Goal: Task Accomplishment & Management: Use online tool/utility

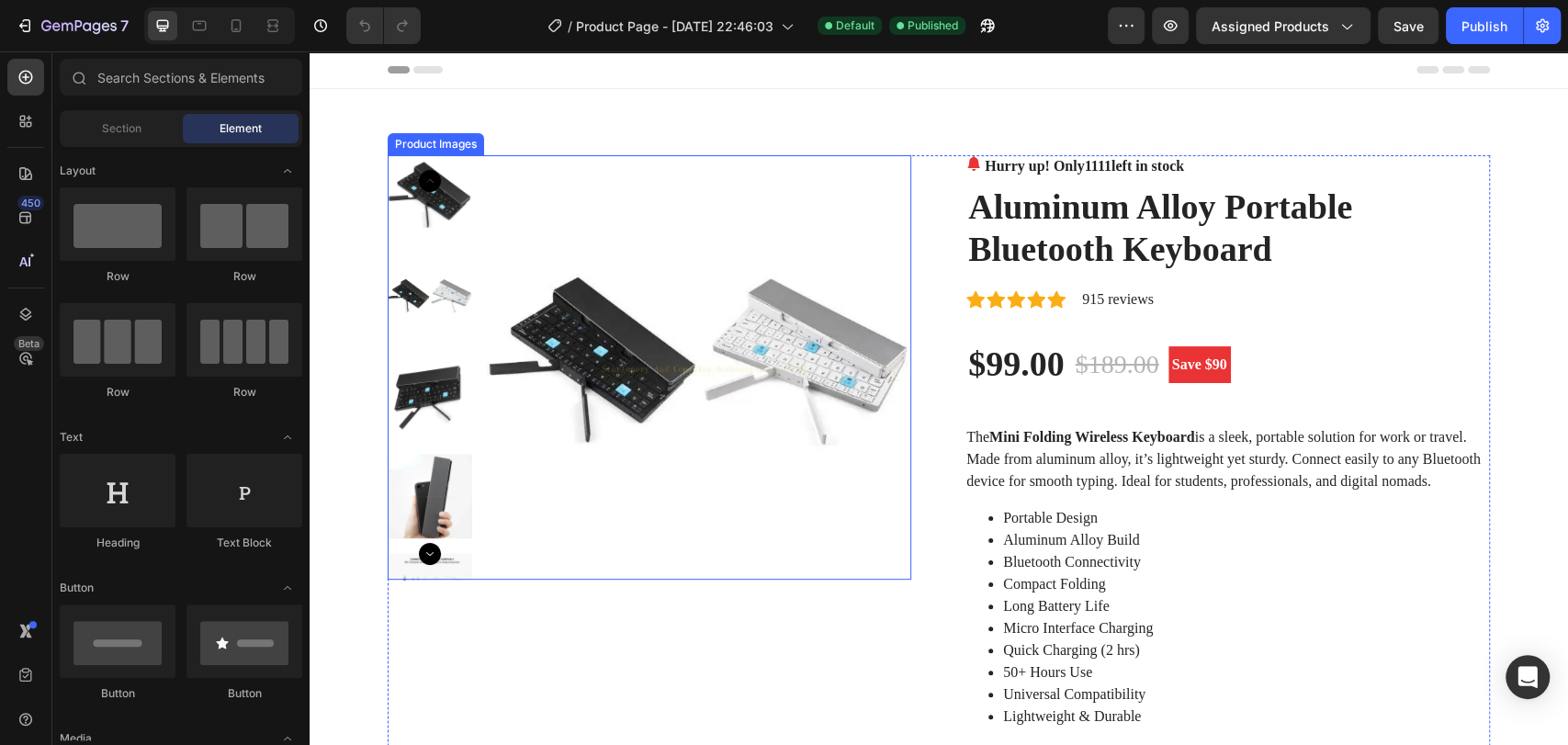
click at [415, 283] on img at bounding box center [430, 296] width 84 height 84
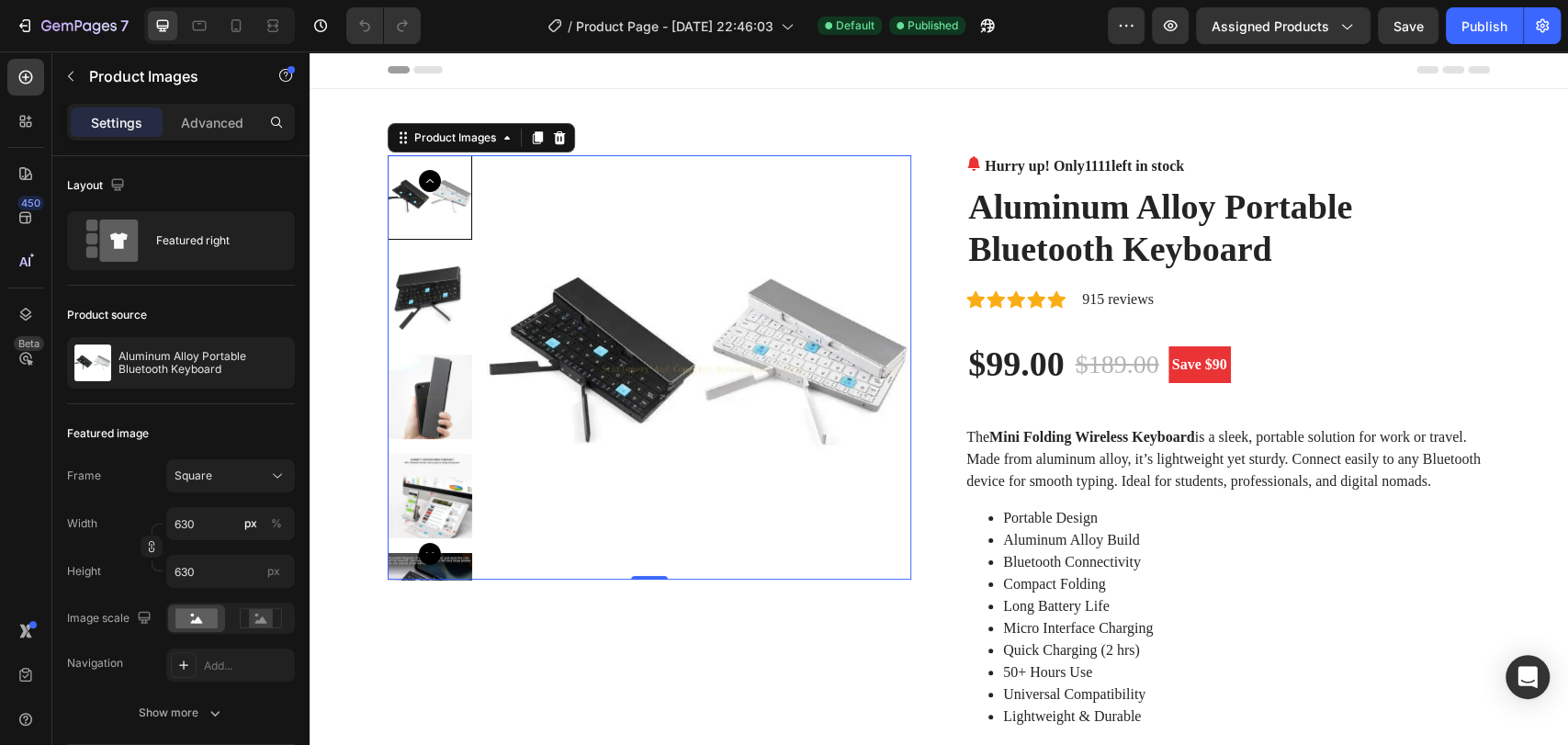
click at [535, 312] on img at bounding box center [699, 367] width 424 height 424
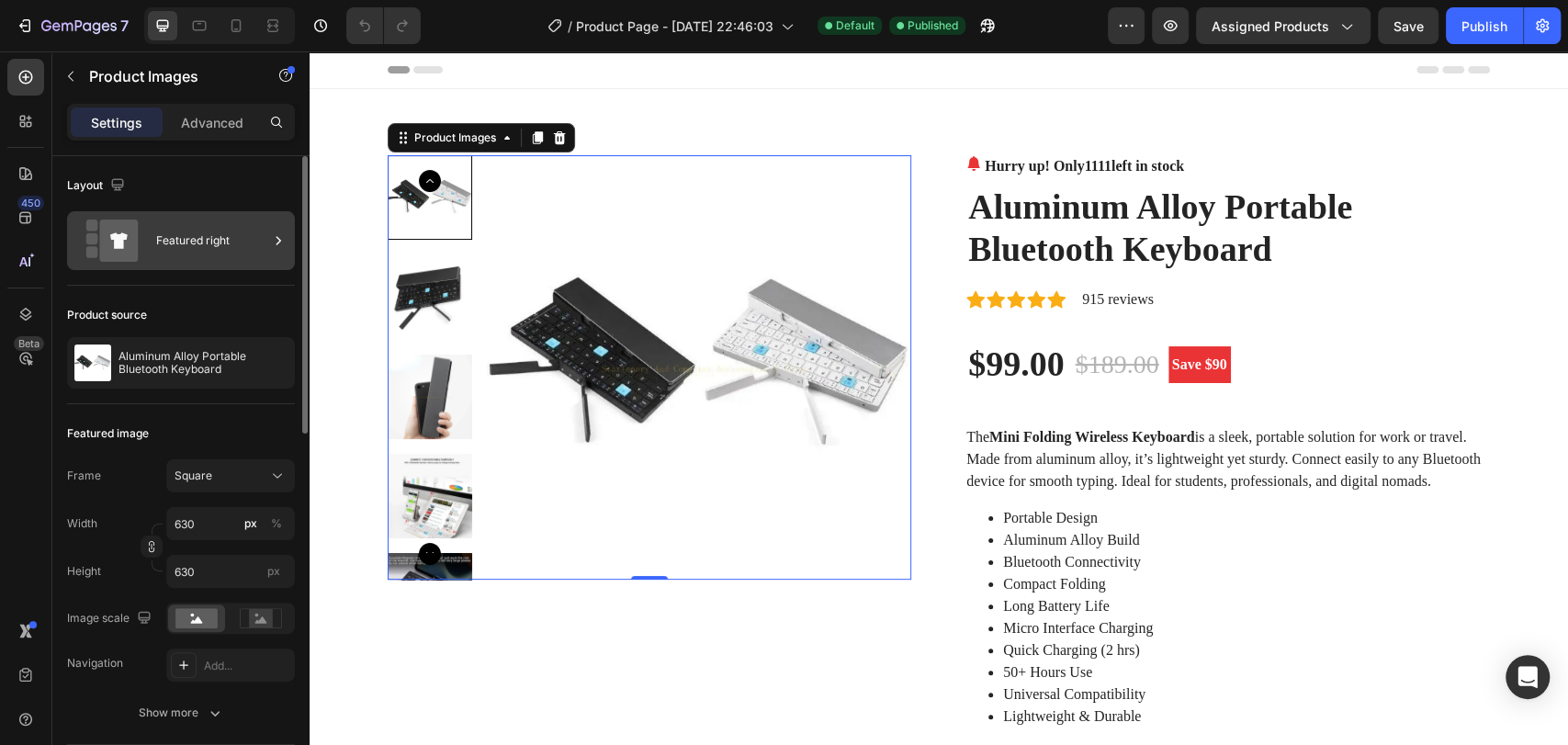
click at [132, 247] on icon at bounding box center [118, 241] width 39 height 42
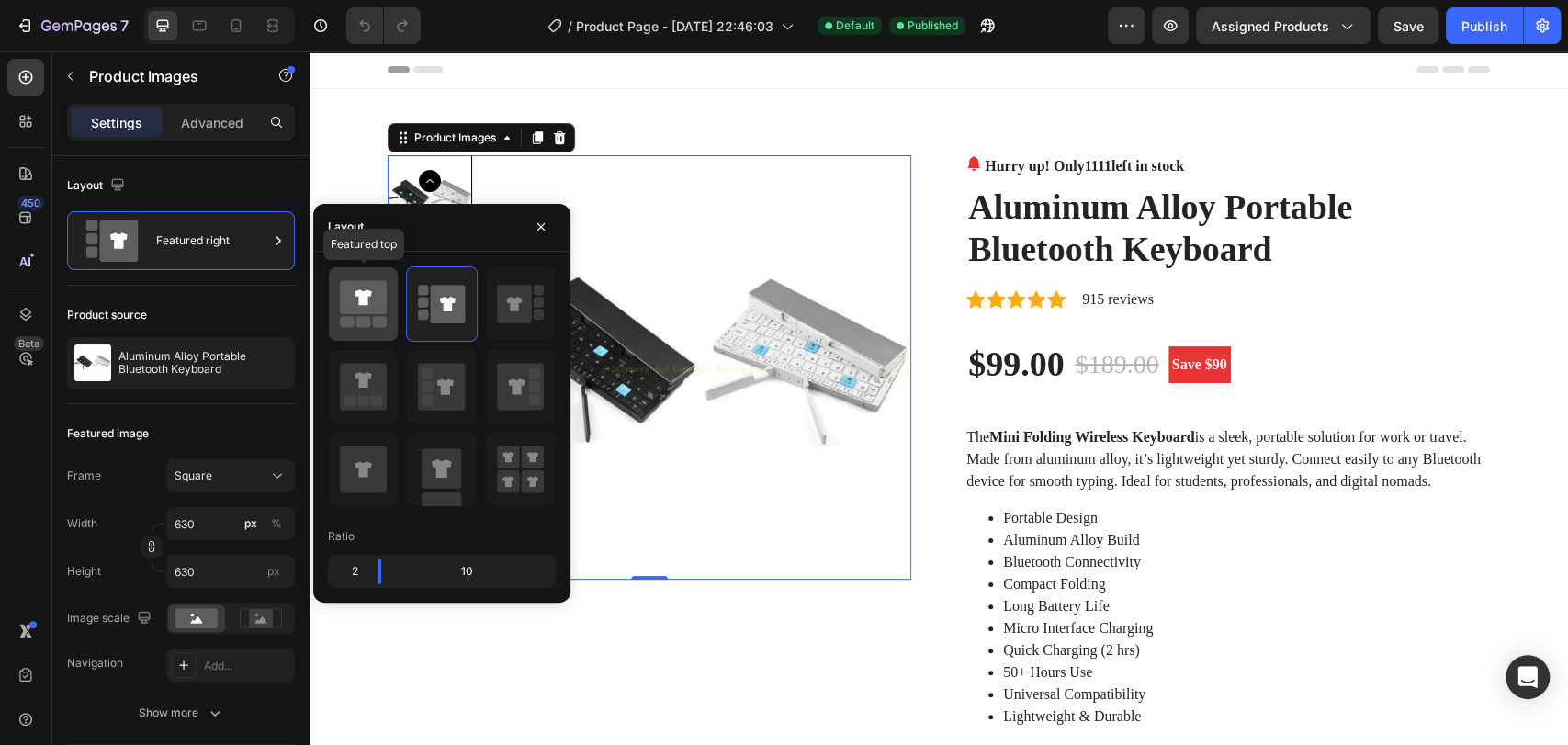
click at [375, 311] on icon at bounding box center [363, 297] width 47 height 34
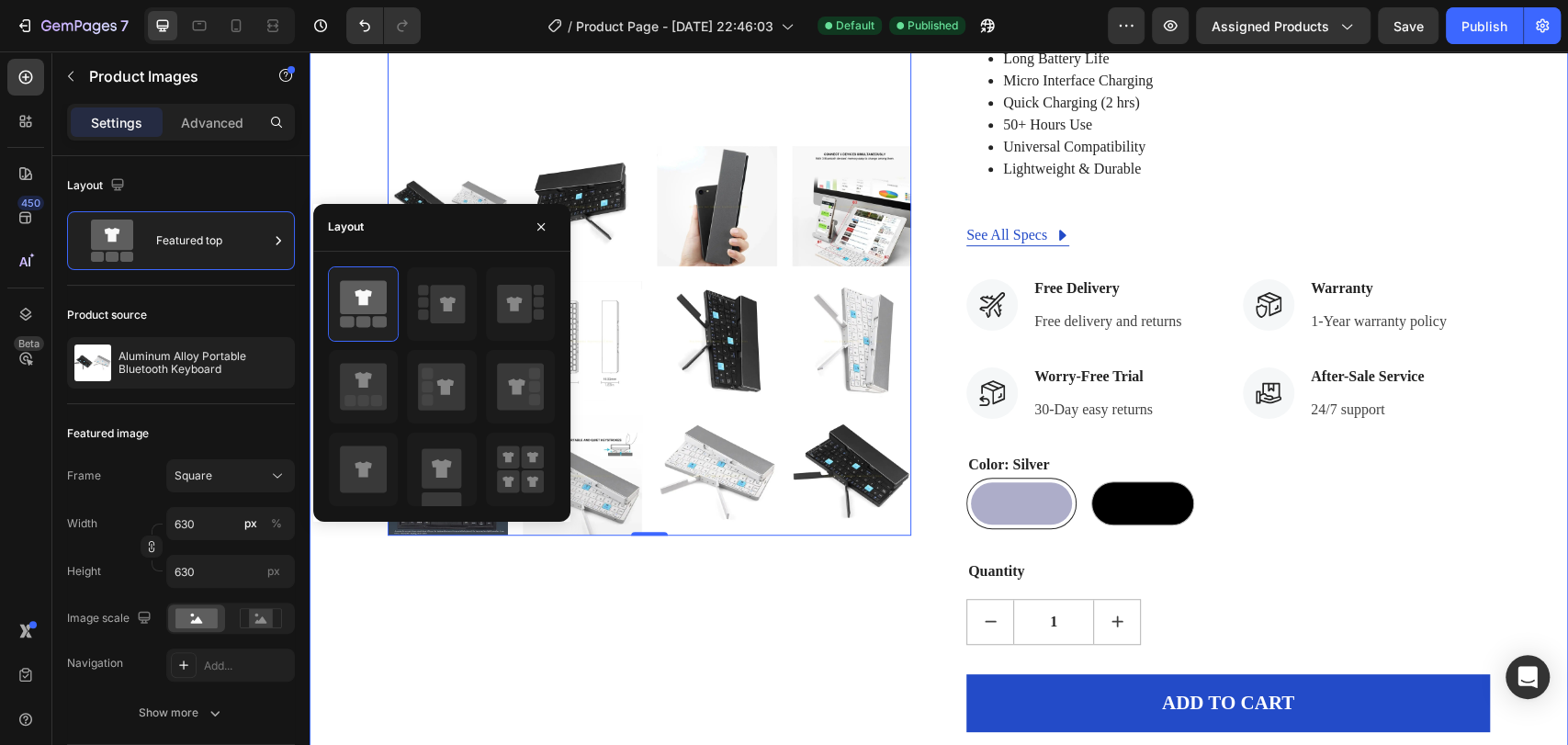
scroll to position [510, 0]
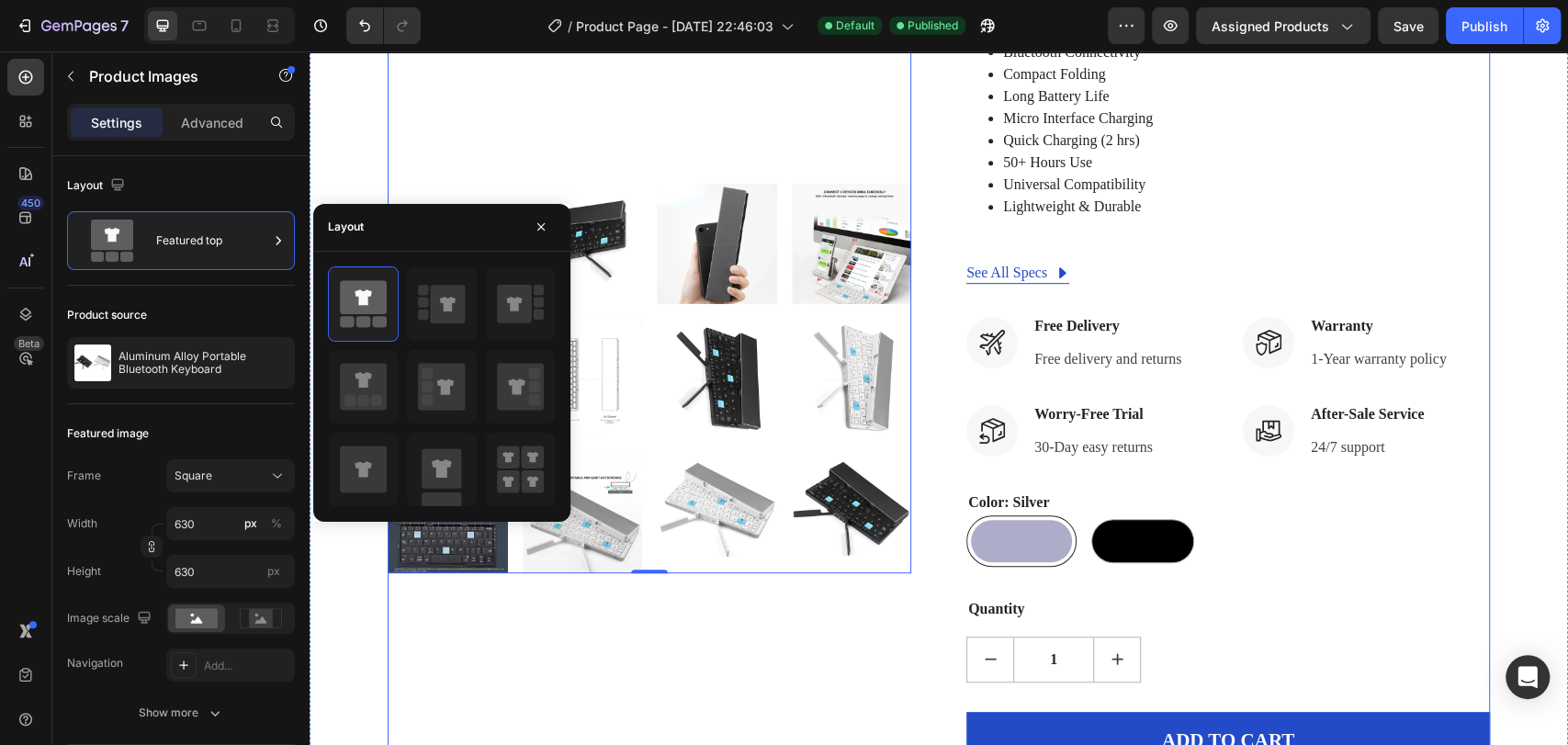
click at [779, 654] on div "Product Images 0" at bounding box center [650, 244] width 524 height 1198
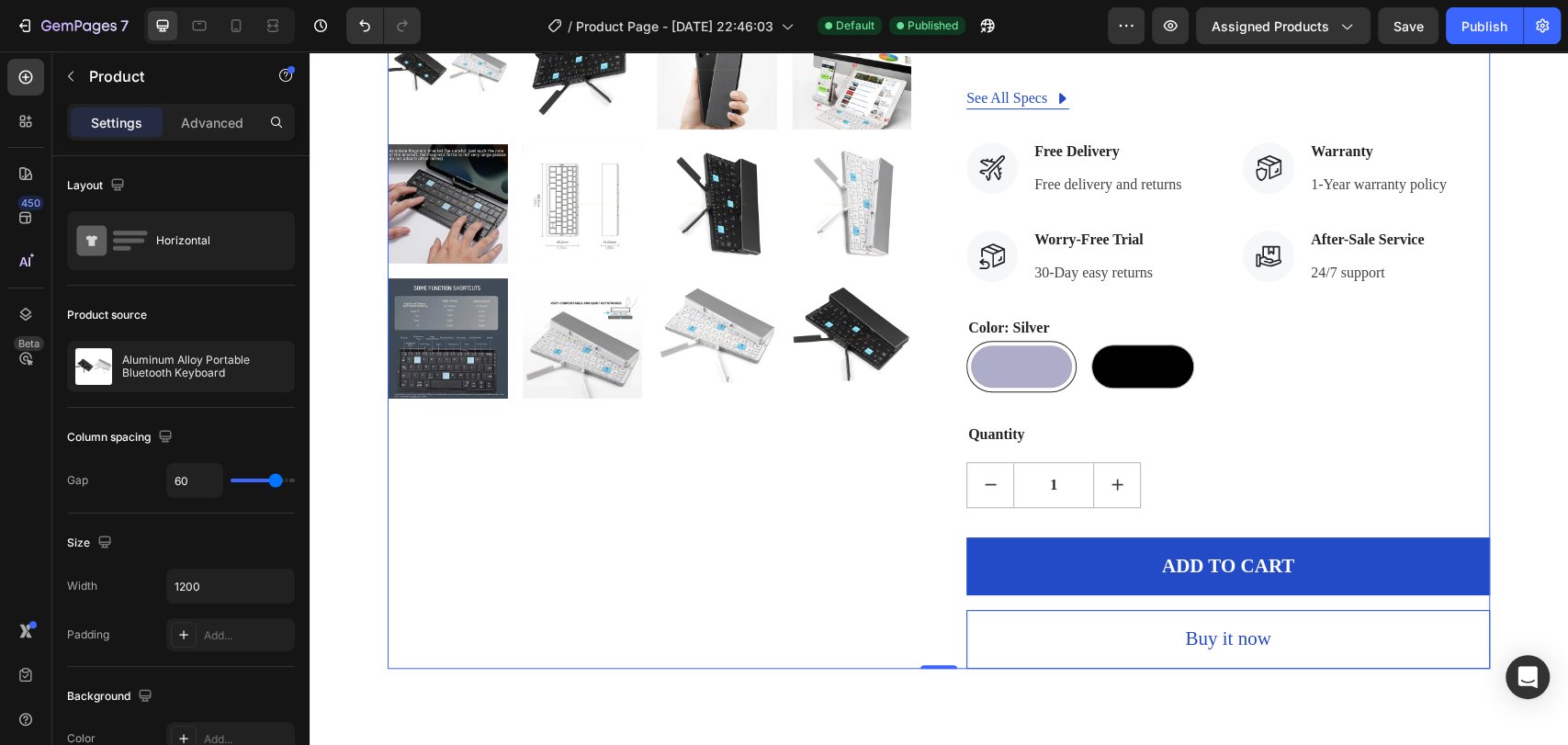
scroll to position [612, 0]
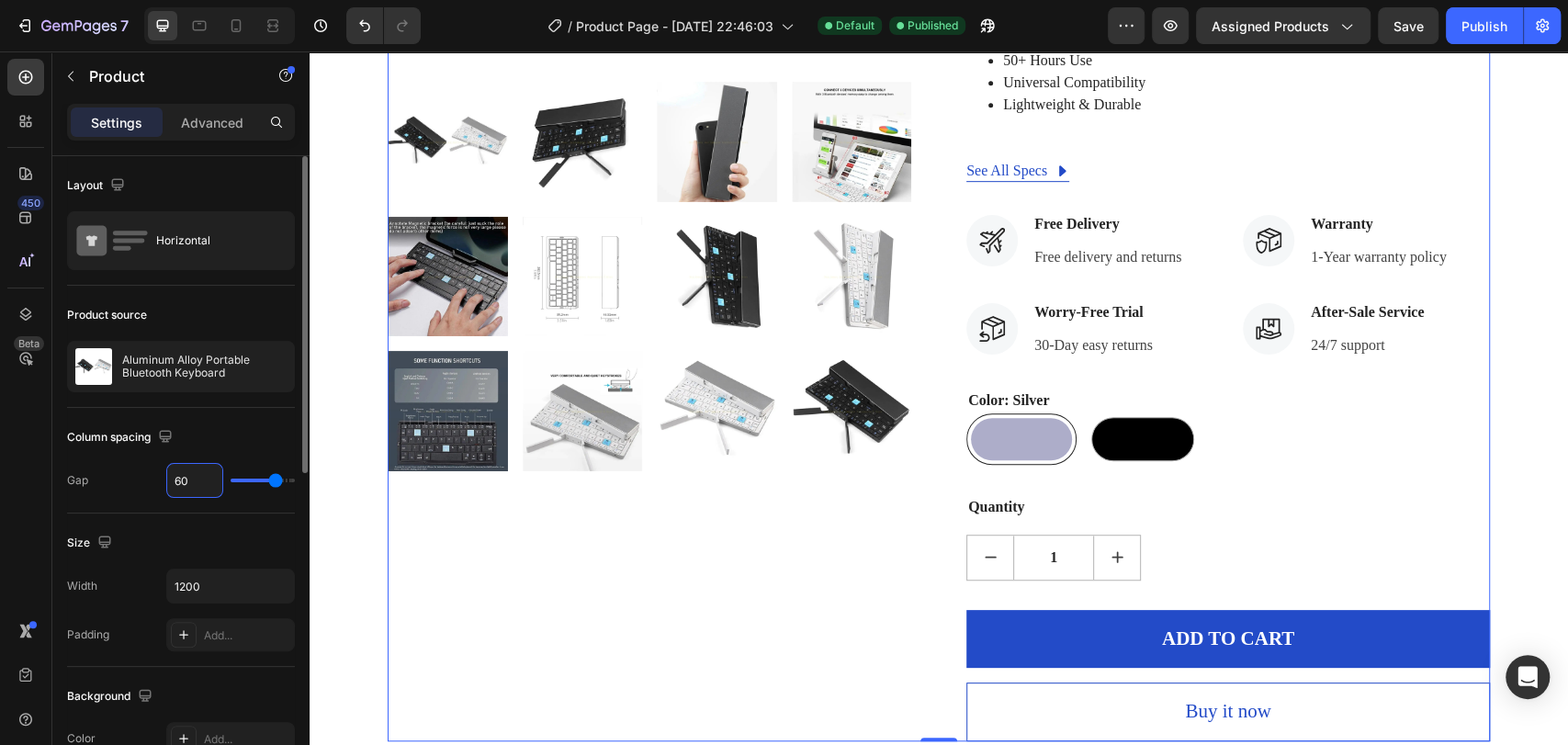
type input "72"
type input "80"
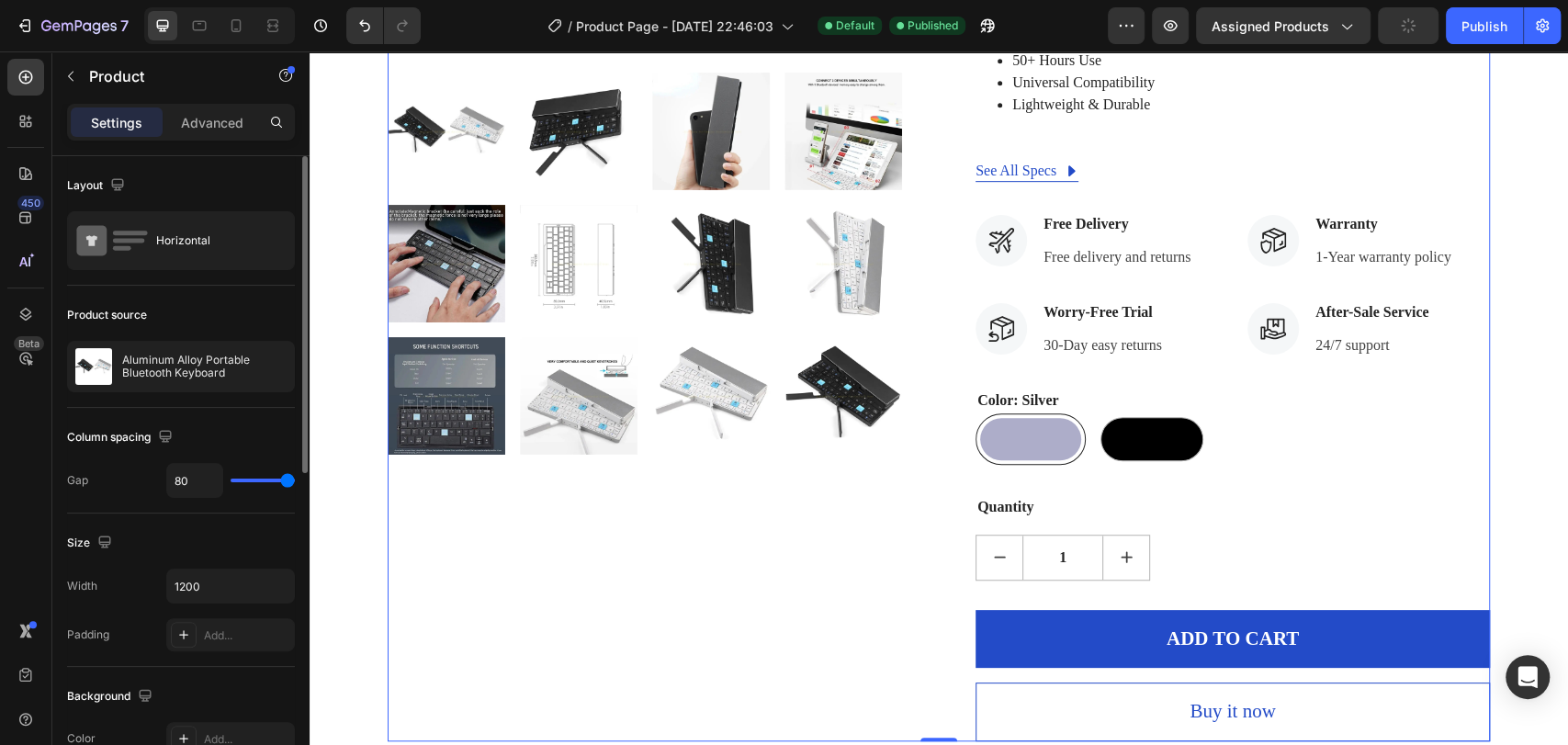
type input "42"
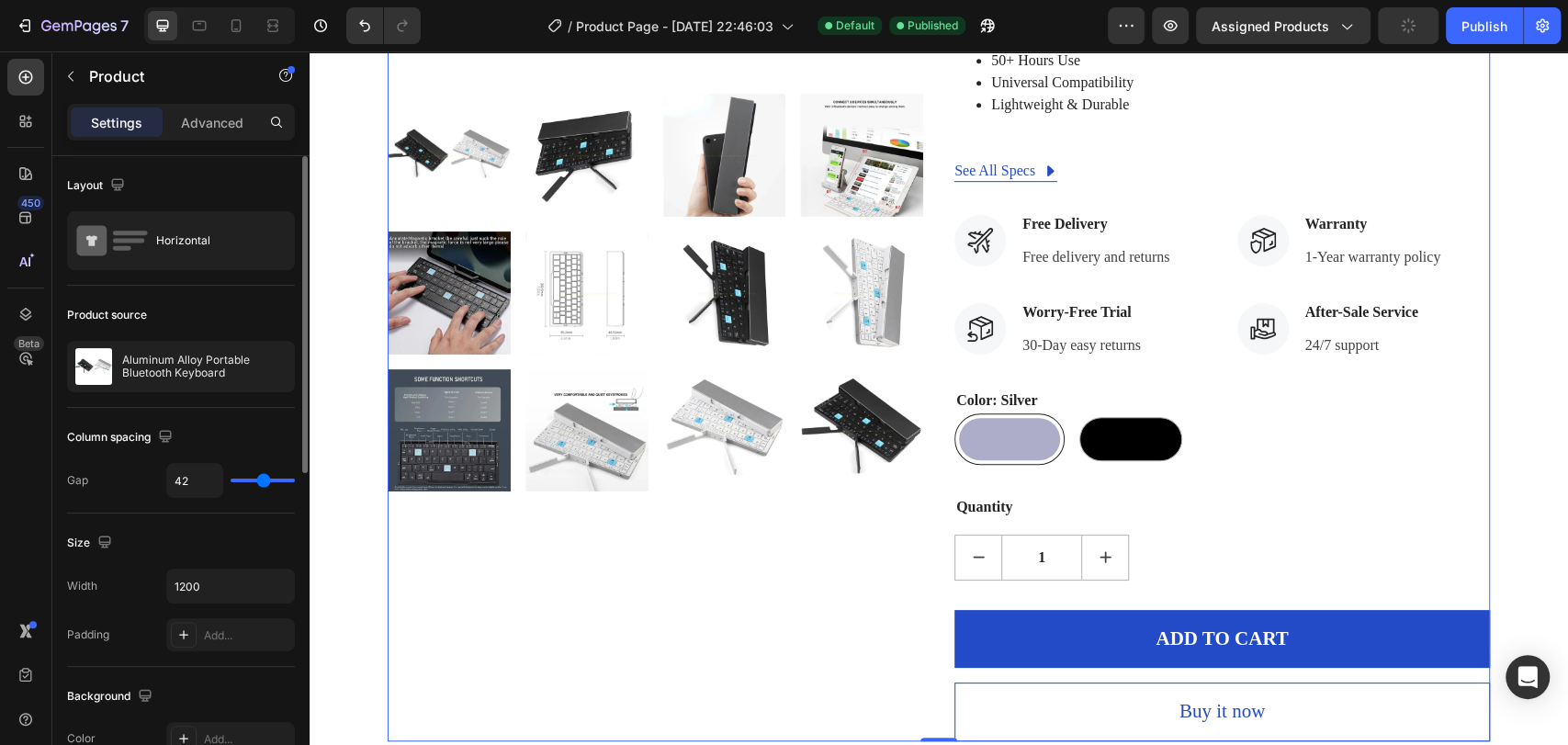
type input "34"
type input "32"
type input "31"
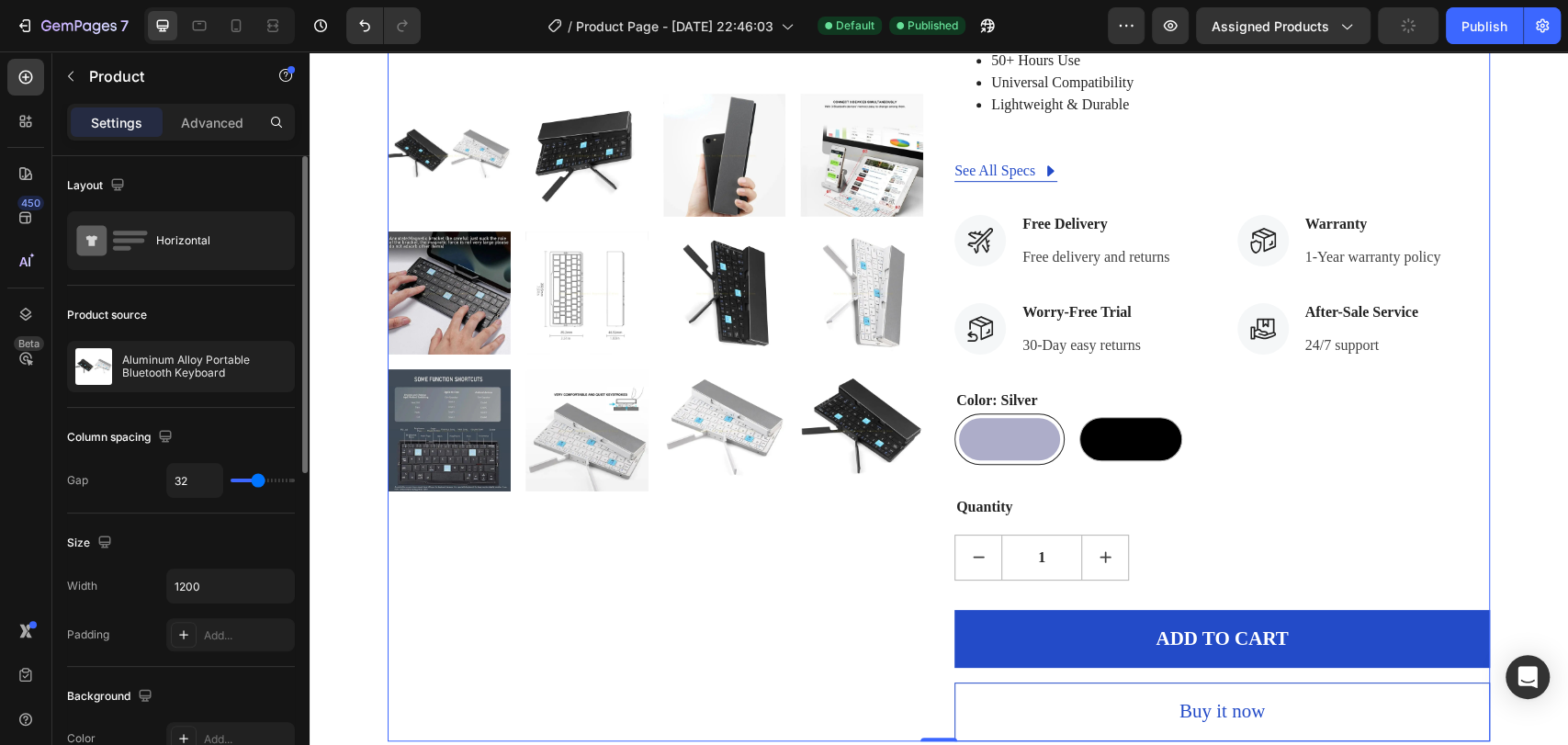
type input "31"
type input "30"
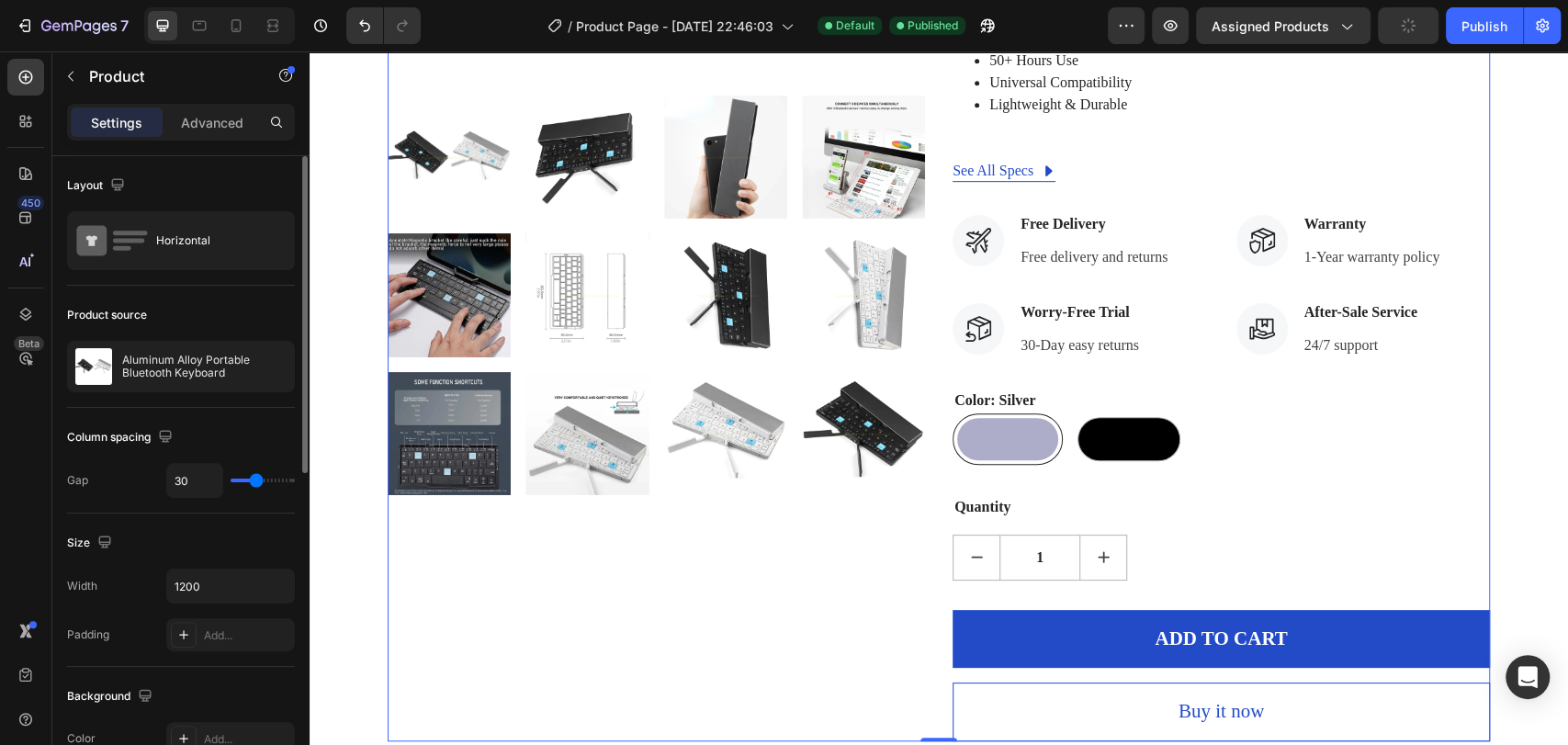
type input "25"
type input "14"
type input "13"
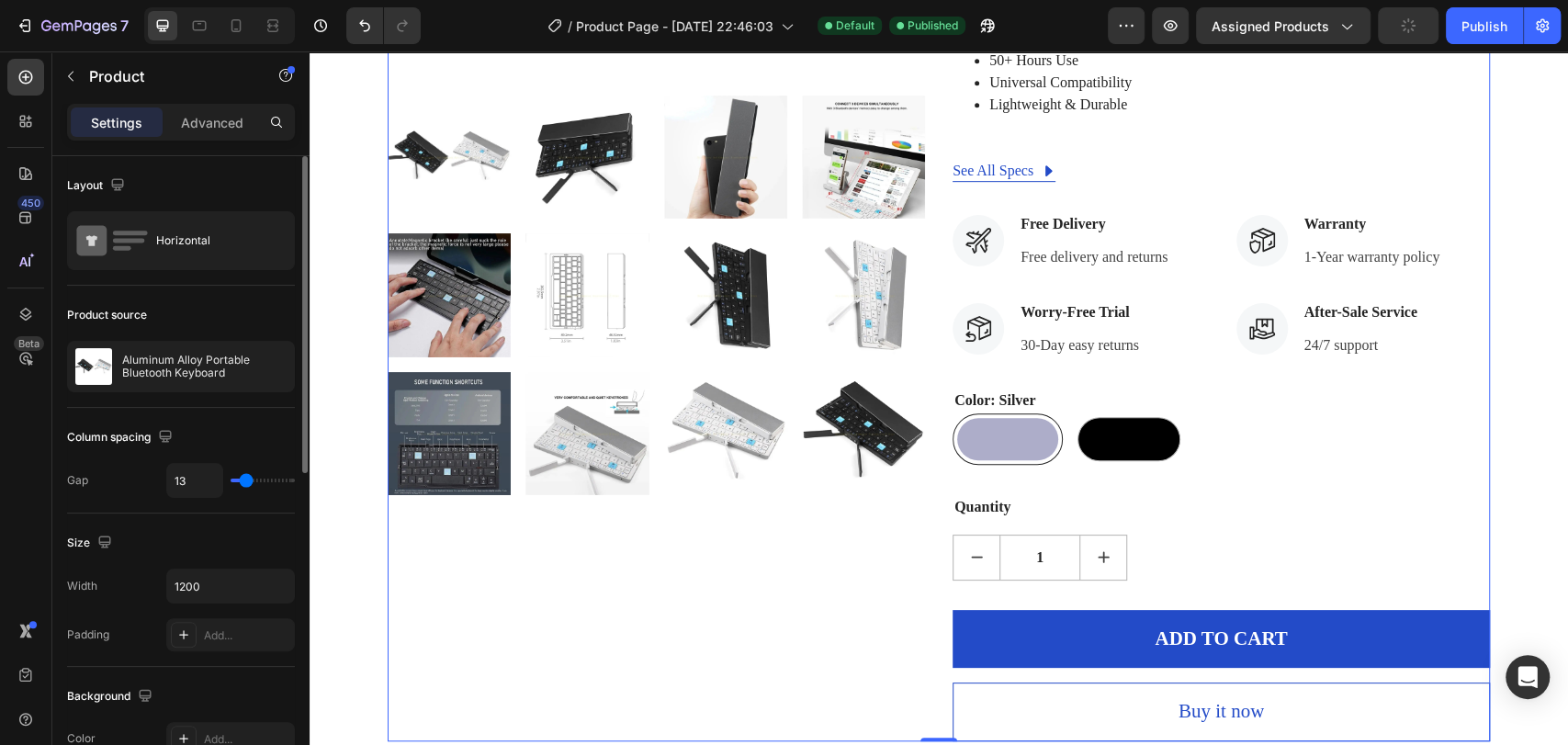
type input "13"
type input "11"
type input "0"
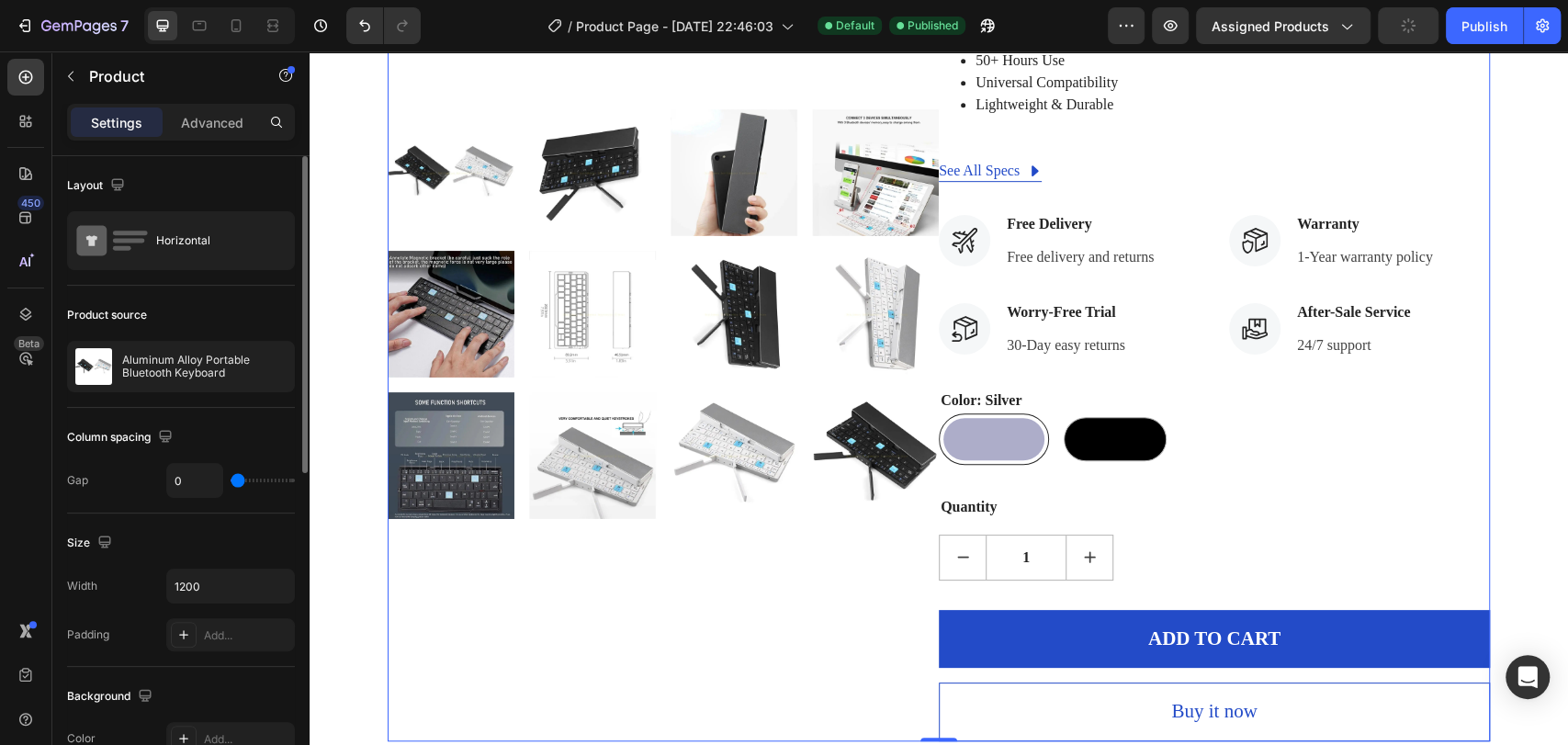
type input "65"
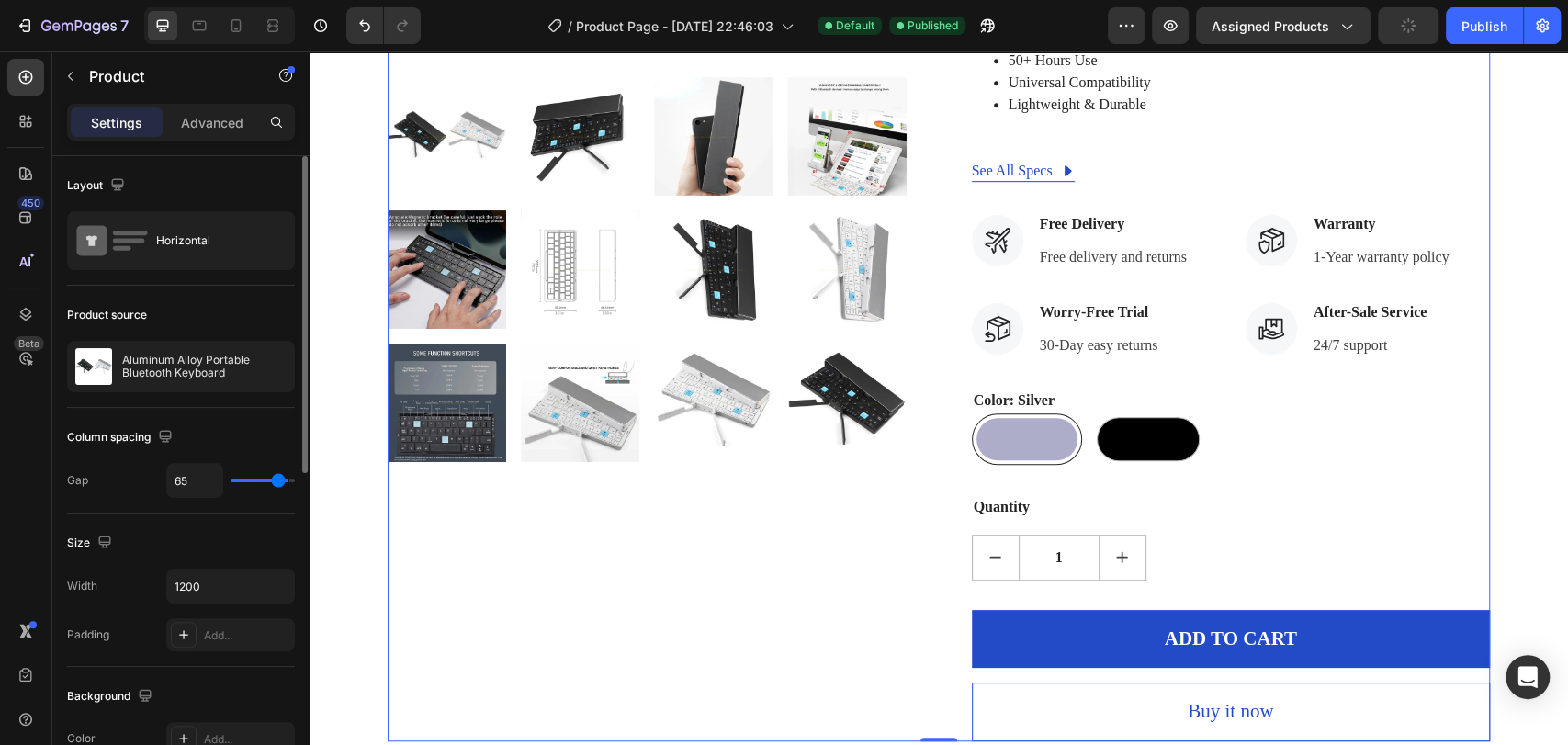
type input "71"
type input "75"
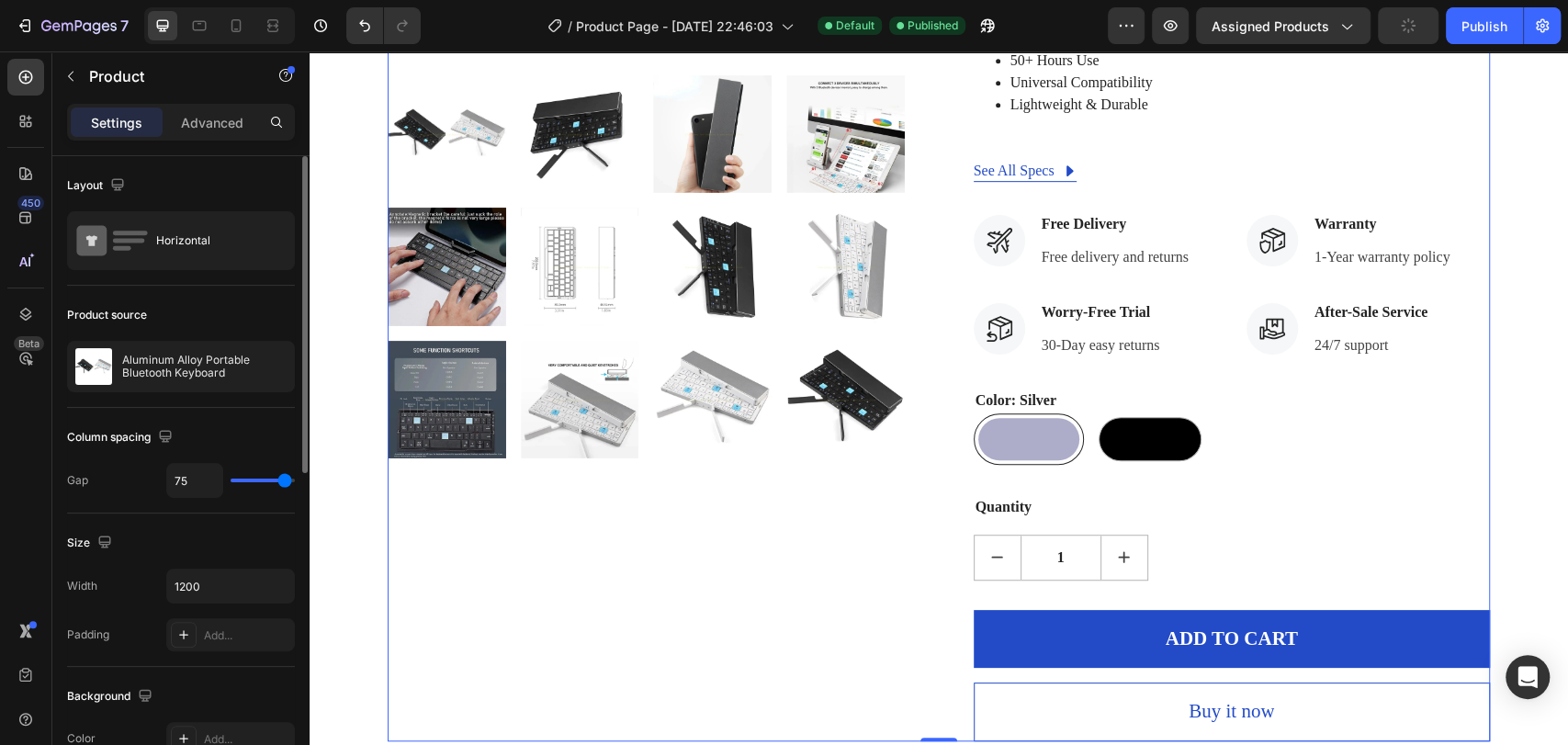
type input "76"
type input "73"
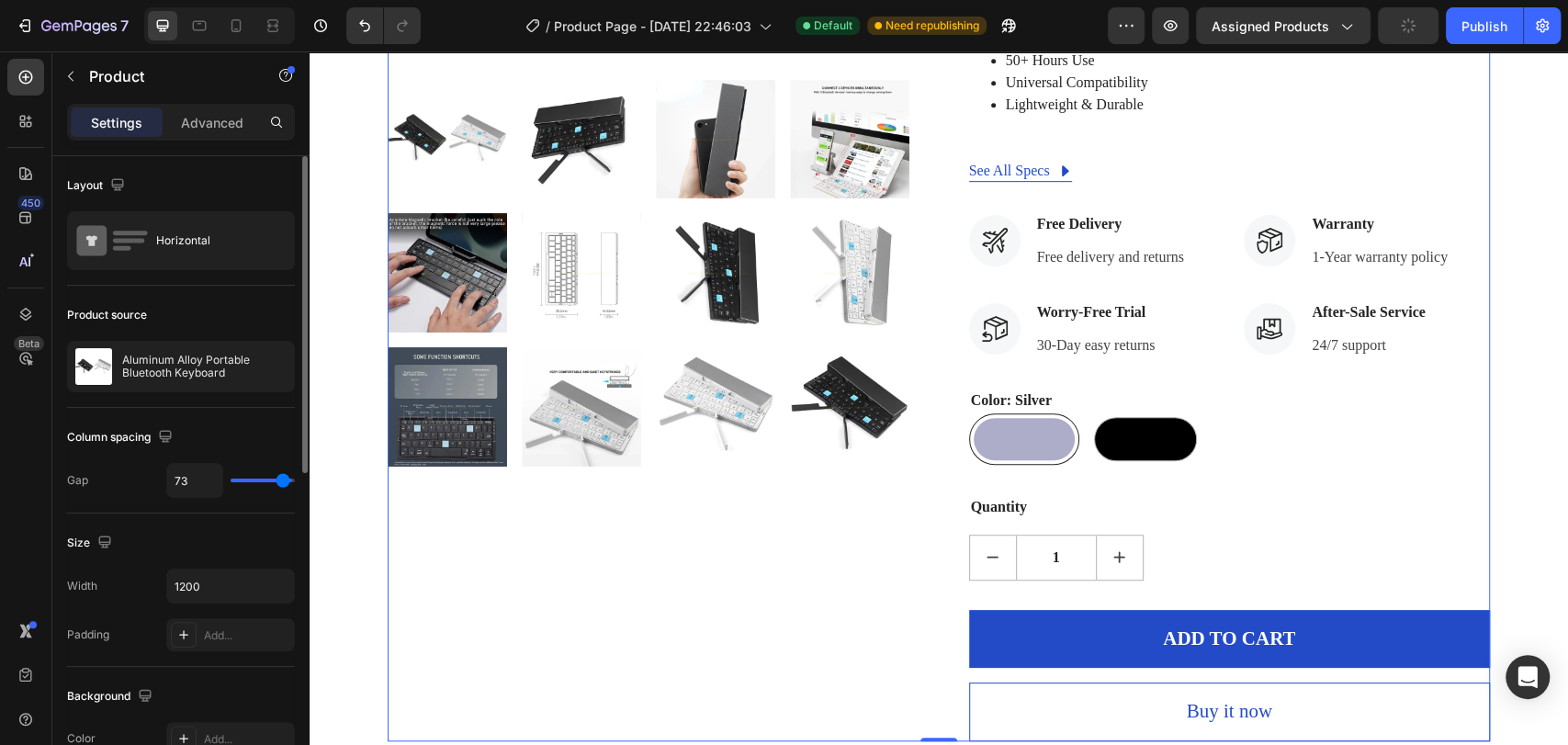
type input "65"
type input "64"
type input "63"
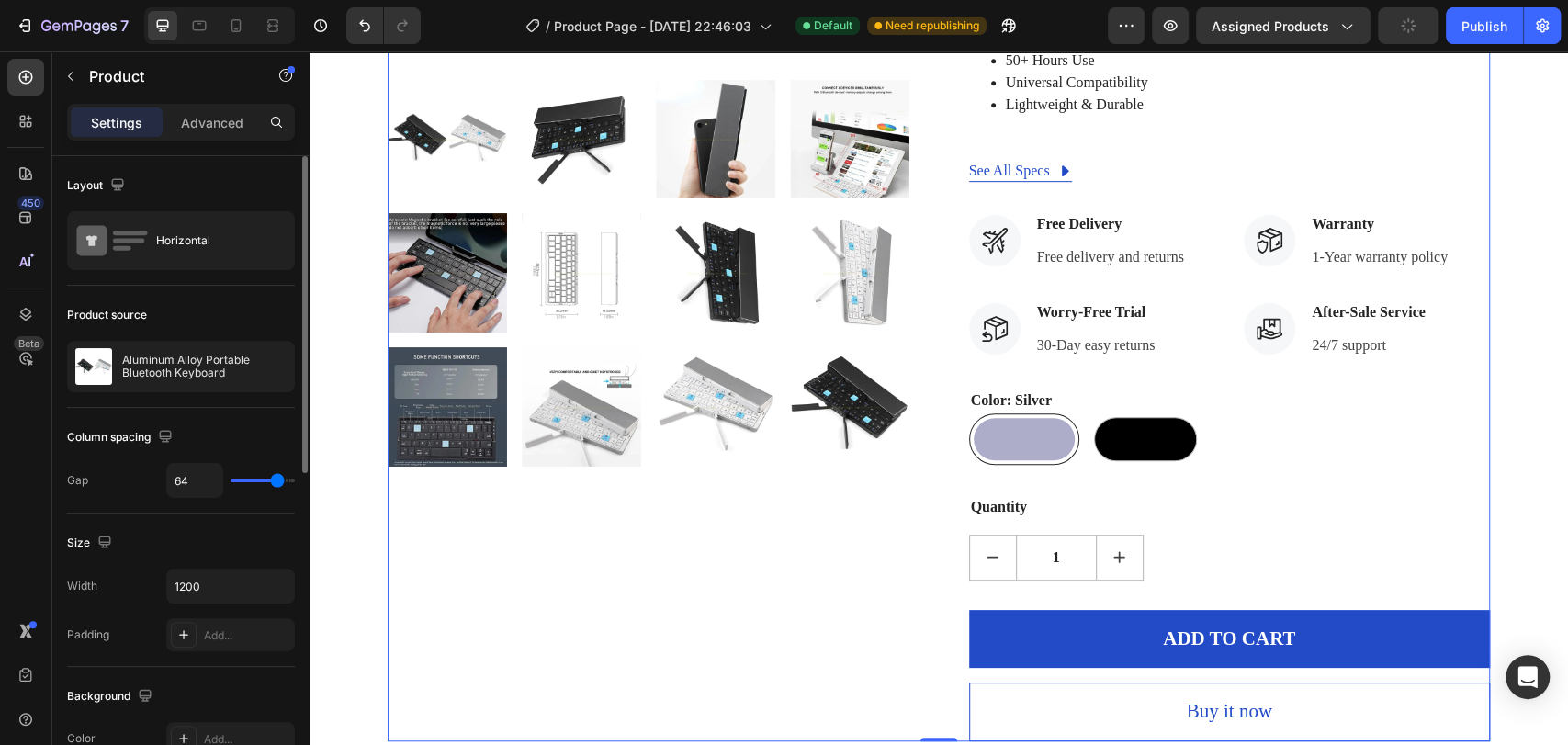
type input "63"
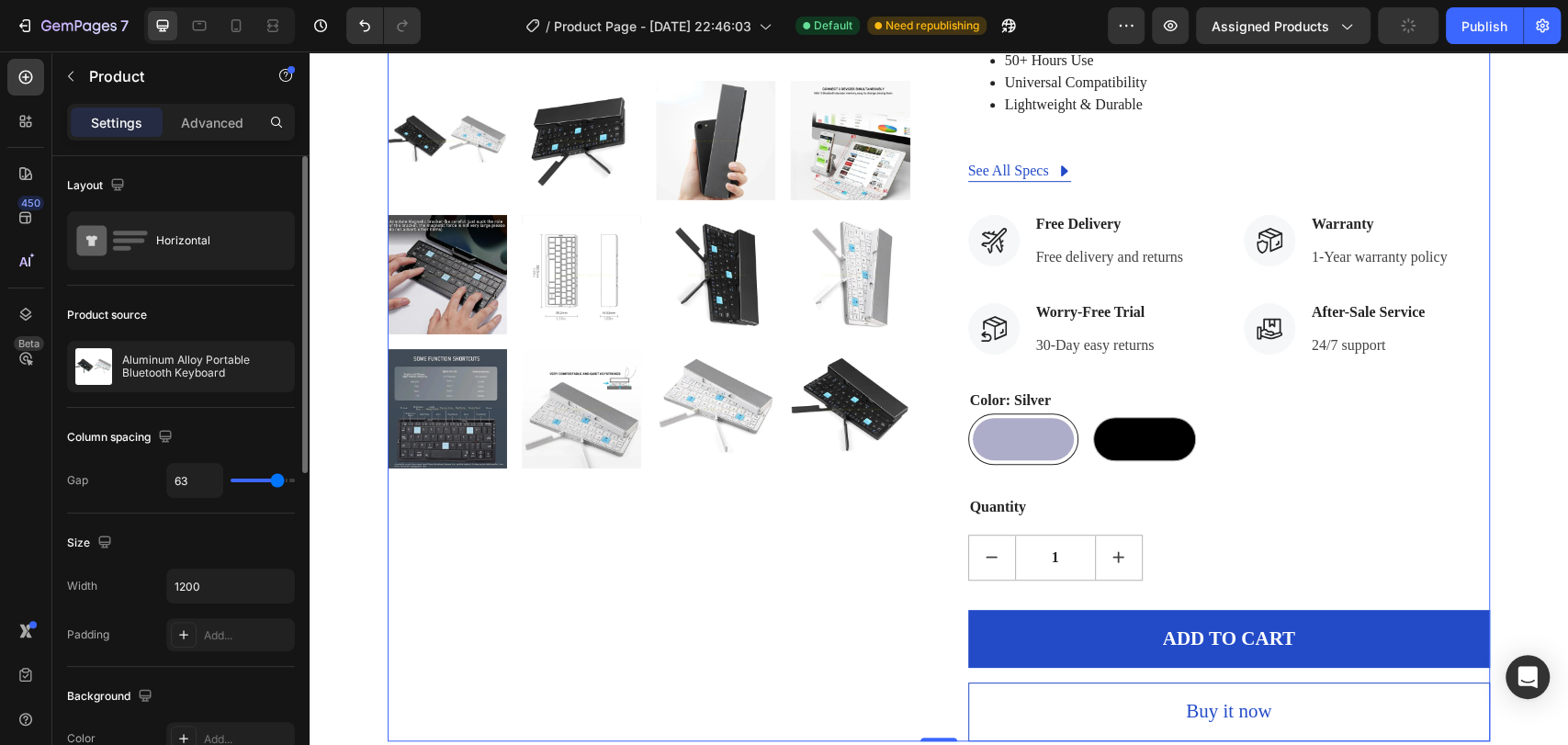
type input "61"
type input "60"
type input "53"
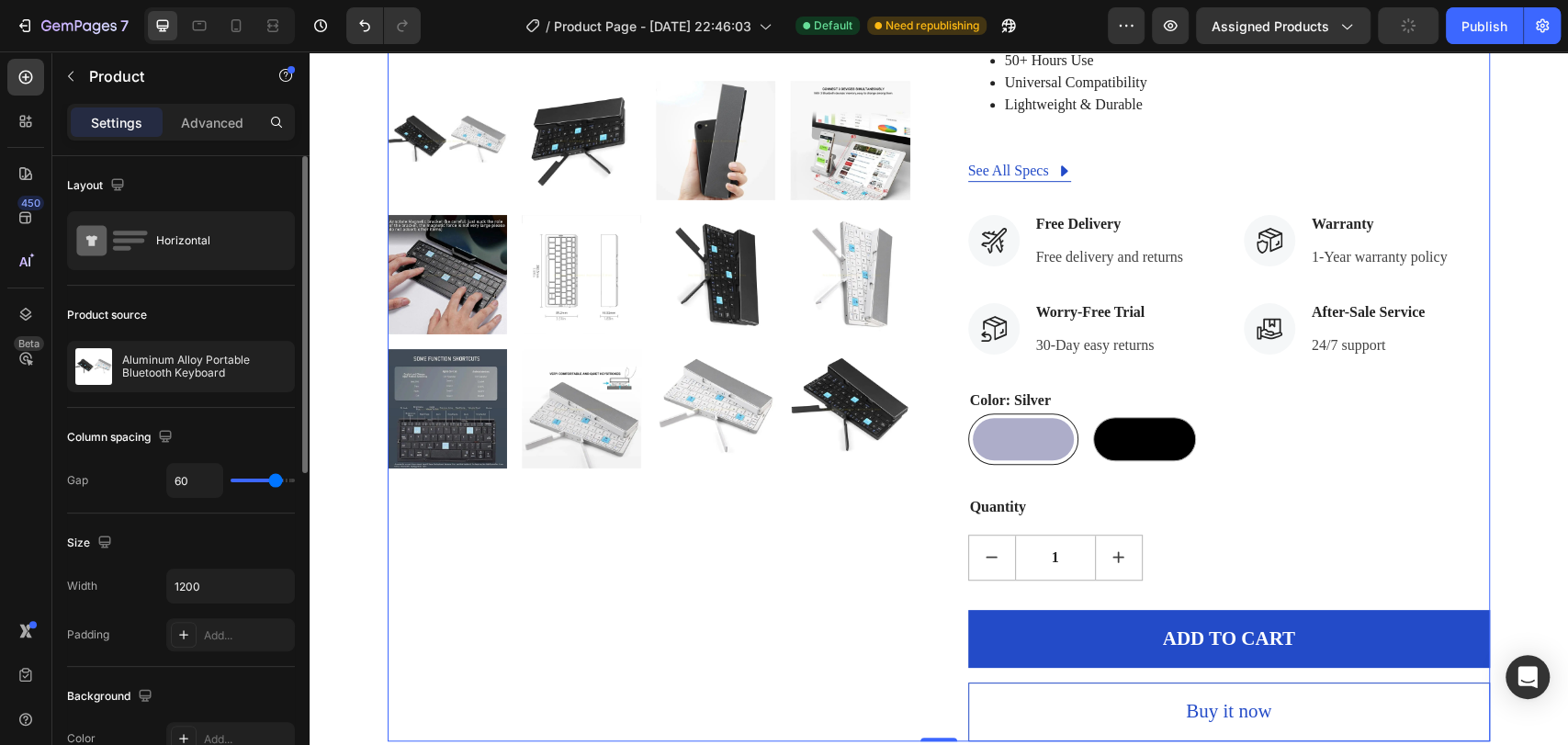
type input "53"
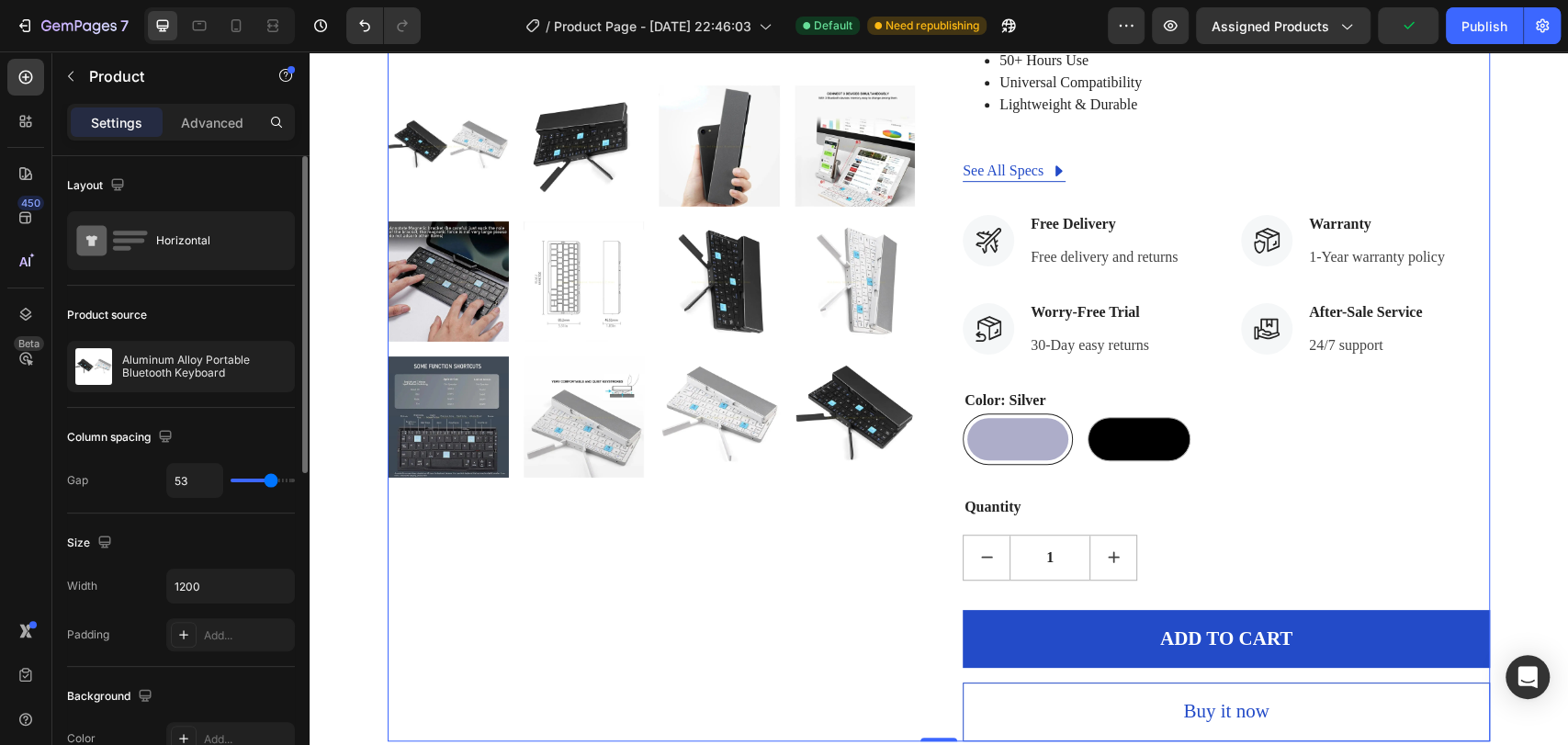
type input "52"
type input "51"
type input "44"
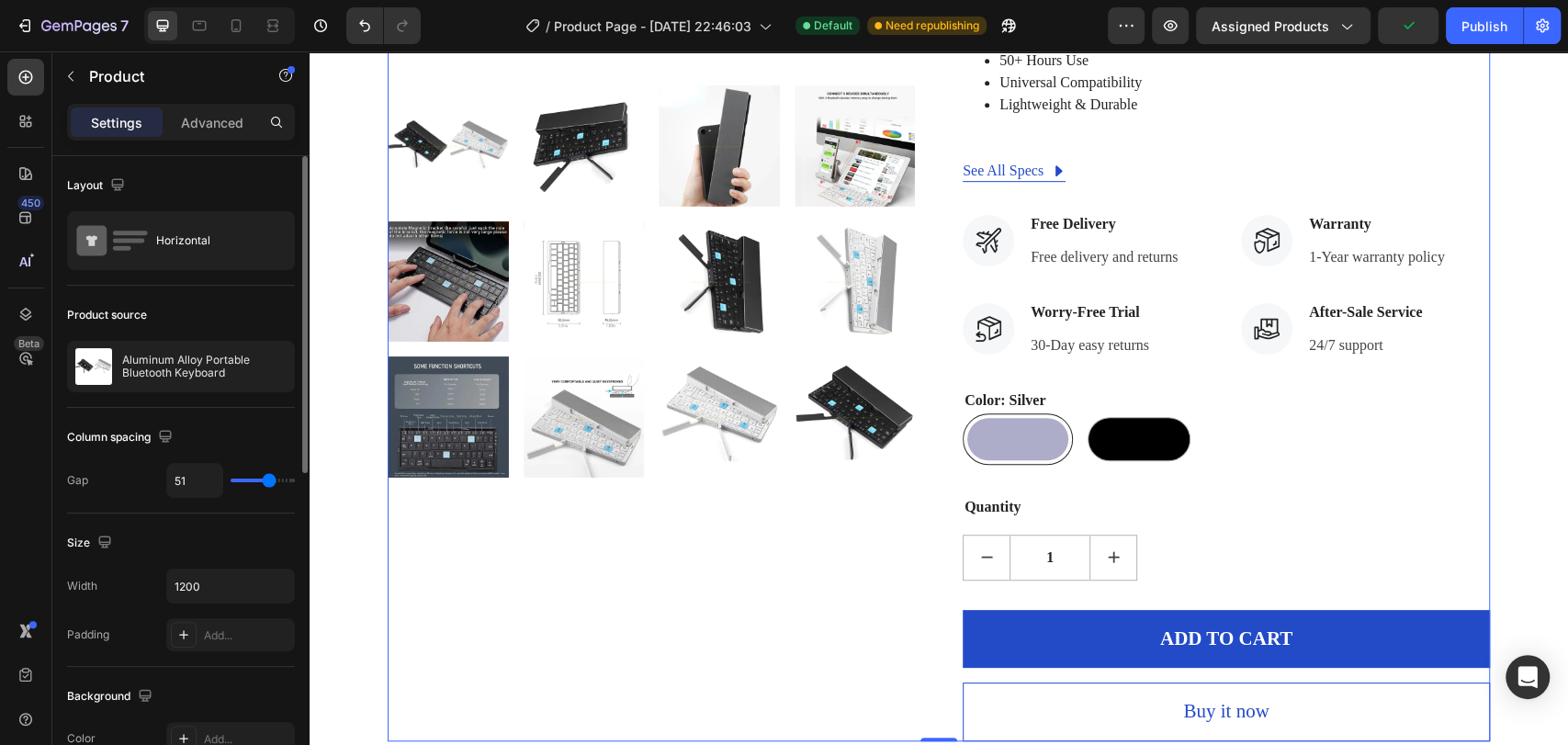
type input "44"
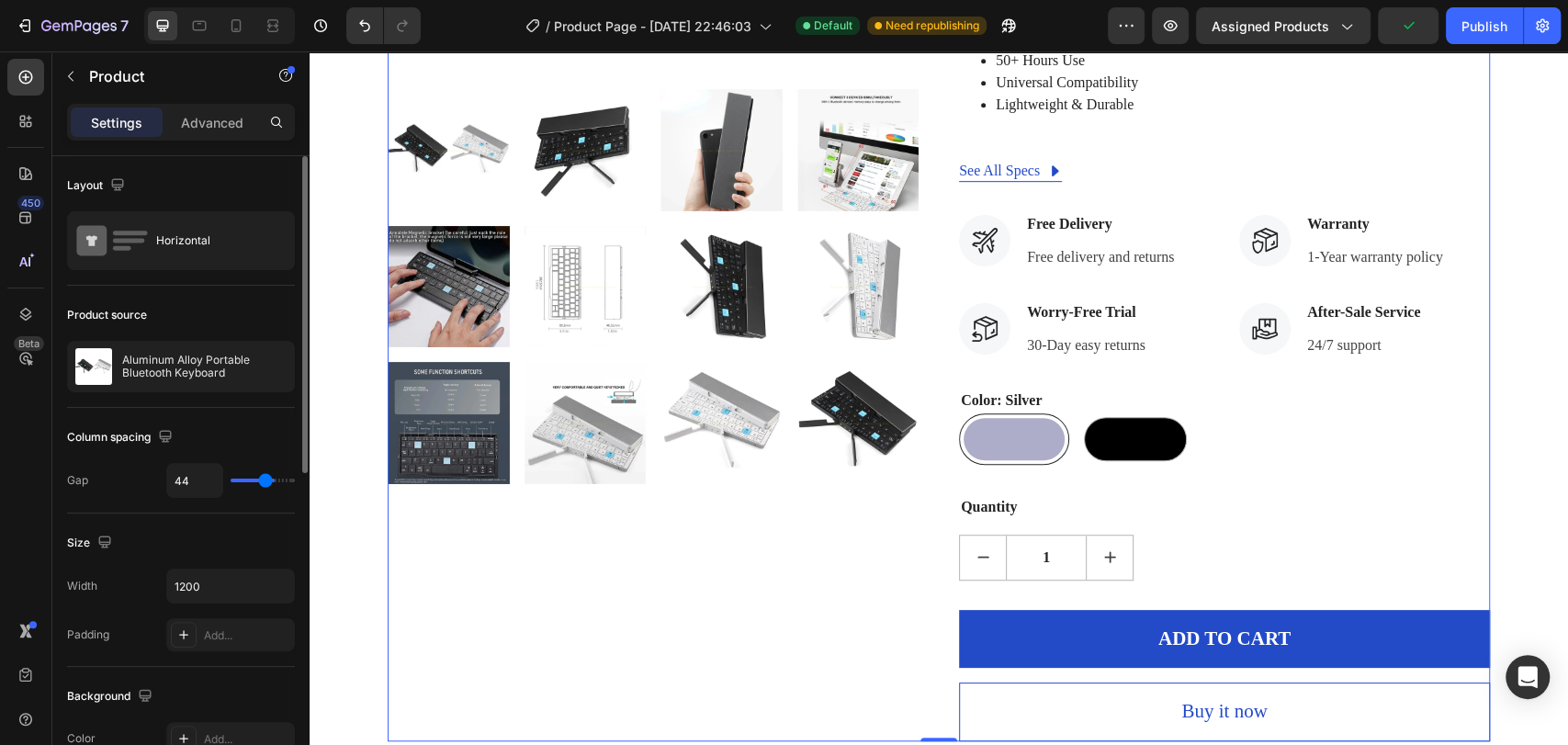
type input "43"
type input "40"
type input "38"
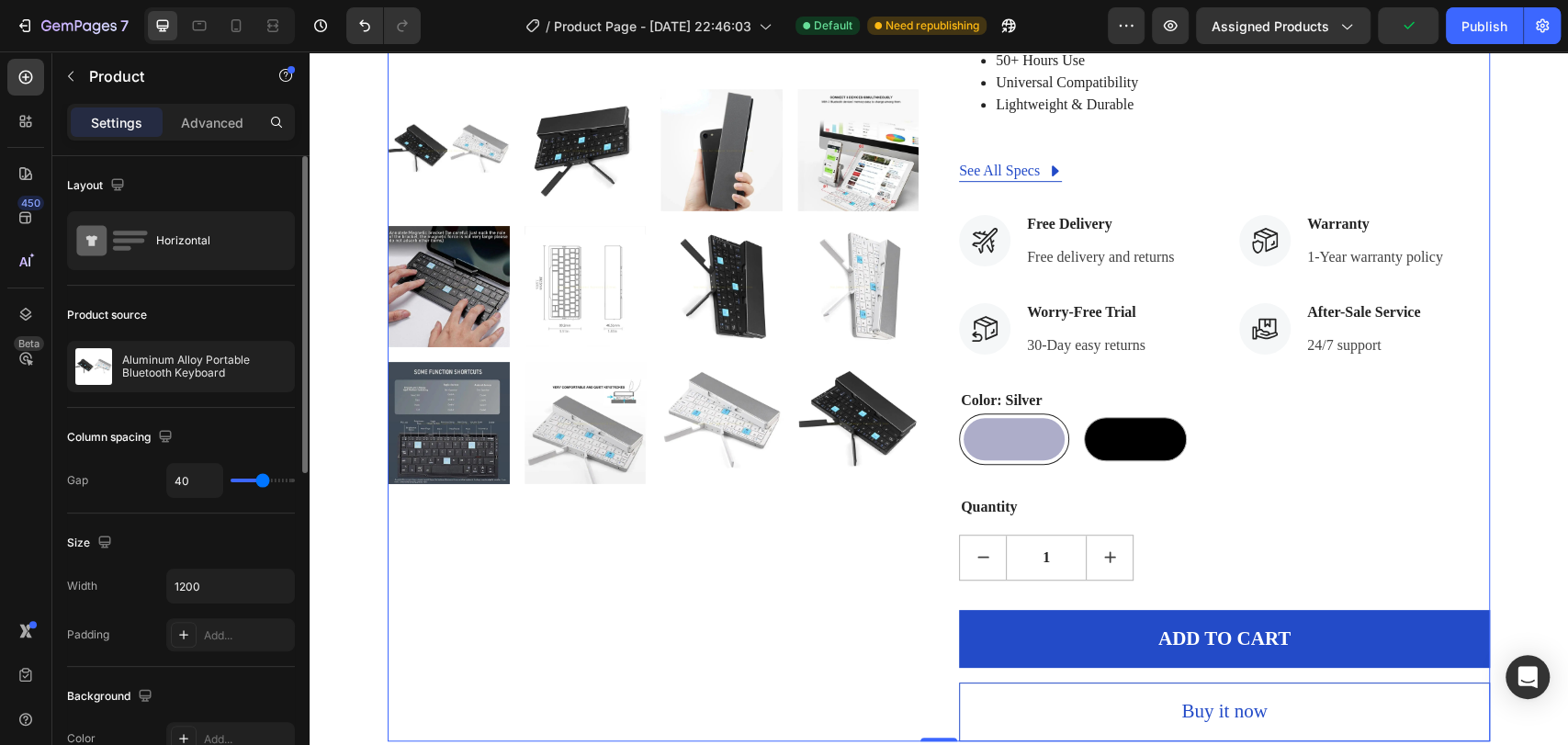
type input "38"
type input "36"
type input "34"
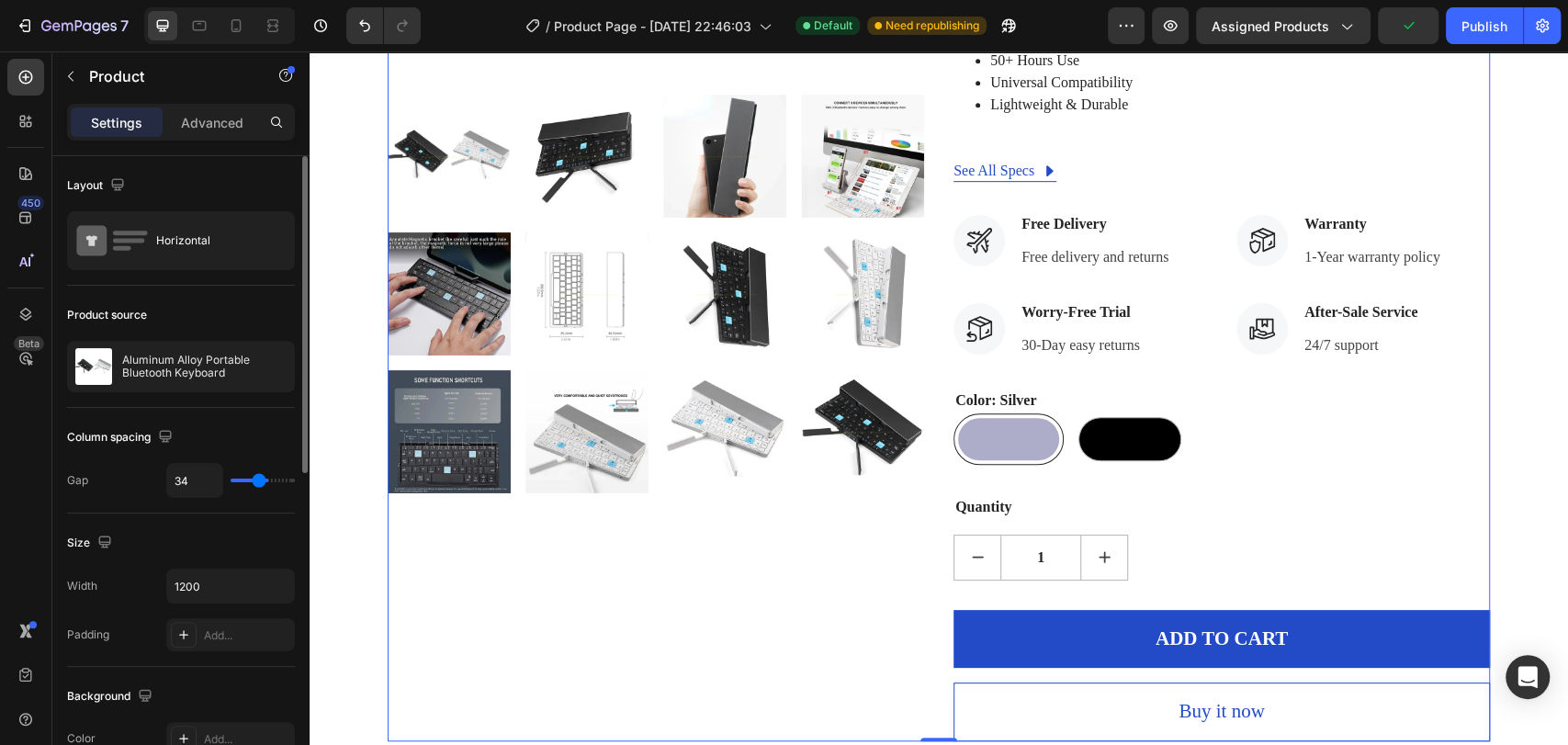
type input "32"
type input "28"
type input "26"
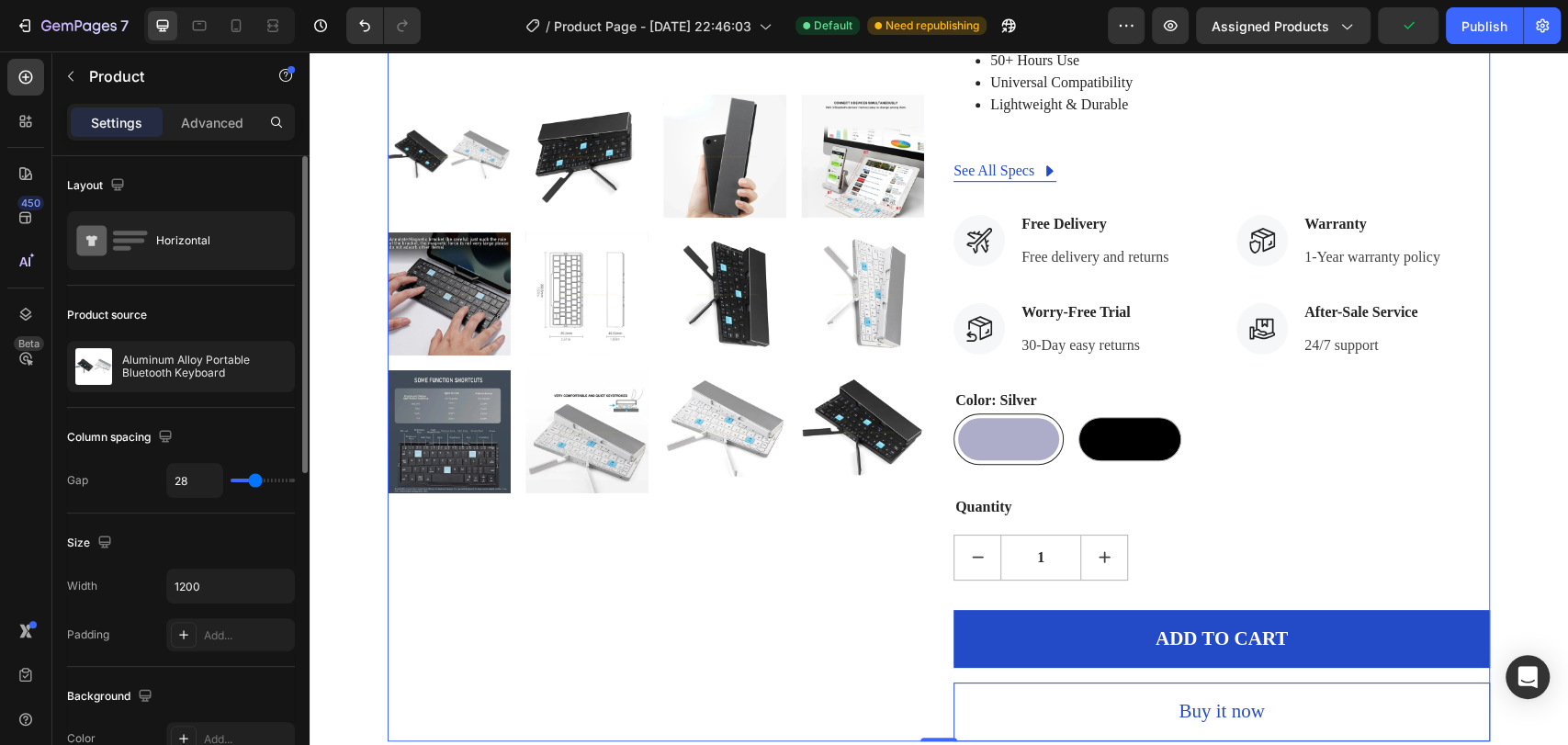
type input "26"
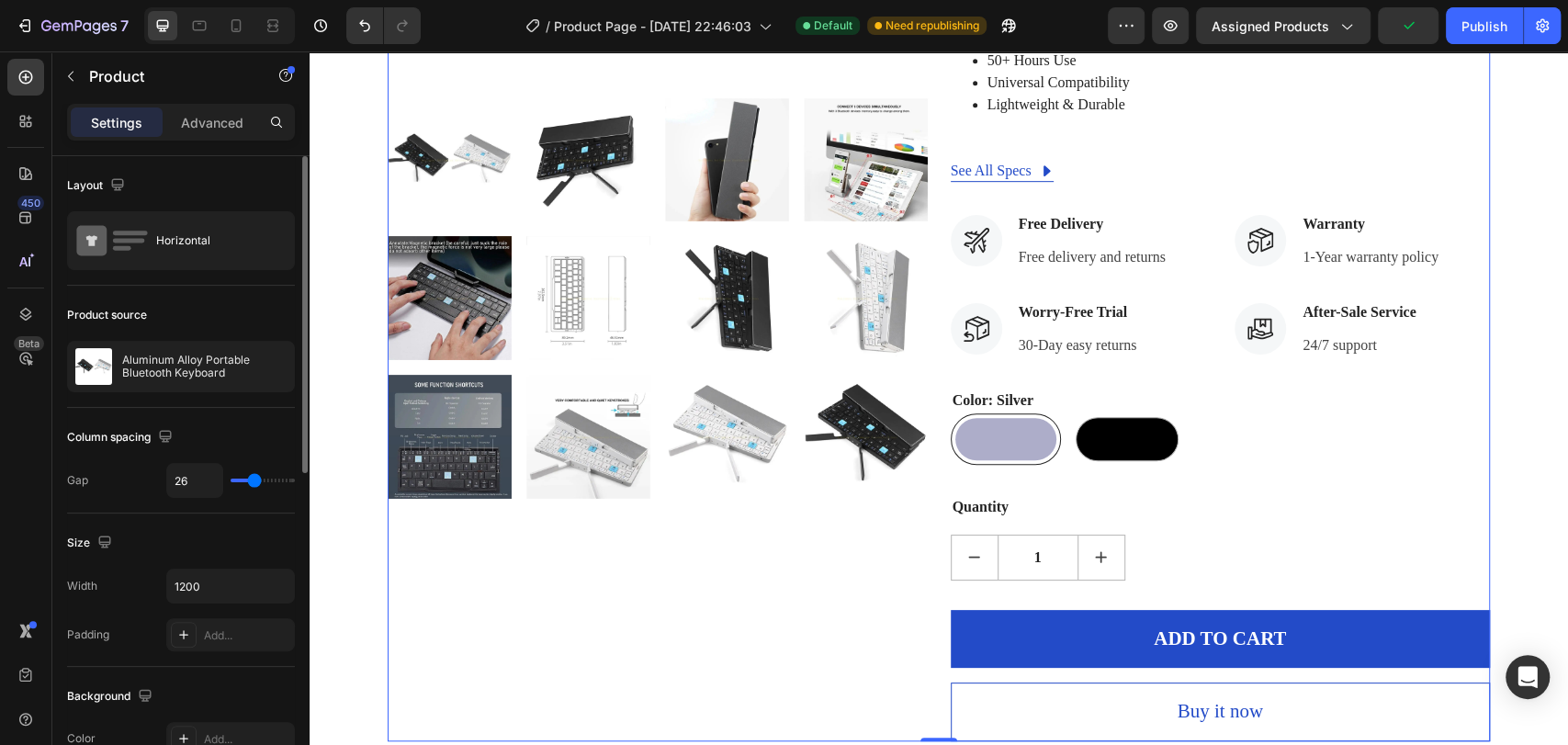
type input "25"
type input "23"
type input "22"
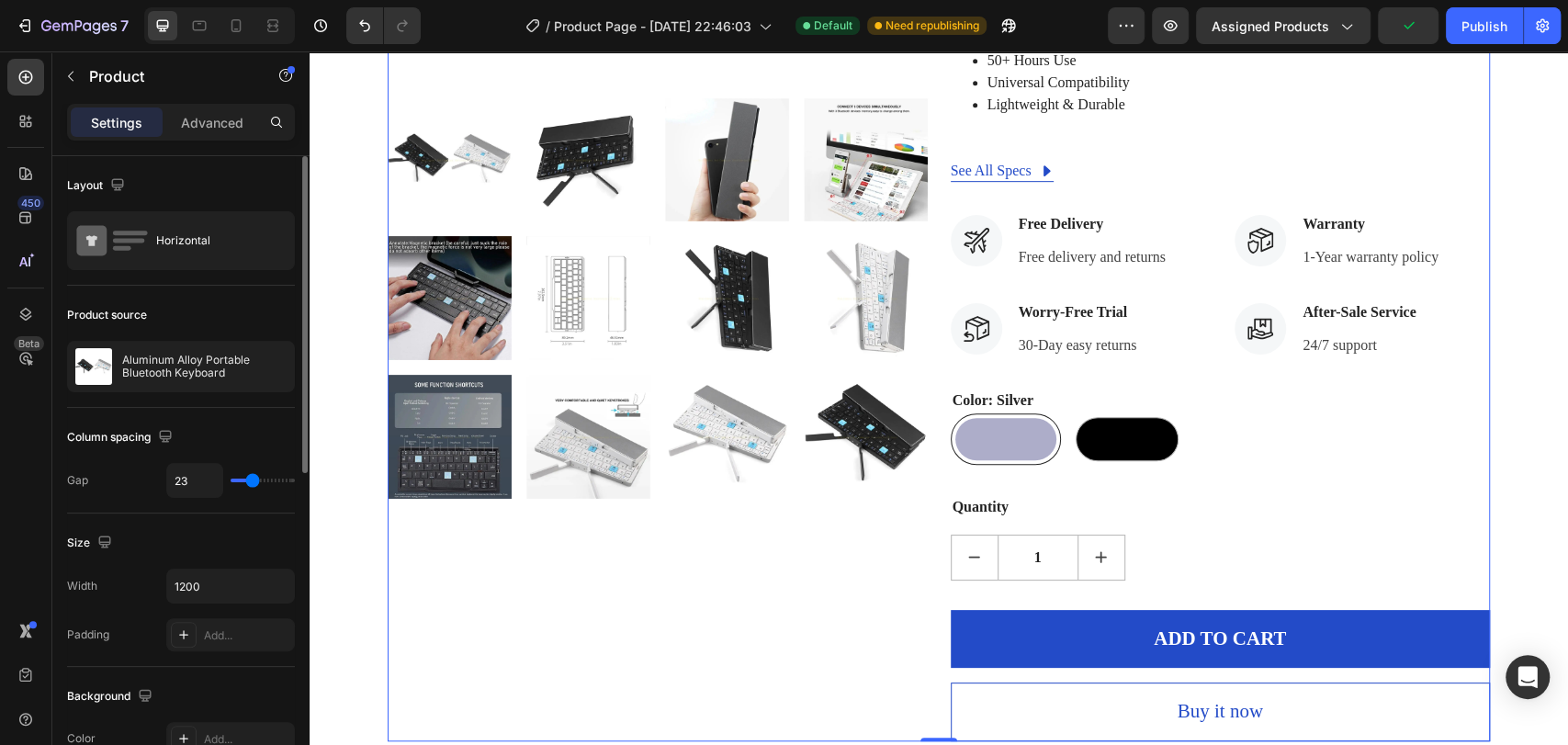
type input "22"
type input "19"
type input "18"
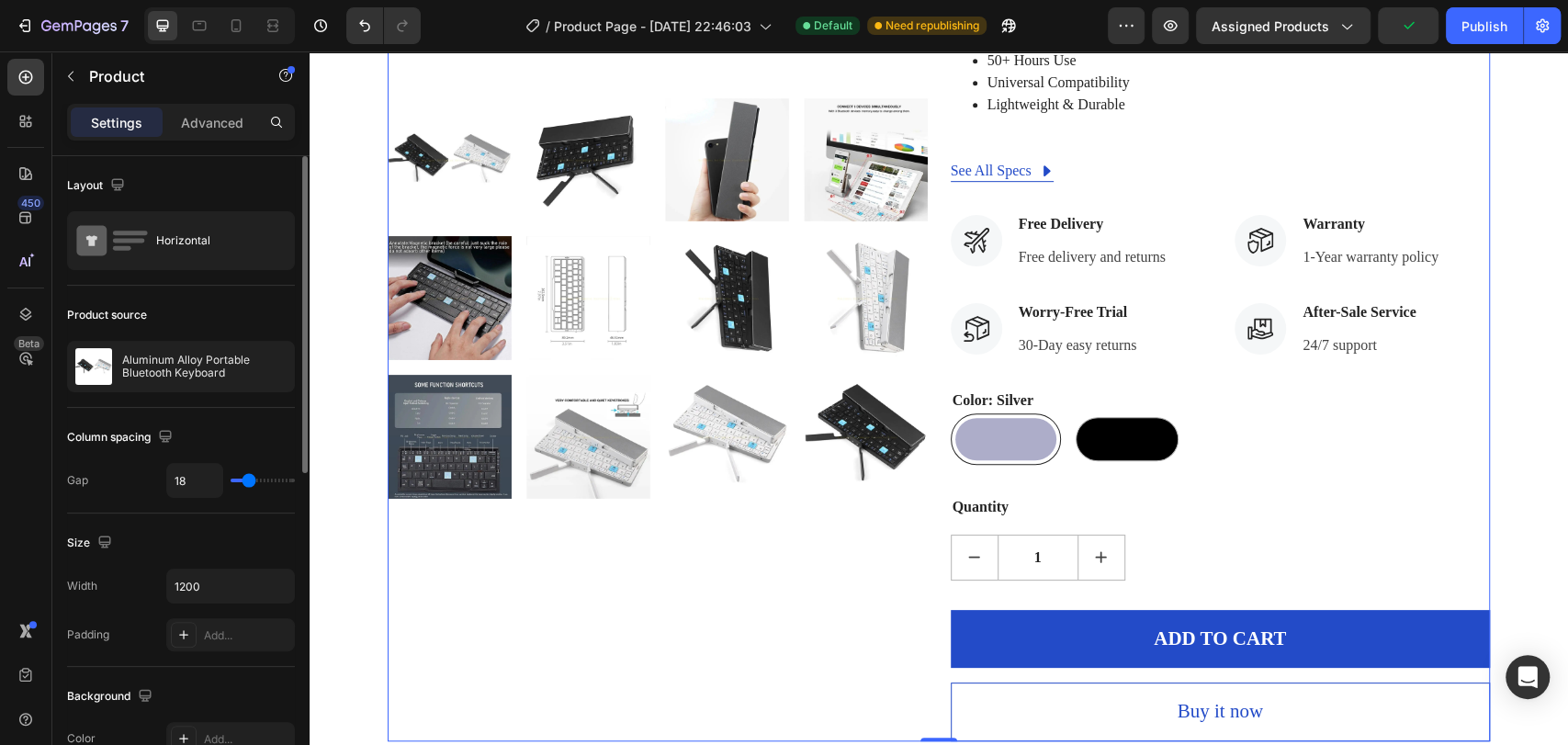
type input "15"
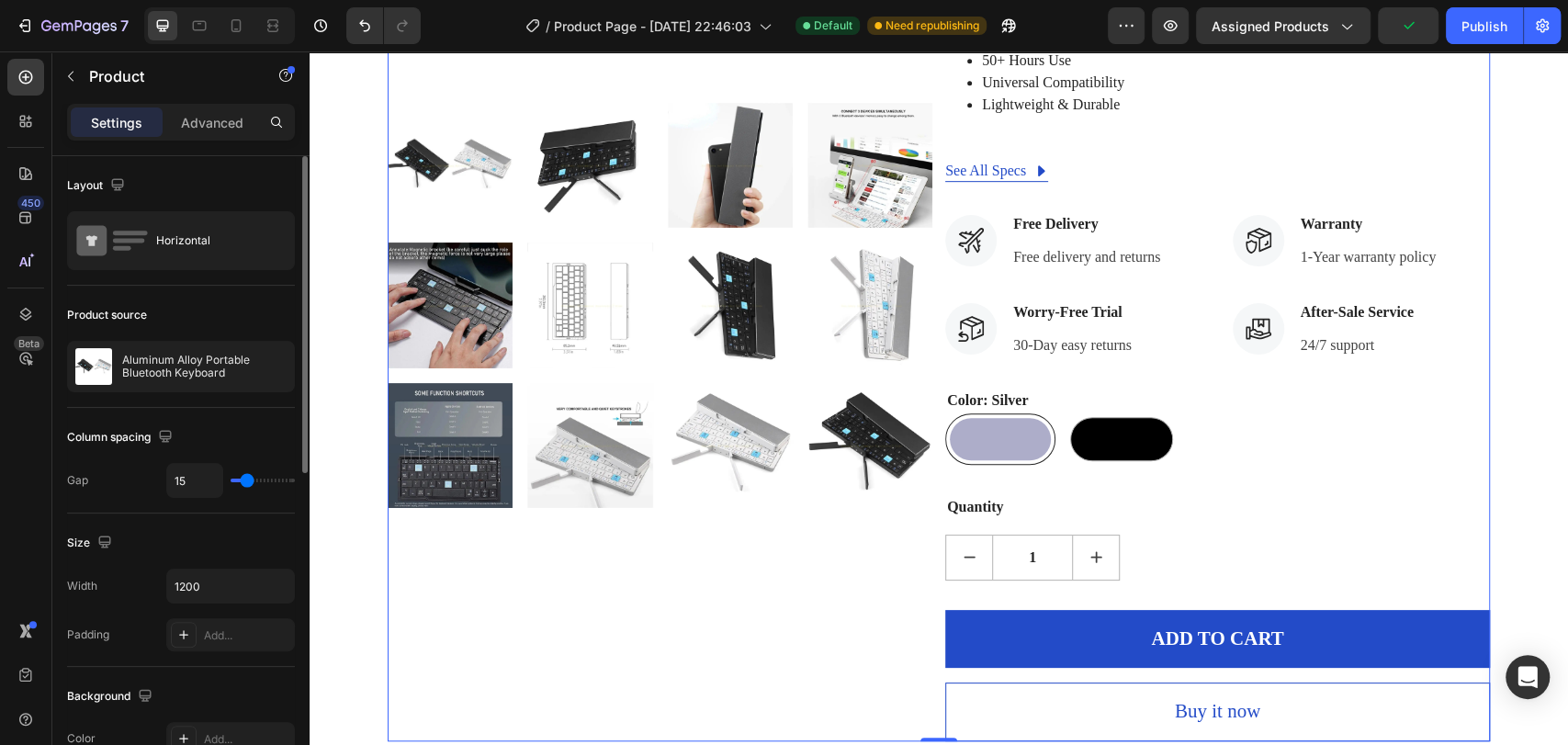
type input "14"
type input "7"
type input "6"
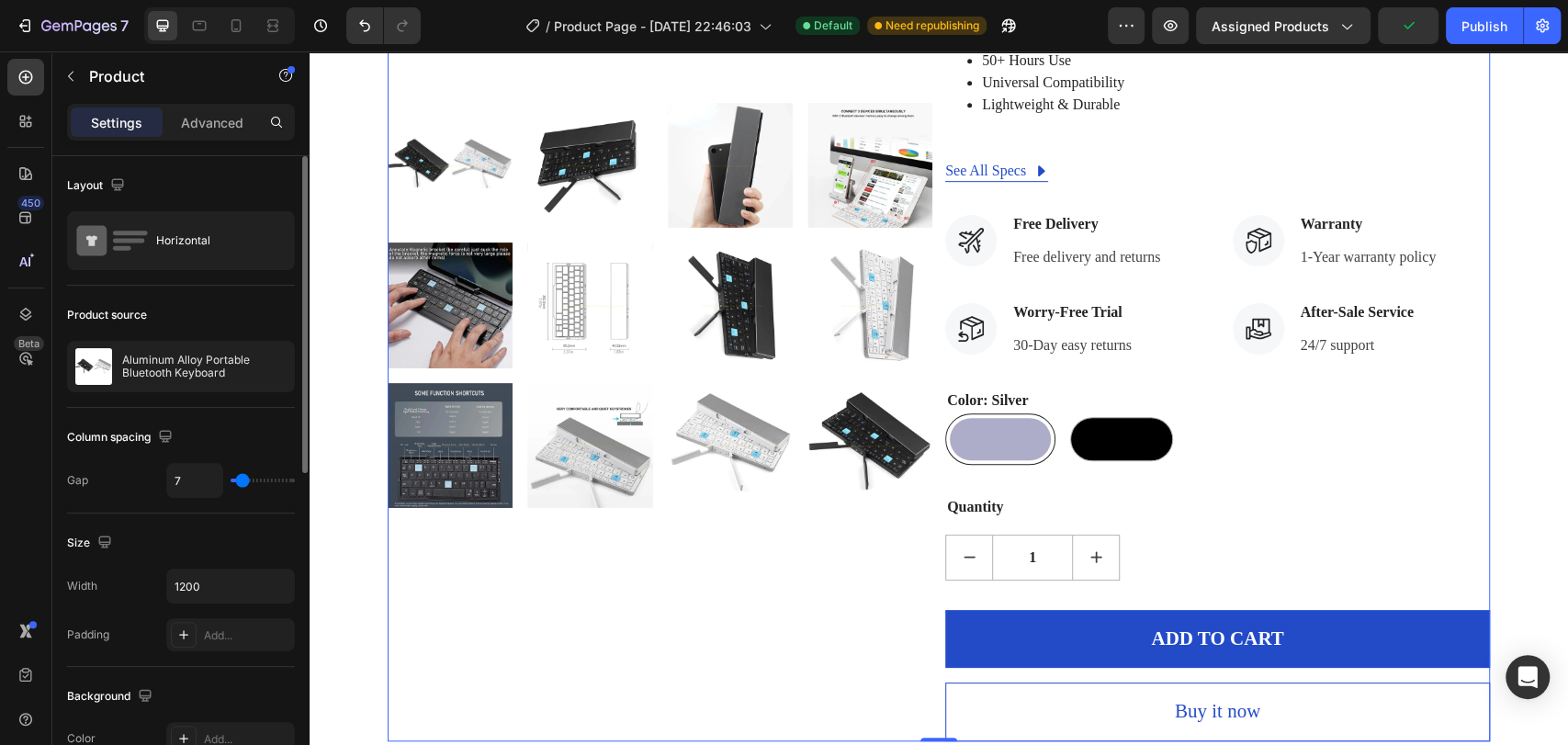
type input "6"
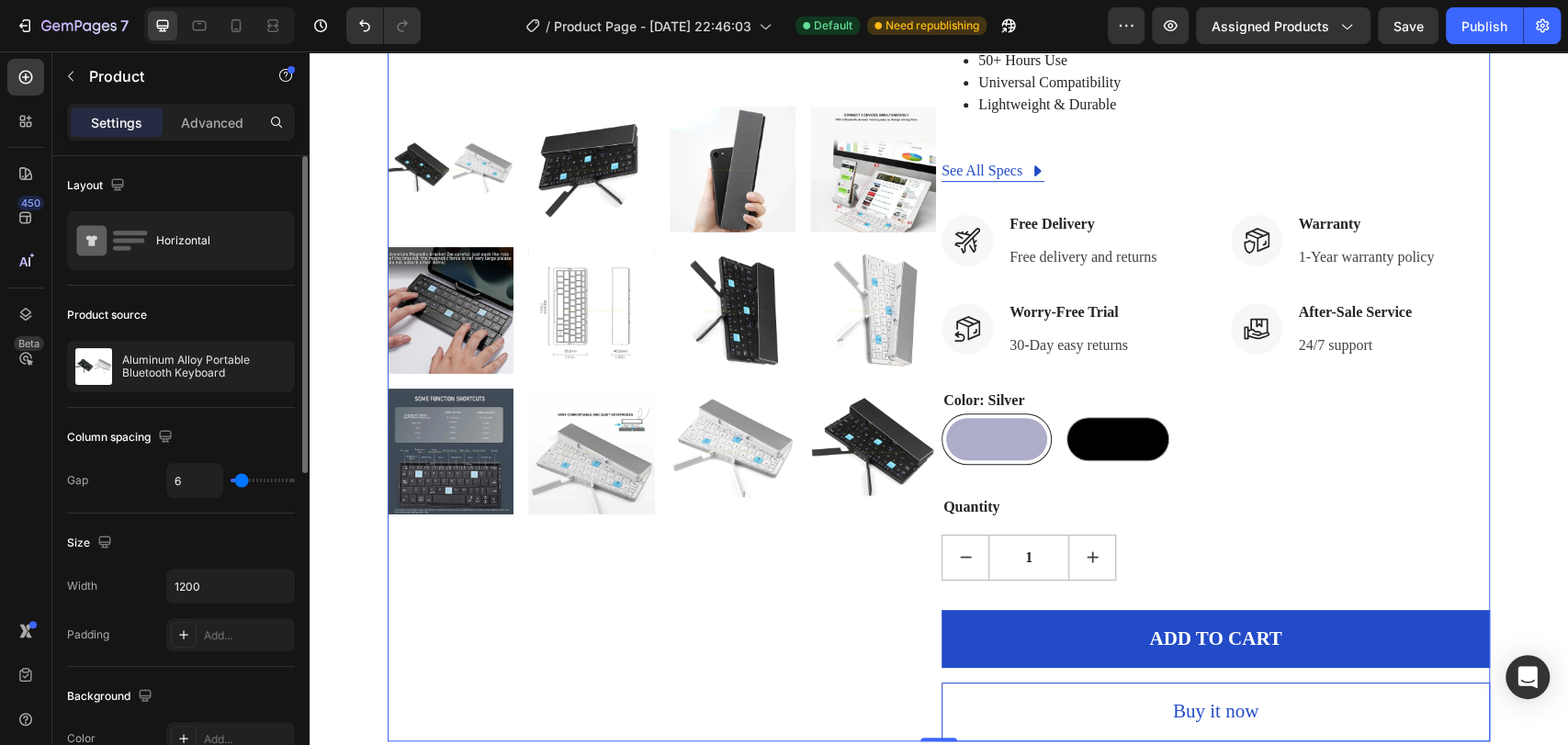
type input "10"
type input "14"
type input "18"
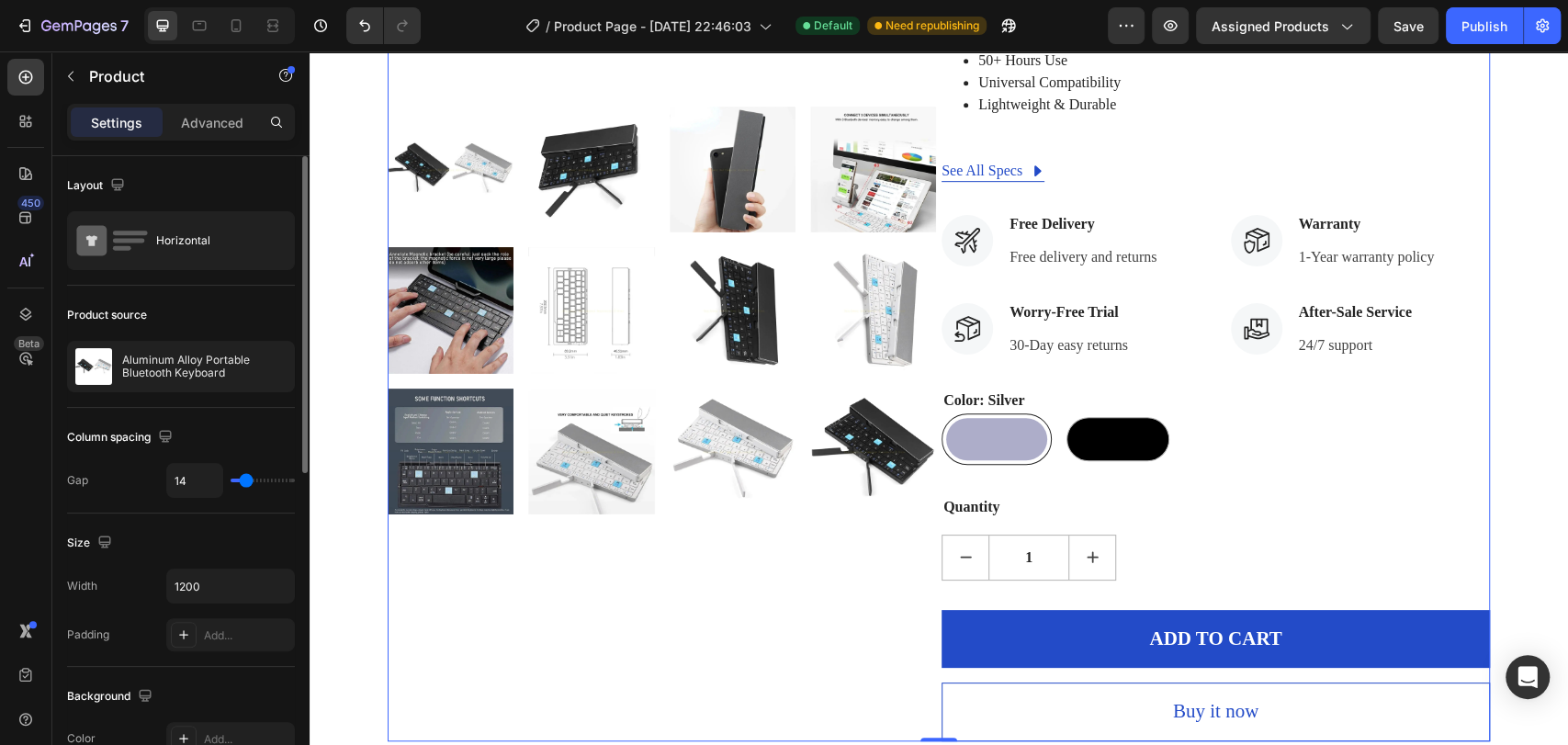
type input "18"
type input "21"
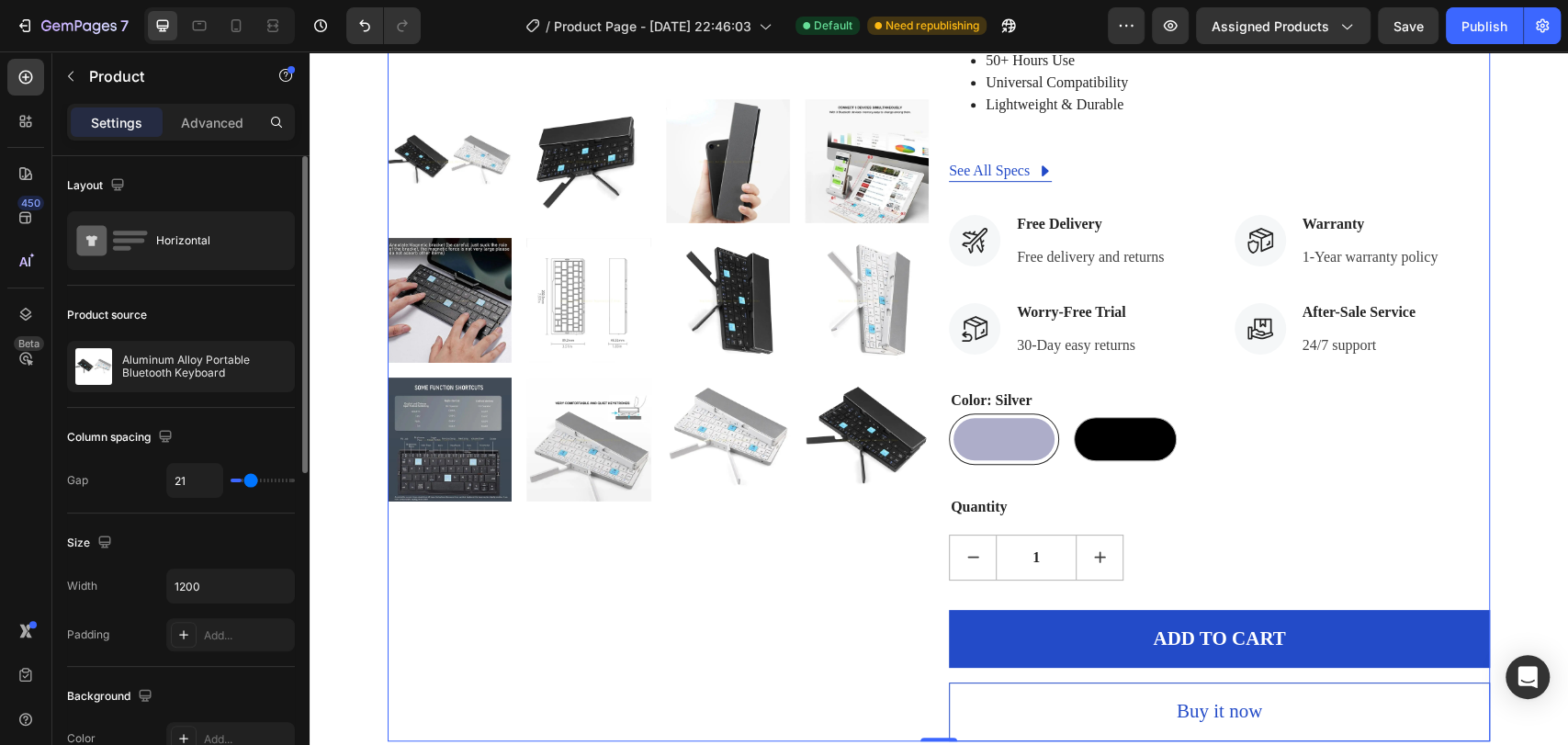
type input "23"
type input "21"
type input "15"
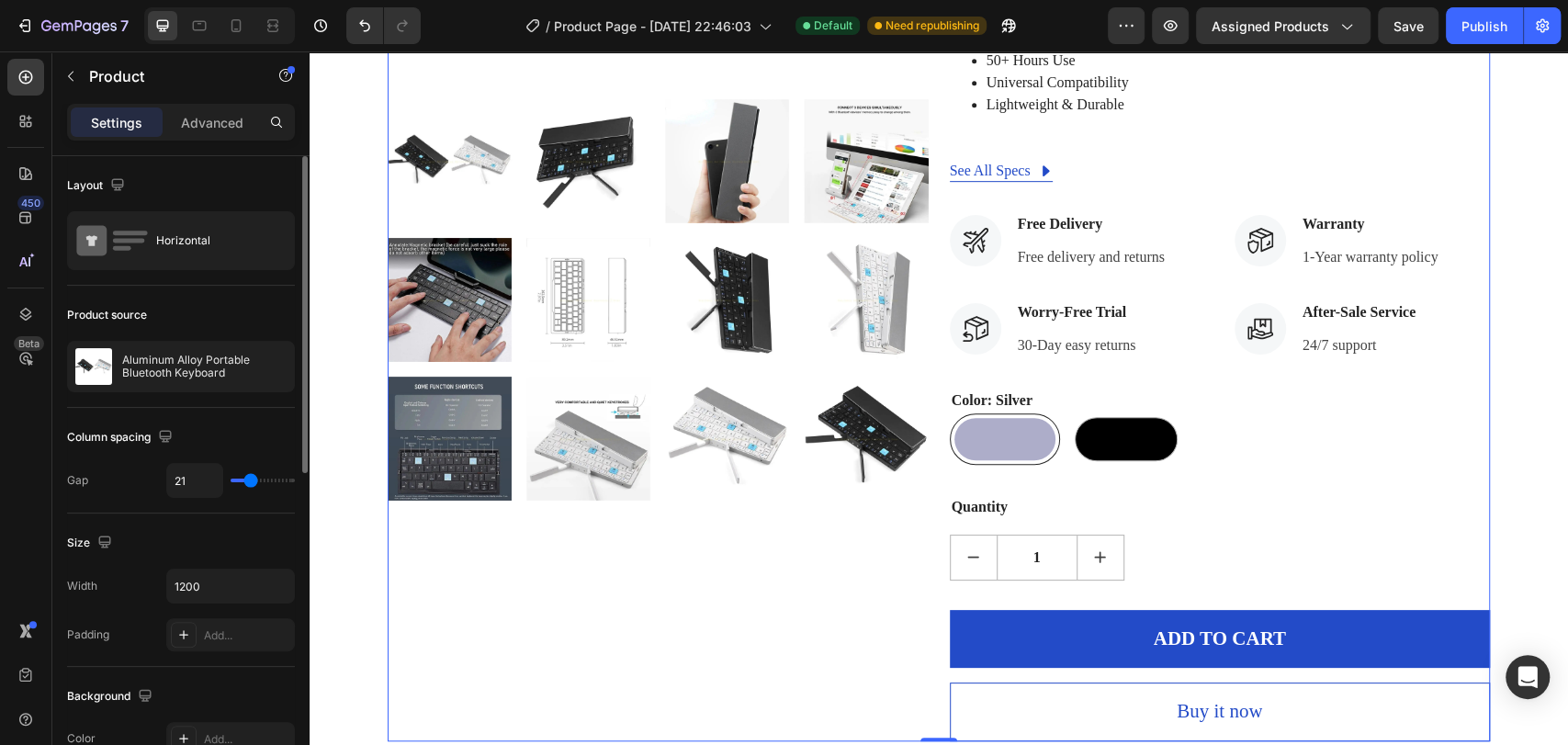
type input "15"
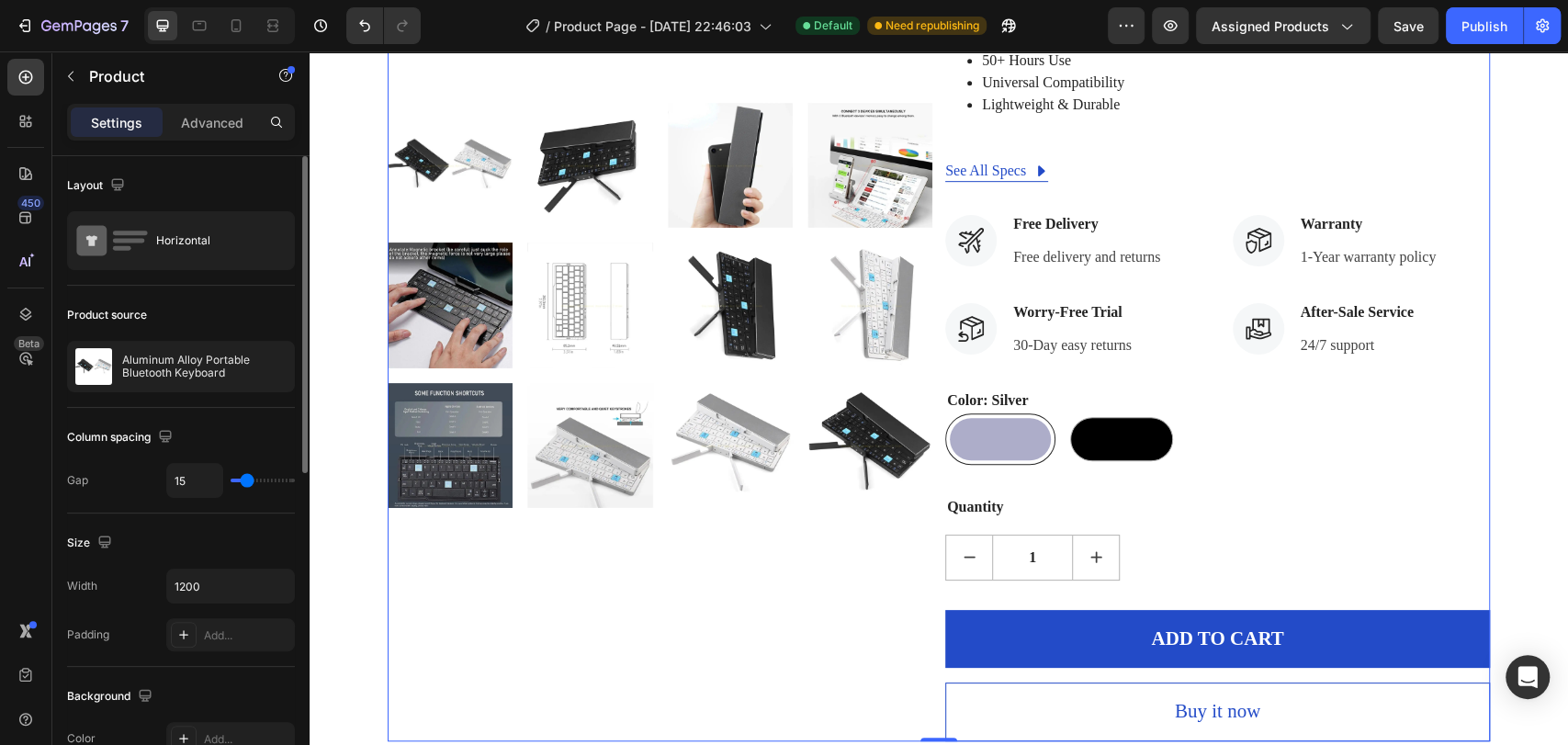
type input "13"
type input "11"
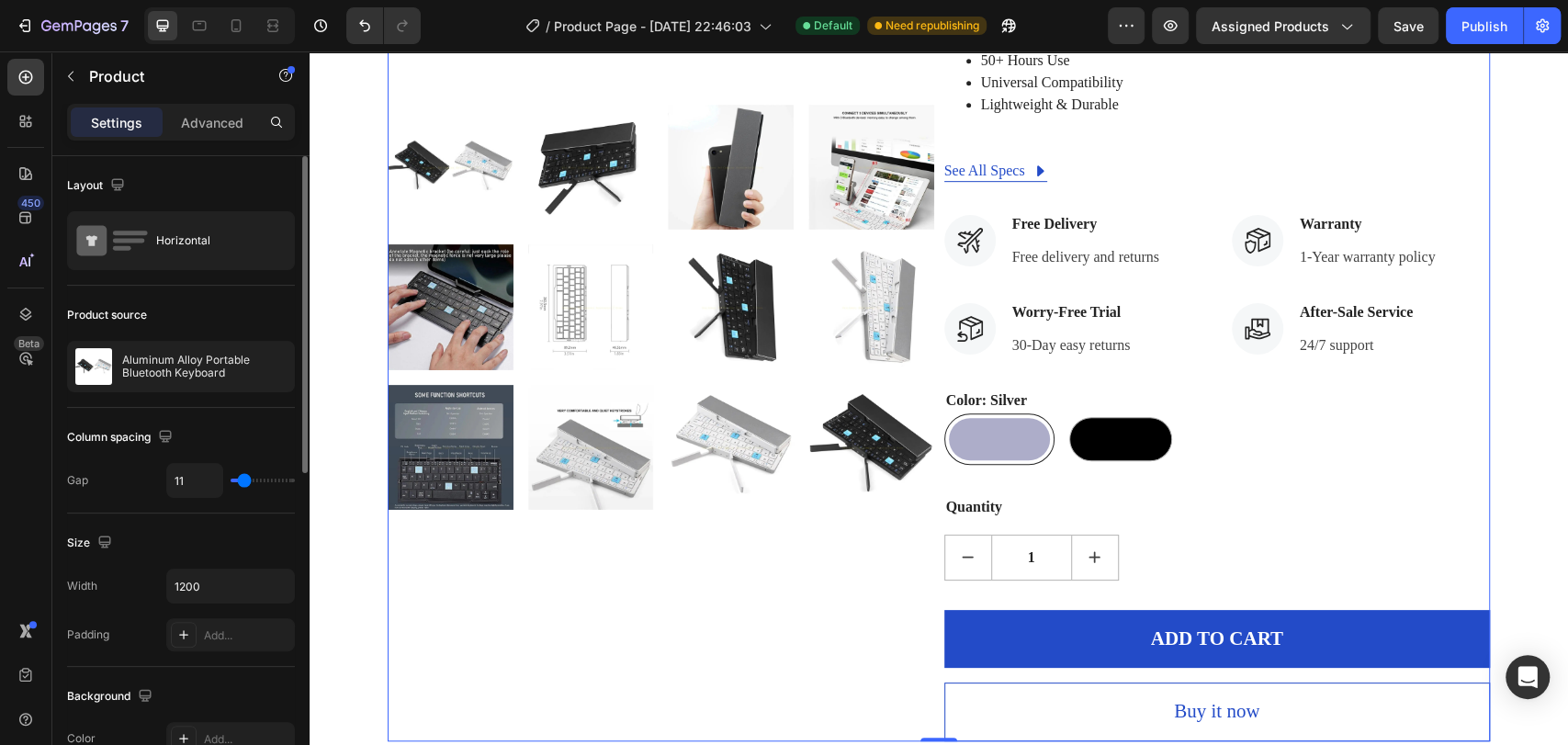
type input "10"
drag, startPoint x: 279, startPoint y: 483, endPoint x: 191, endPoint y: 403, distance: 119.0
type input "10"
click at [243, 479] on input "range" at bounding box center [263, 481] width 64 height 4
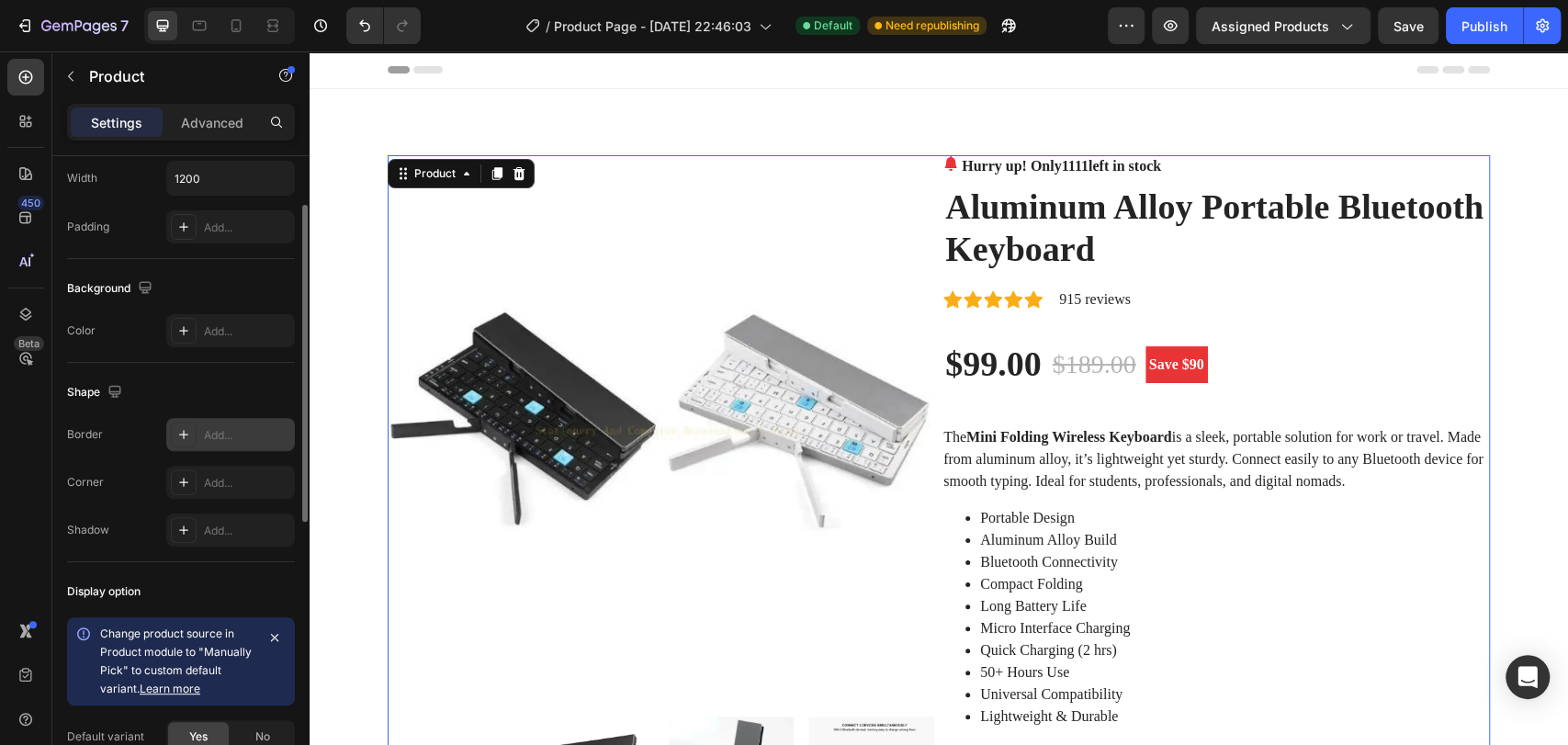
scroll to position [204, 0]
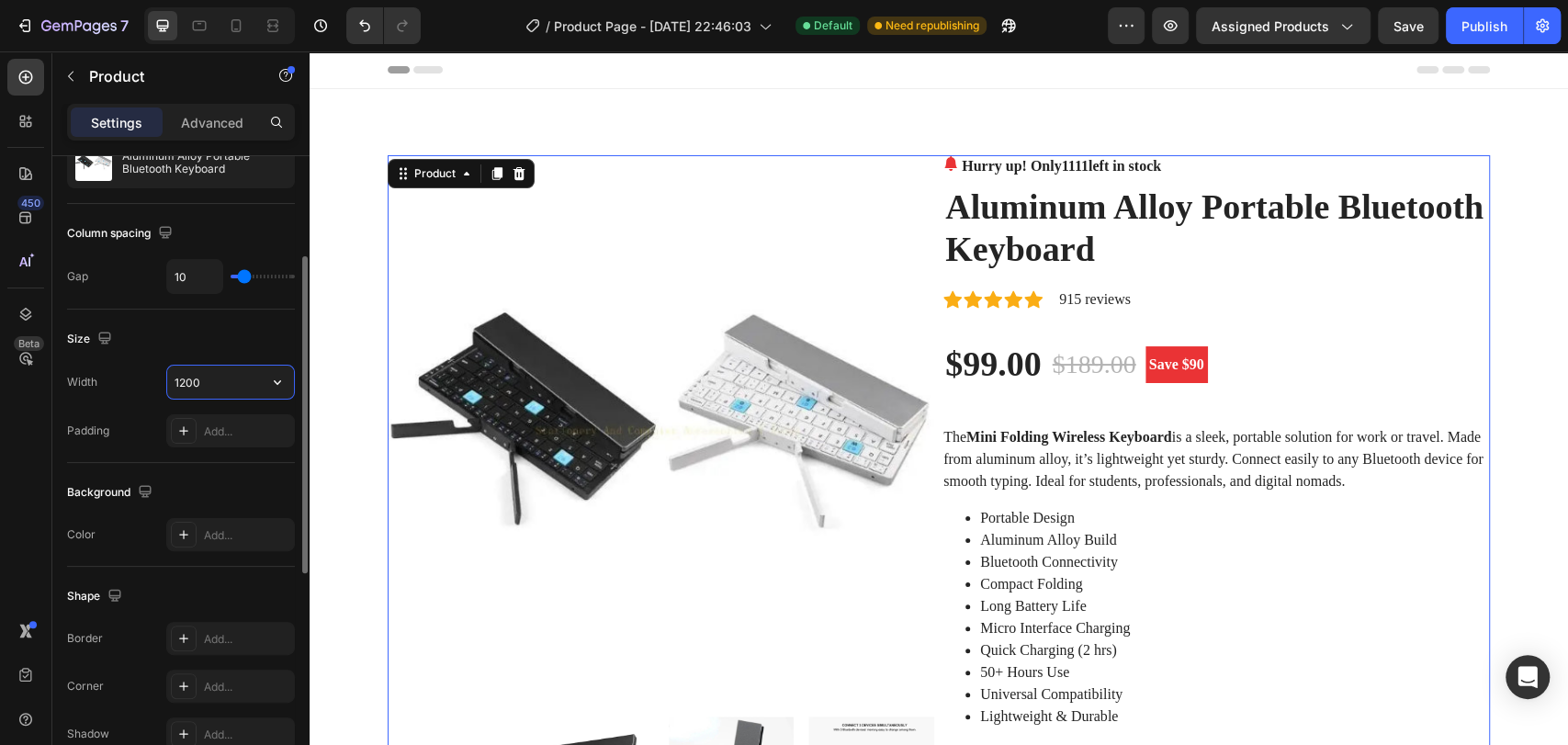
click at [204, 391] on input "1200" at bounding box center [230, 382] width 127 height 33
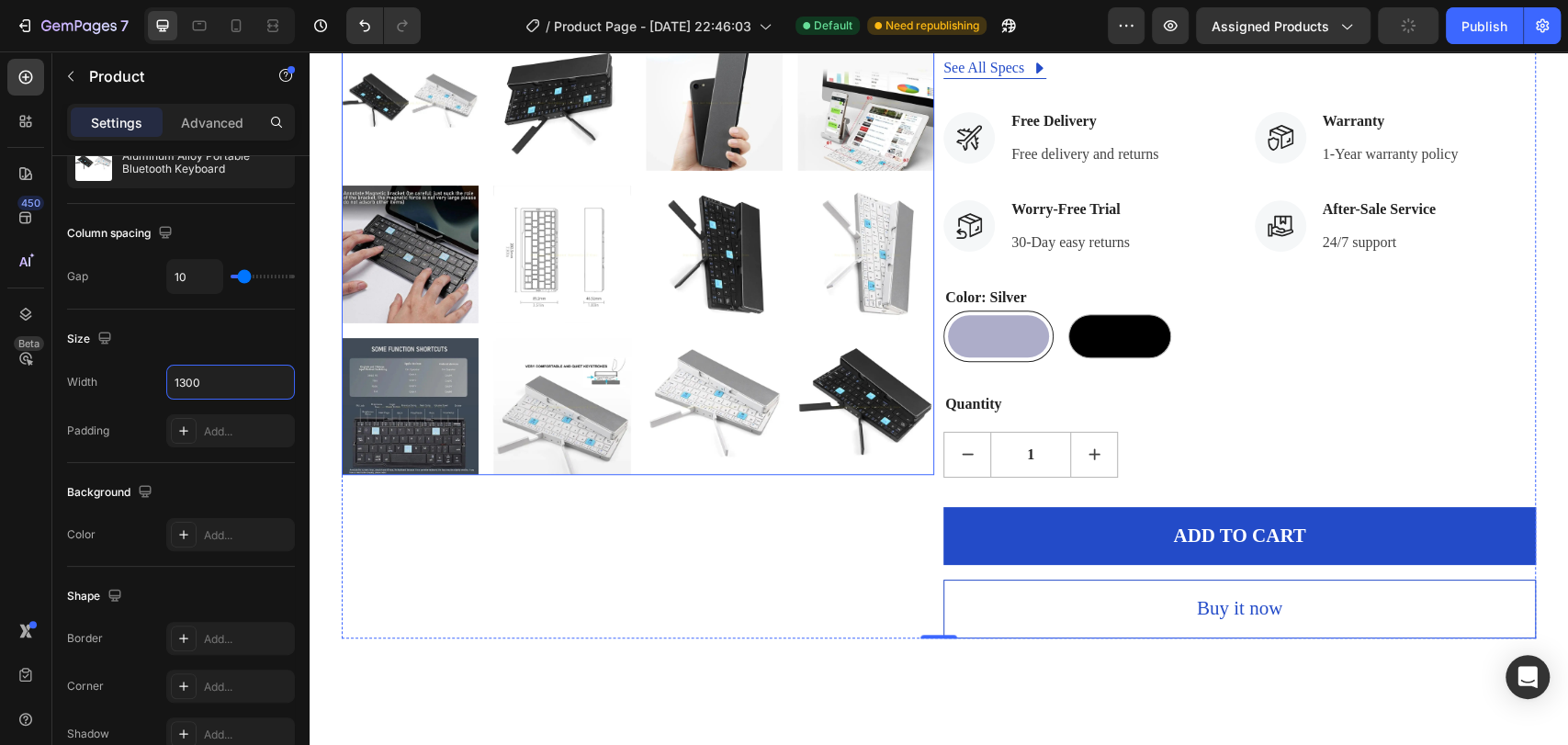
scroll to position [816, 0]
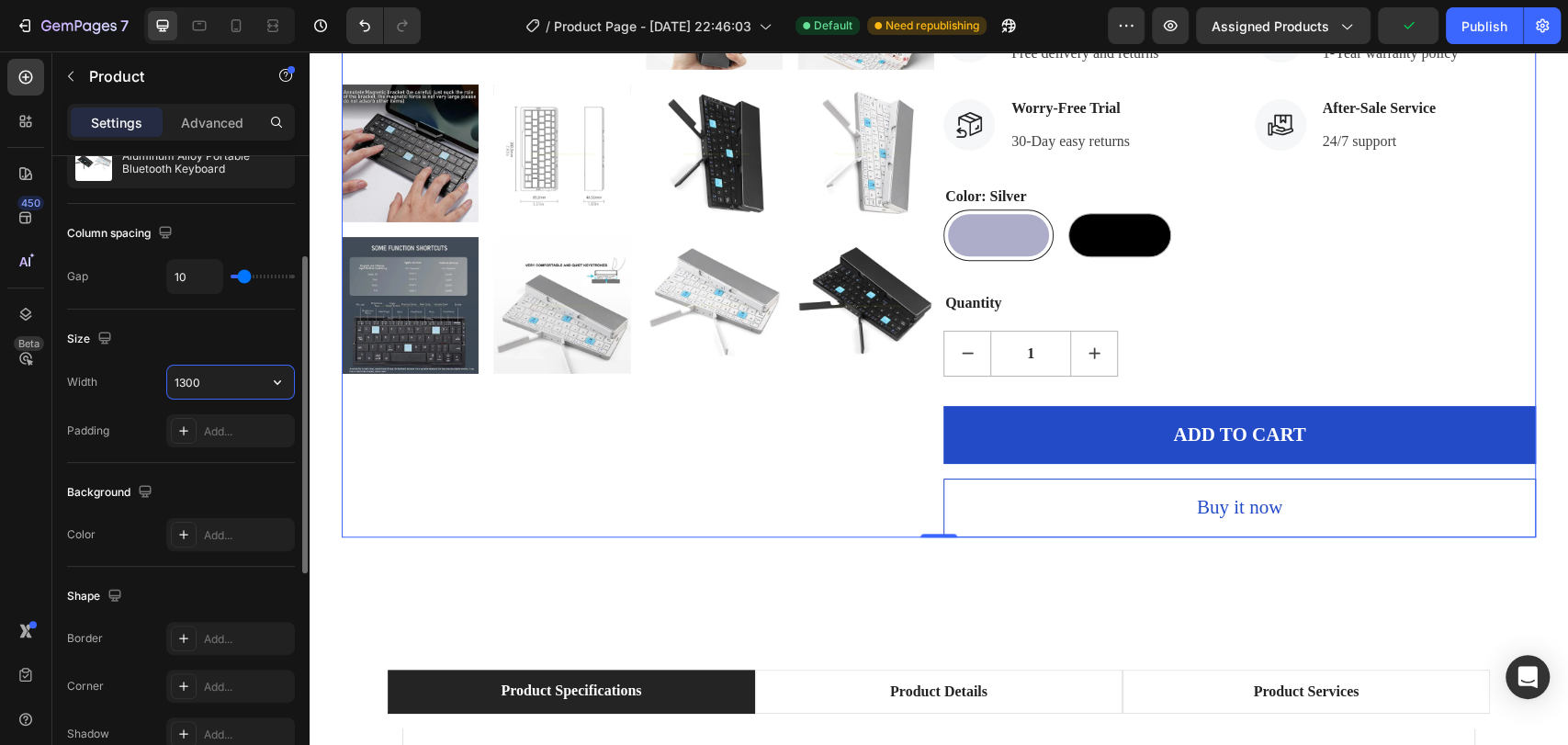
click at [184, 378] on input "1300" at bounding box center [230, 382] width 127 height 33
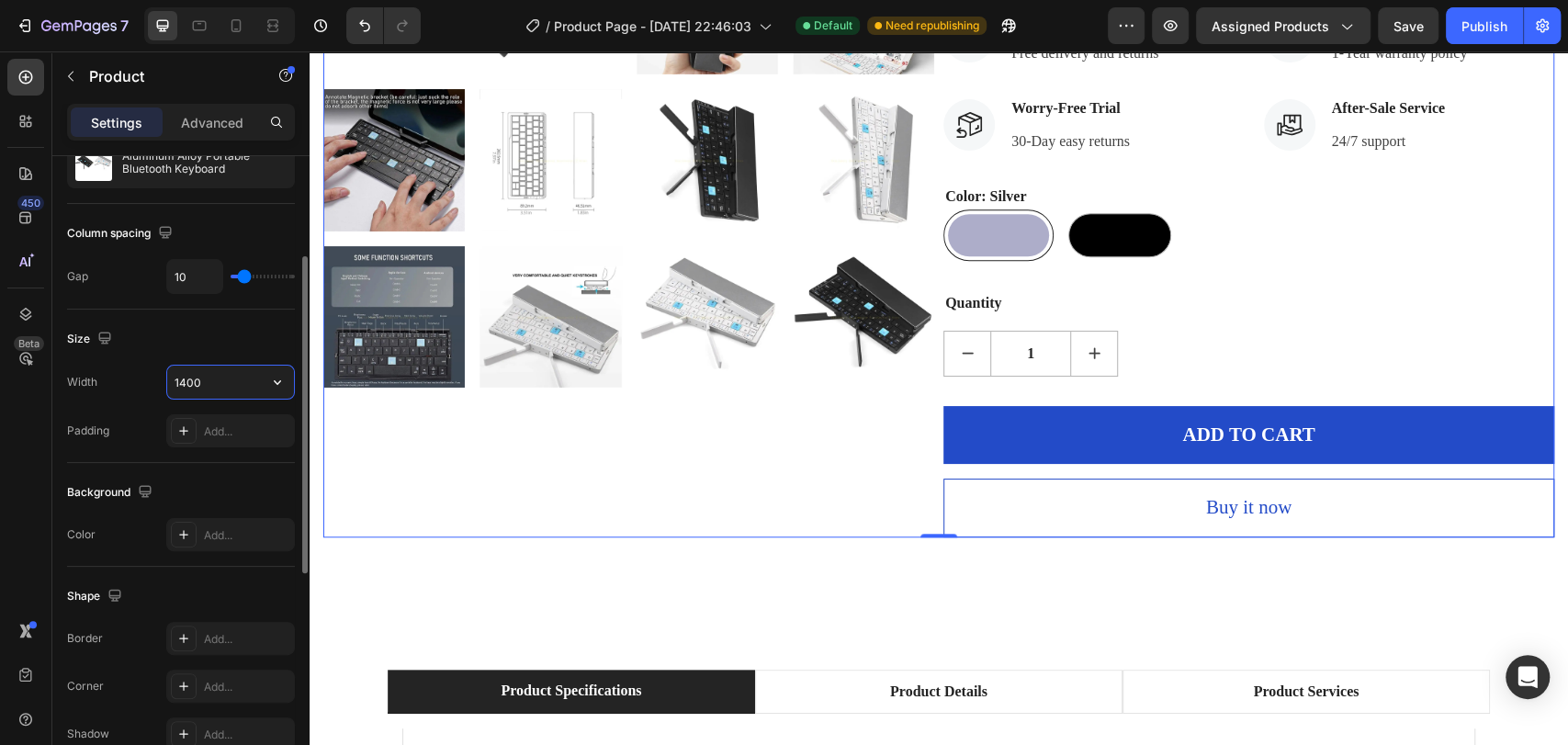
click at [186, 377] on input "1400" at bounding box center [230, 382] width 127 height 33
type input "2000"
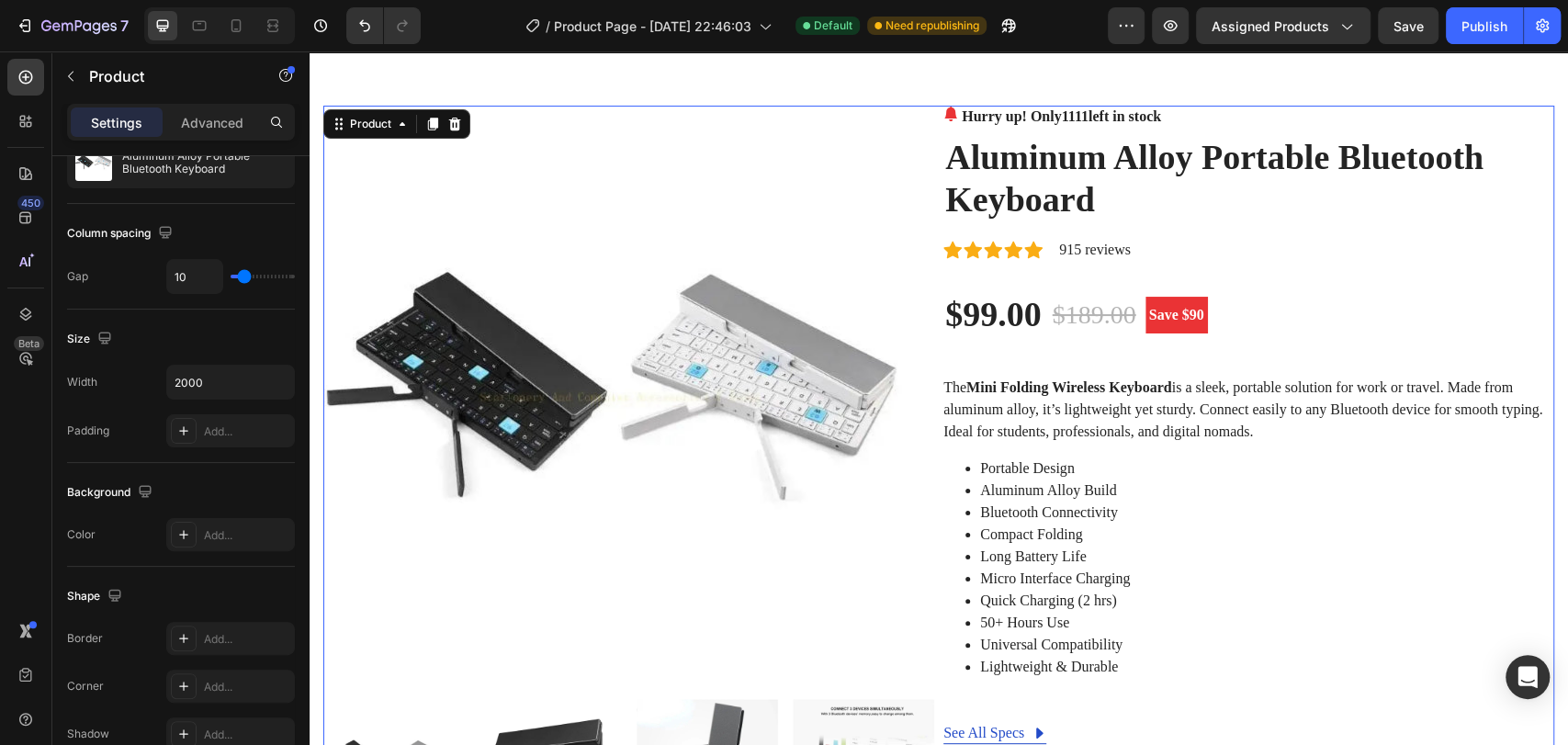
scroll to position [0, 0]
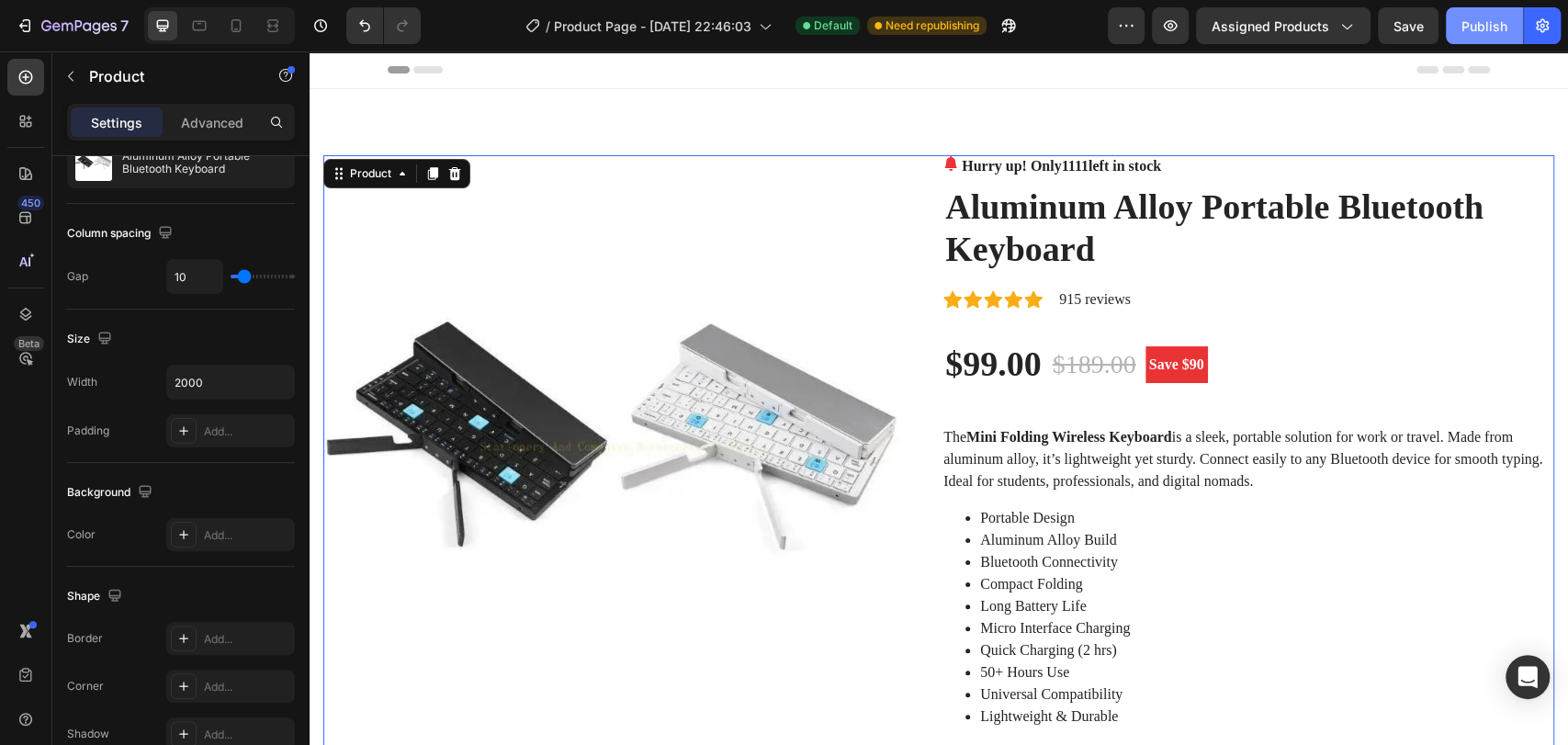
click at [1465, 25] on div "Publish" at bounding box center [1484, 26] width 46 height 19
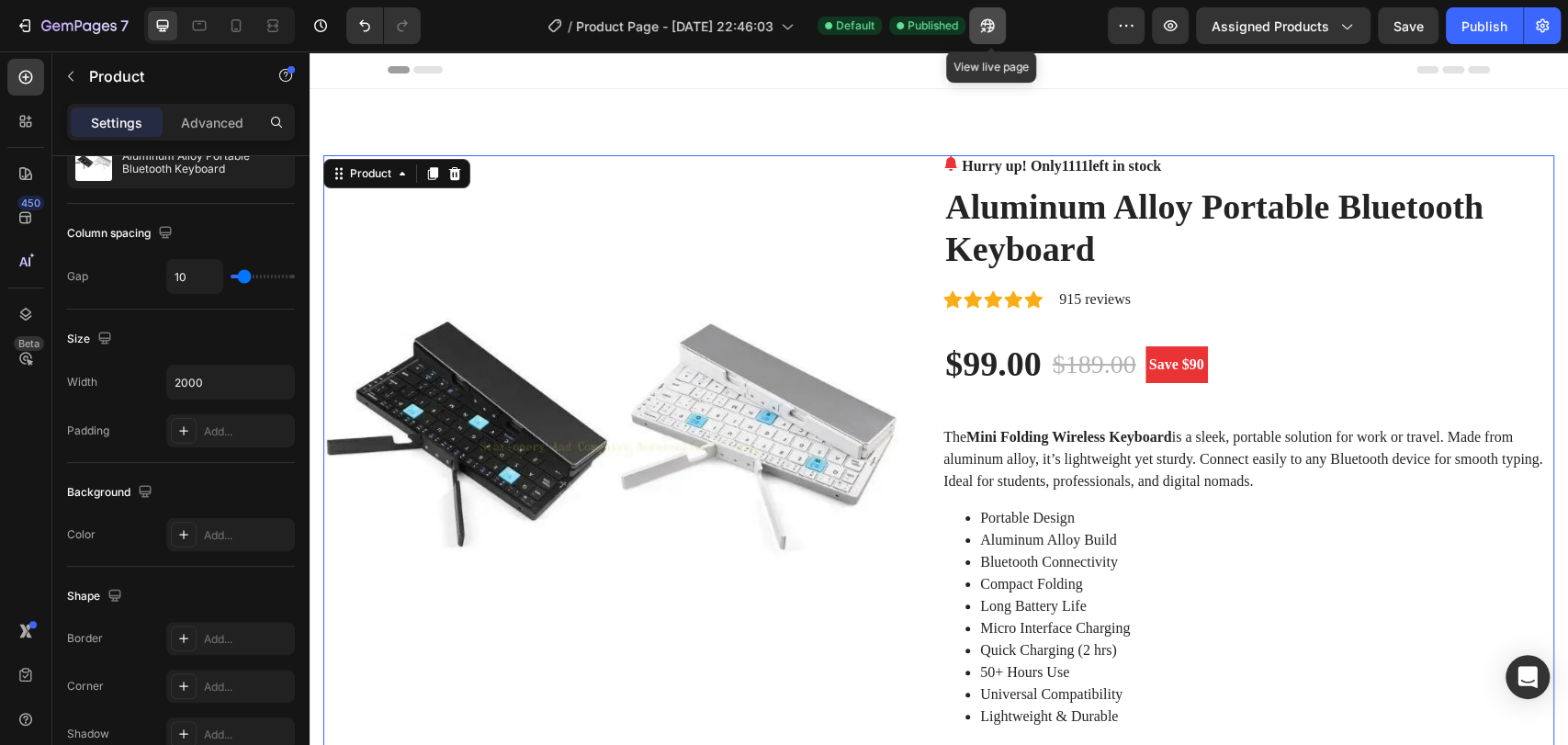
click at [989, 29] on icon "button" at bounding box center [987, 26] width 18 height 18
click at [1286, 21] on span "Assigned Products" at bounding box center [1270, 26] width 118 height 19
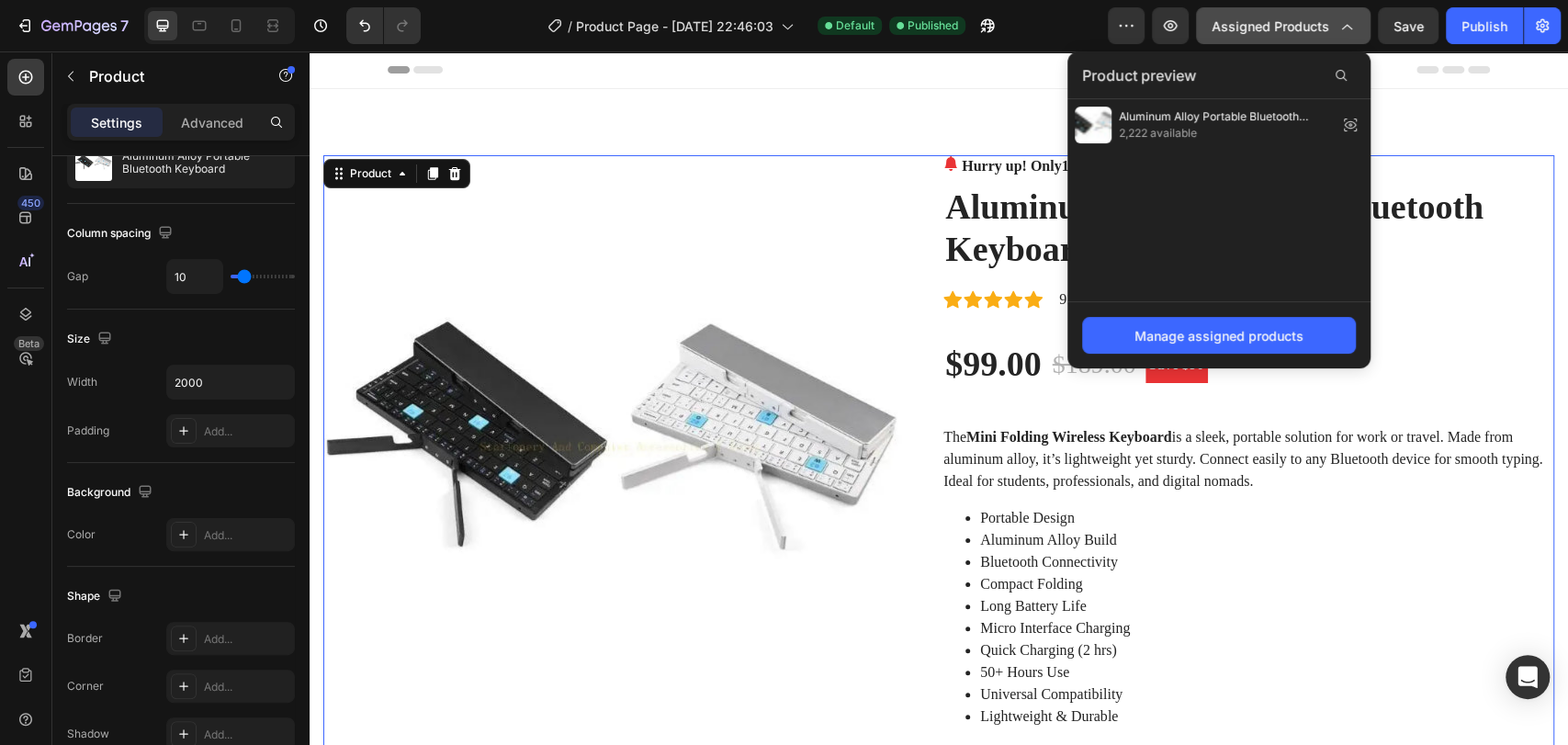
click at [1287, 23] on span "Assigned Products" at bounding box center [1270, 26] width 118 height 19
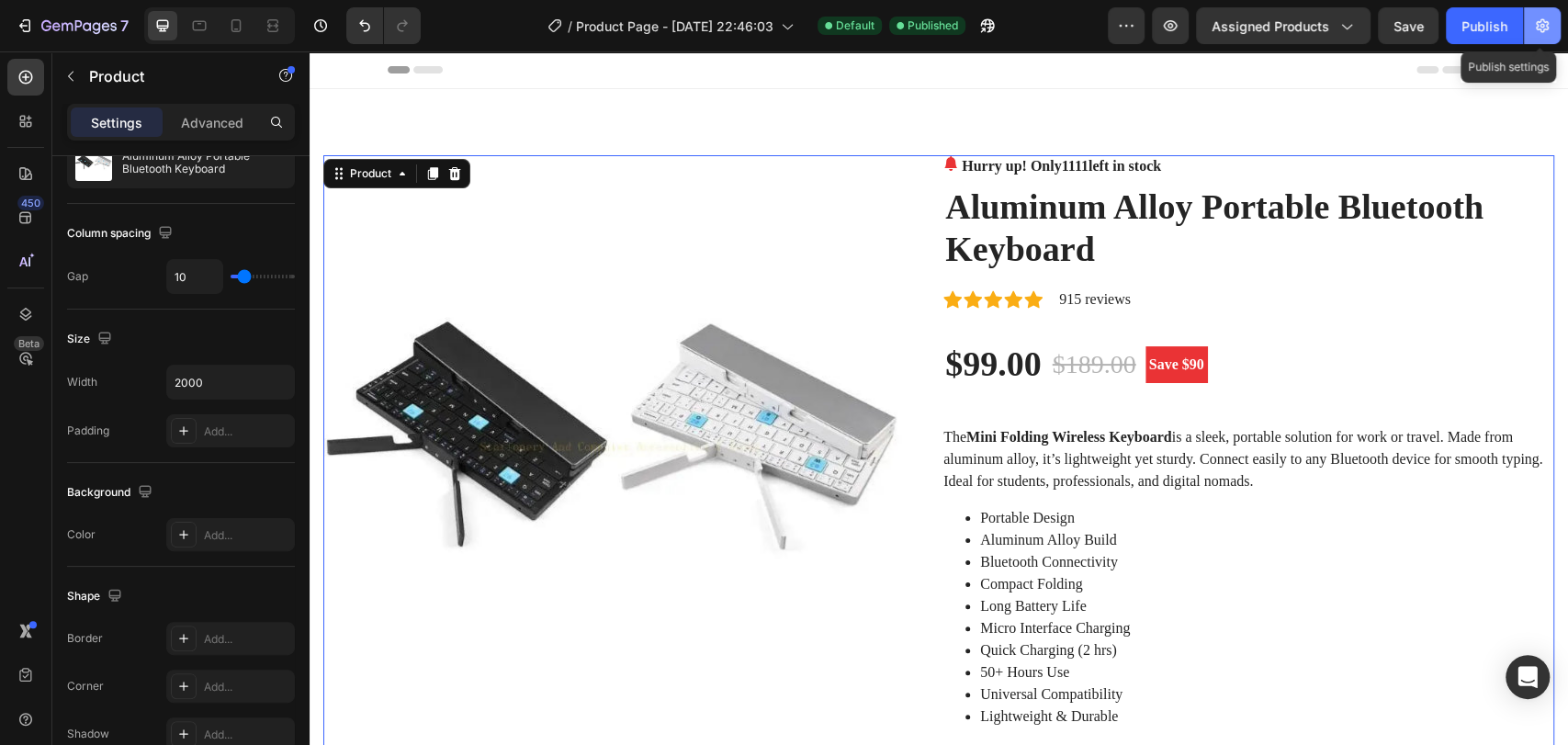
click at [1537, 25] on icon "button" at bounding box center [1542, 26] width 13 height 14
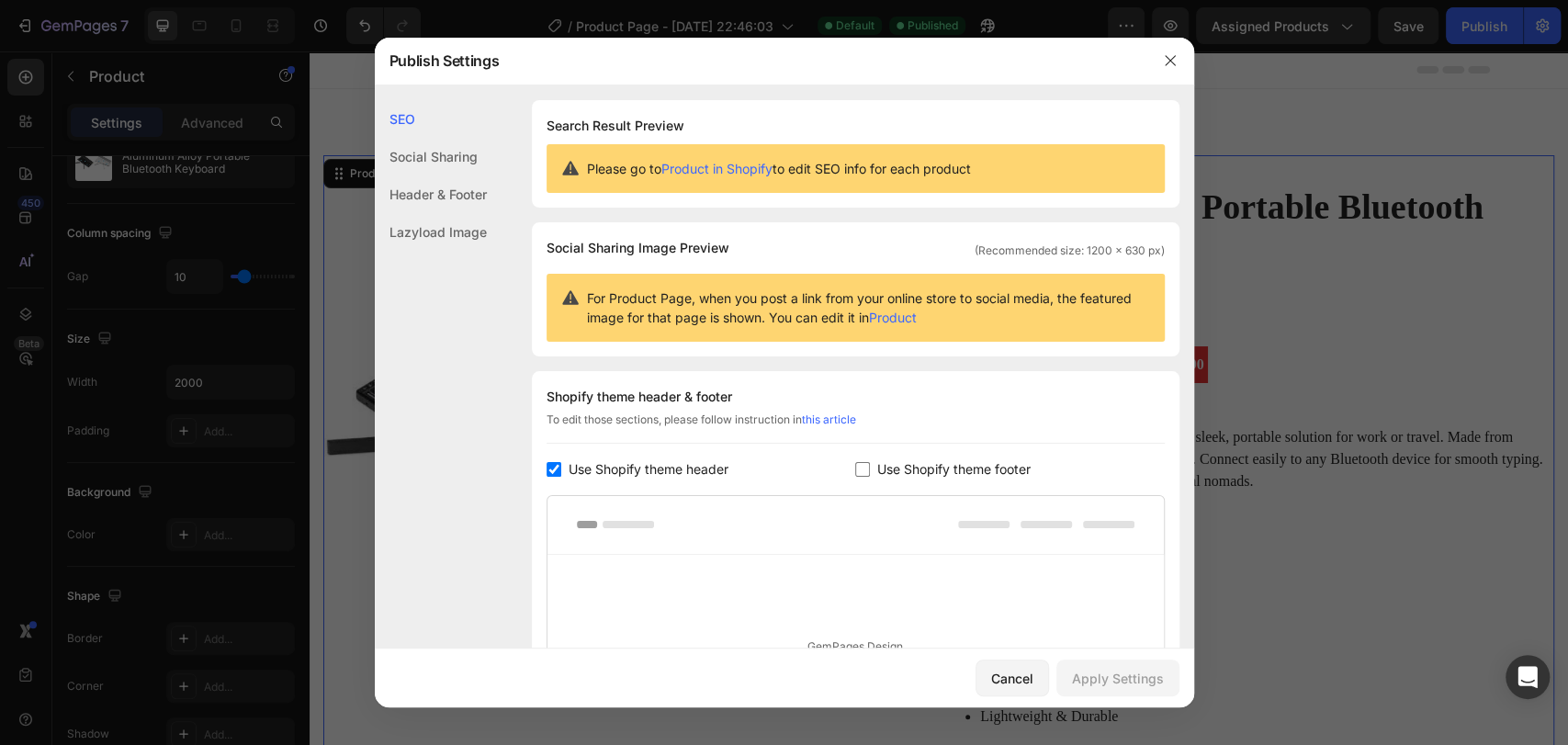
click at [917, 314] on link "Product" at bounding box center [893, 318] width 48 height 16
drag, startPoint x: 1176, startPoint y: 67, endPoint x: 1006, endPoint y: 434, distance: 403.9
click at [1166, 400] on div "Publish Settings SEO Social Sharing Header & Footer Lazyload Image SEO Search R…" at bounding box center [784, 373] width 819 height 670
click at [820, 479] on div "Use Shopify theme header" at bounding box center [701, 469] width 310 height 22
checkbox input "false"
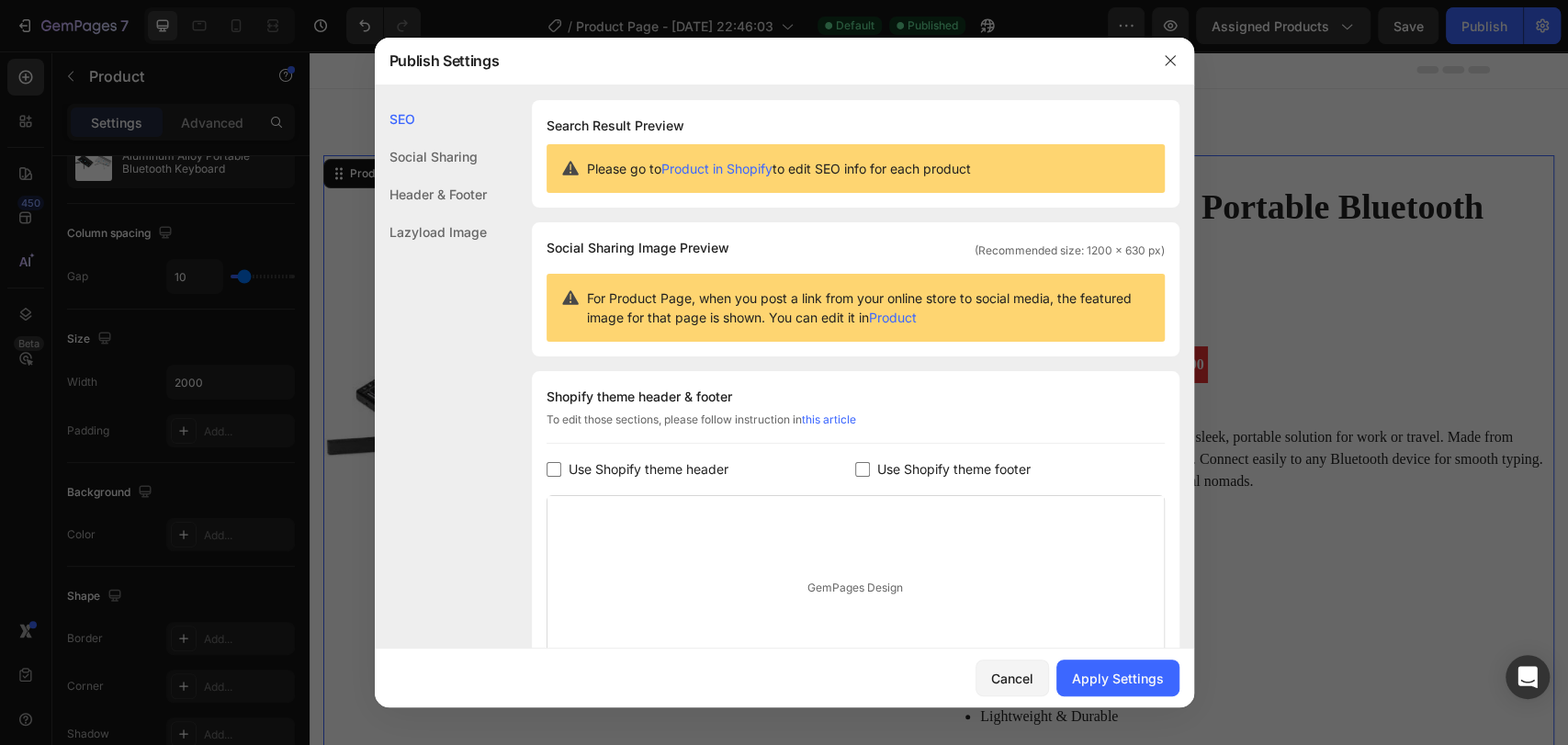
click at [855, 477] on div "Use Shopify theme footer" at bounding box center [1010, 469] width 310 height 22
click at [855, 472] on input "checkbox" at bounding box center [862, 469] width 15 height 15
checkbox input "false"
click at [1119, 671] on div "Apply Settings" at bounding box center [1118, 678] width 92 height 19
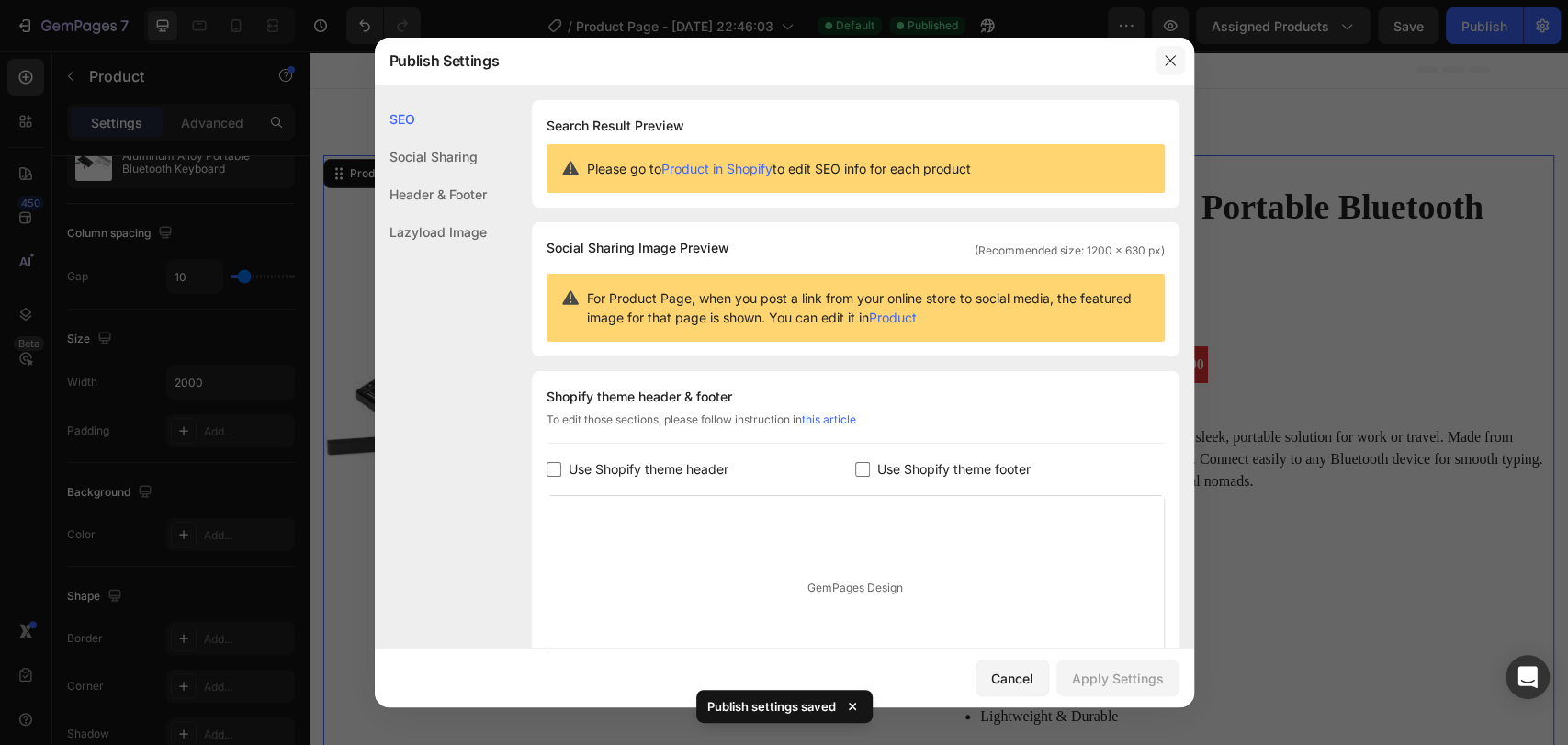
click at [1171, 49] on button "button" at bounding box center [1169, 60] width 29 height 29
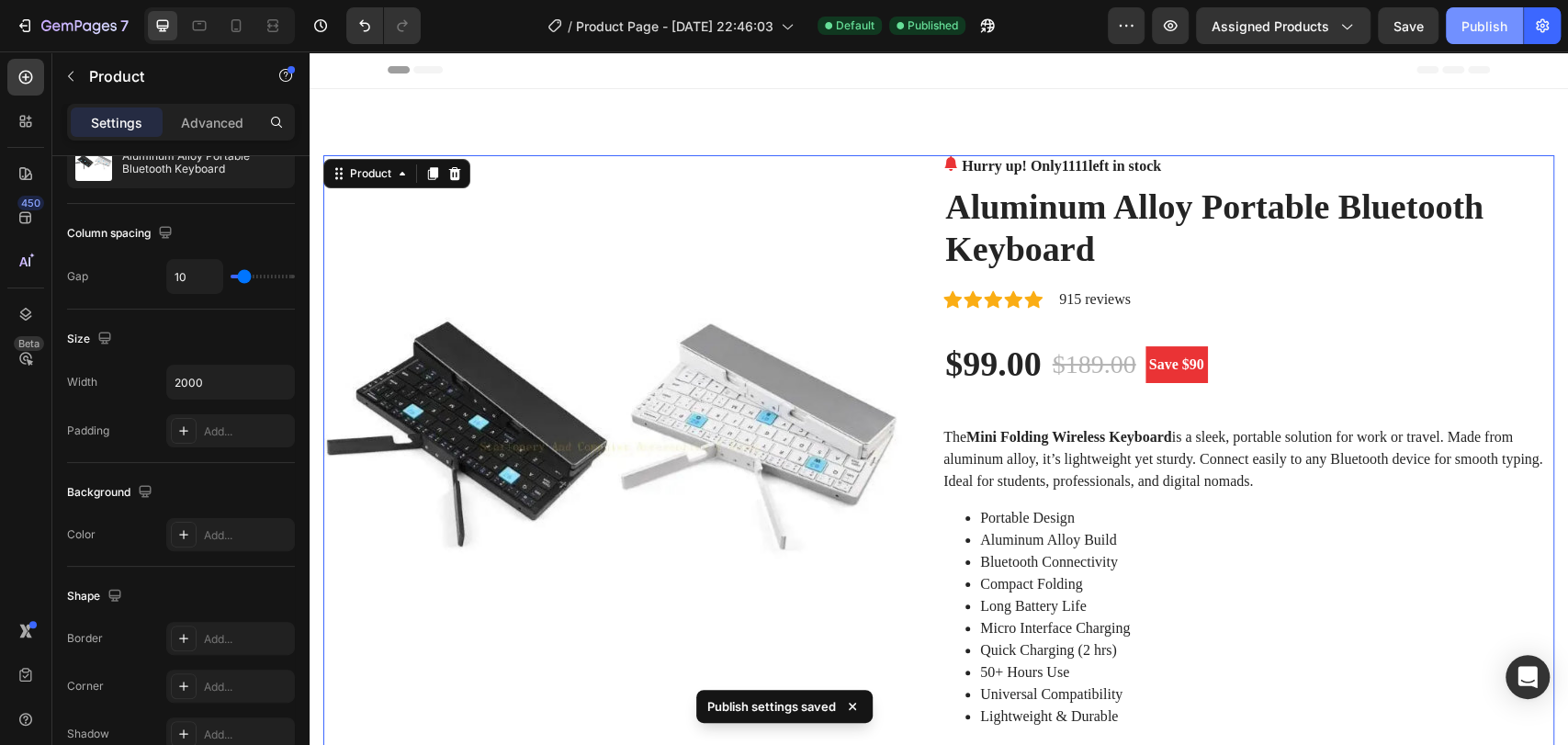
click at [1499, 17] on div "Publish" at bounding box center [1484, 26] width 46 height 19
drag, startPoint x: 1716, startPoint y: 77, endPoint x: 1331, endPoint y: 73, distance: 384.9
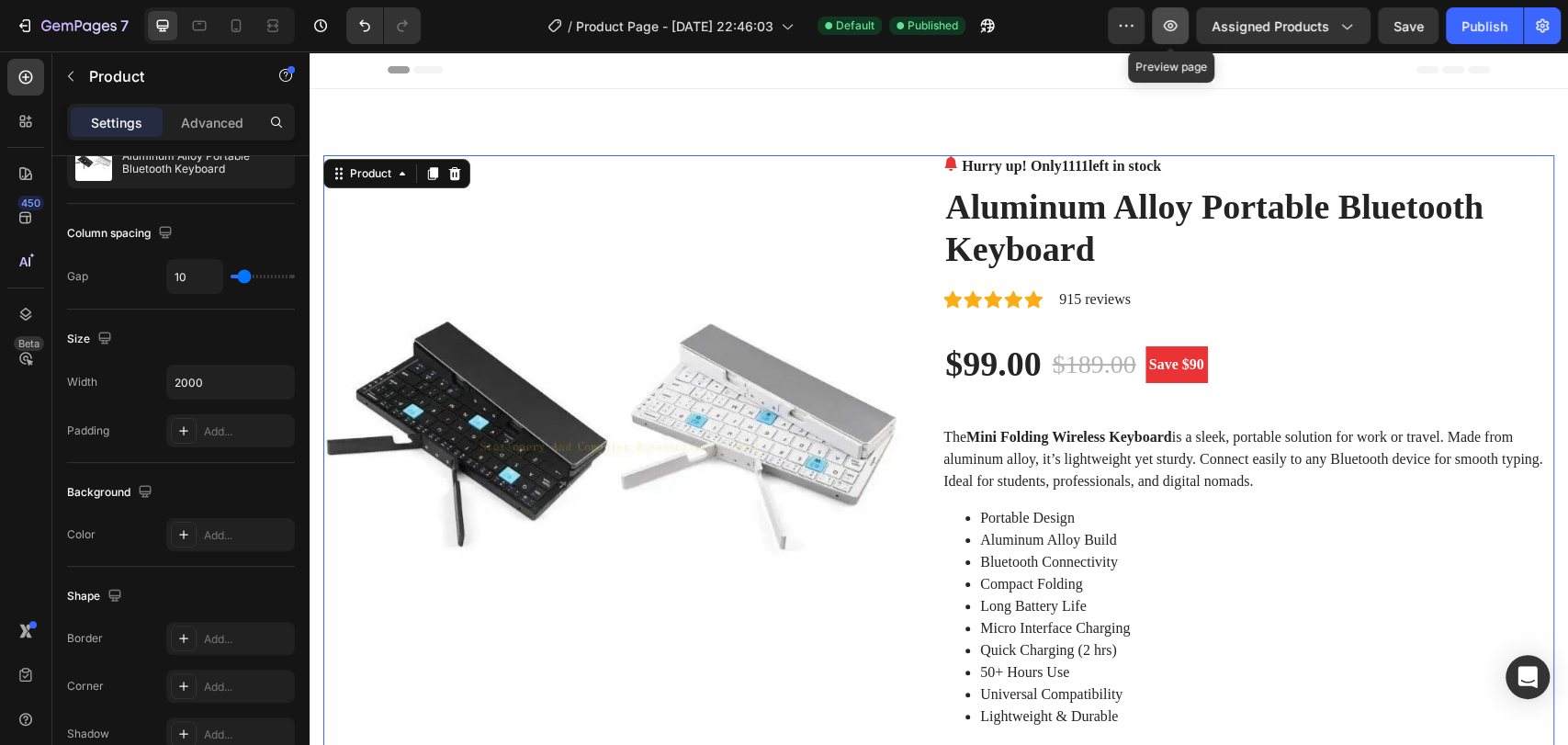
click at [1178, 29] on icon "button" at bounding box center [1170, 26] width 18 height 18
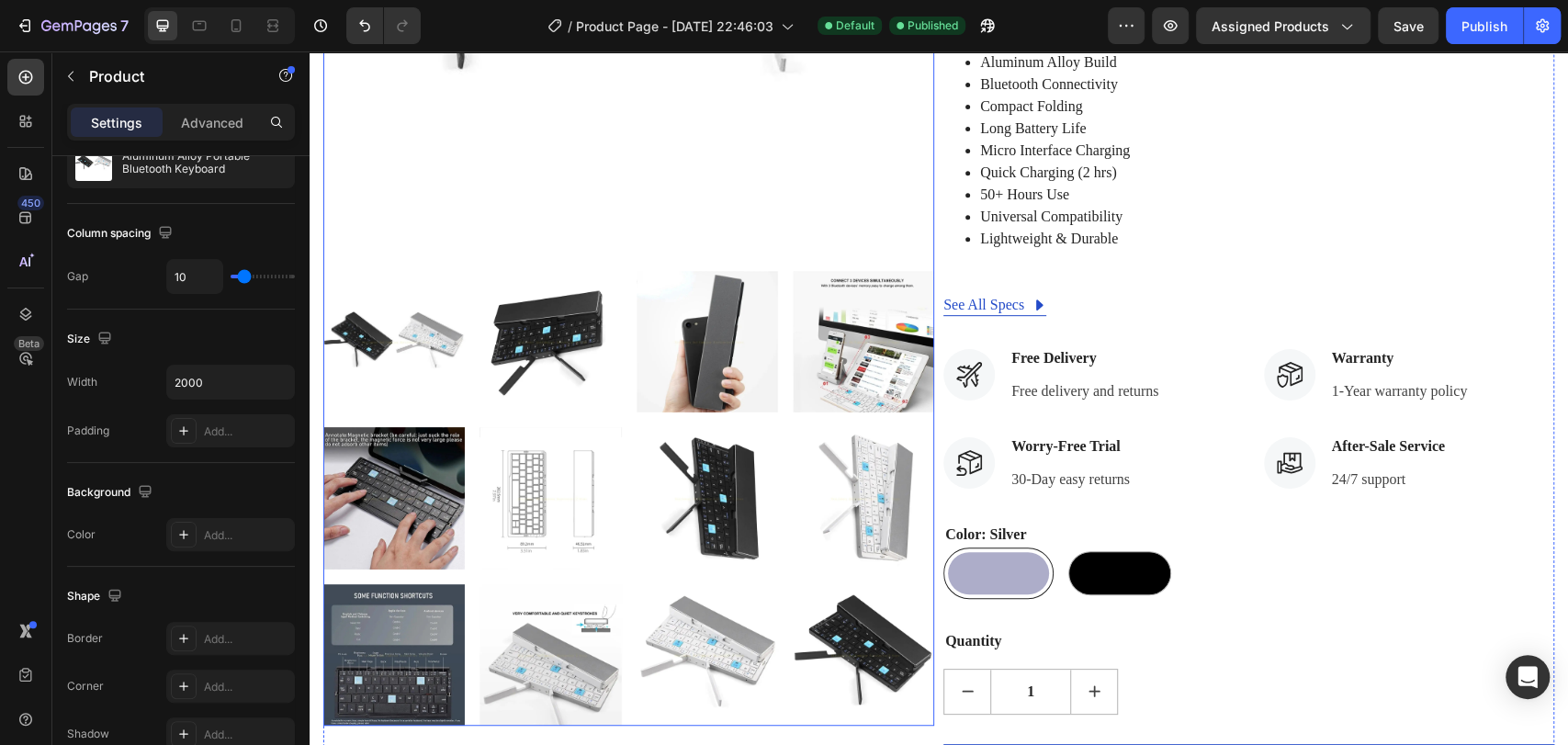
scroll to position [408, 0]
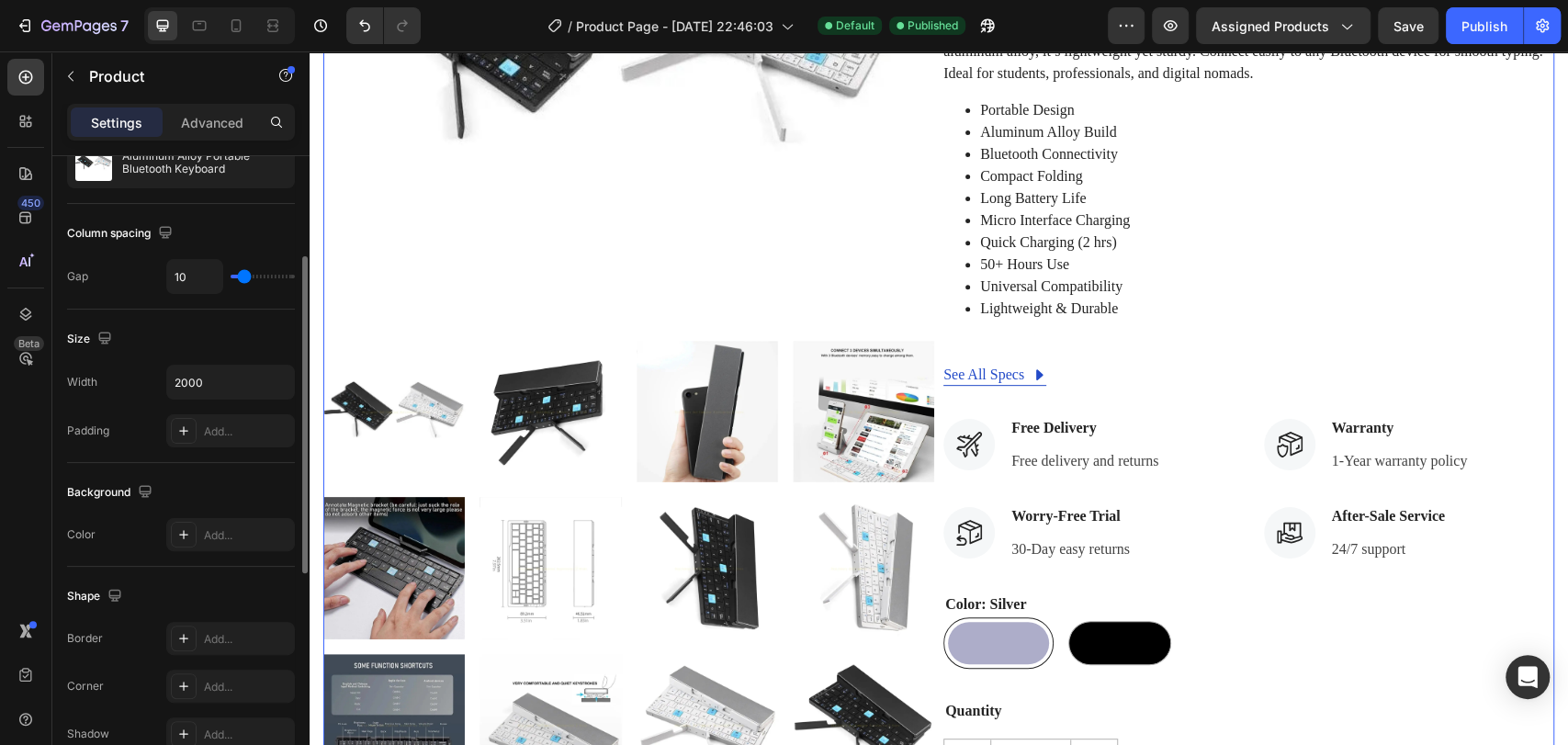
type input "6"
type input "2"
type input "0"
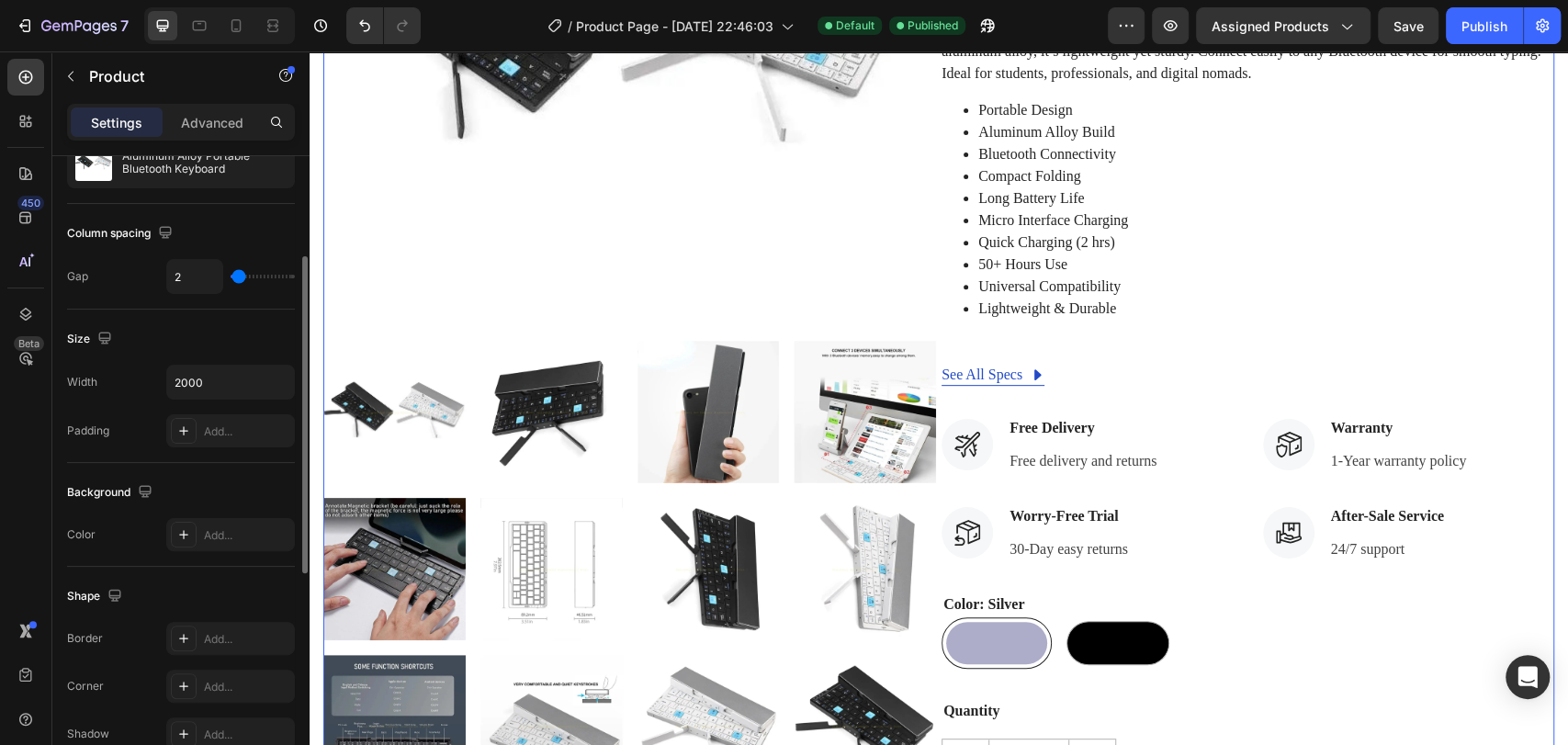
type input "0"
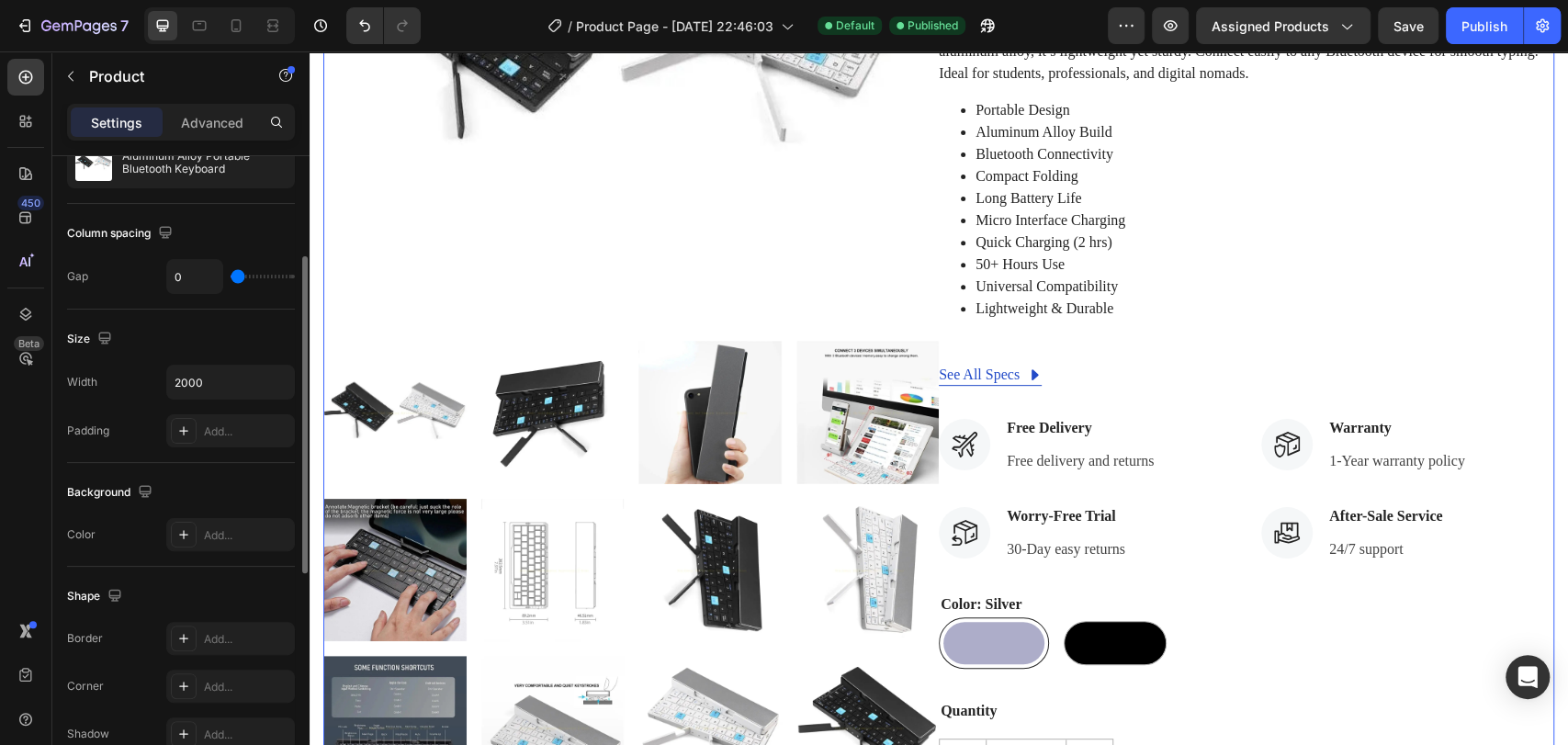
type input "1"
type input "7"
type input "10"
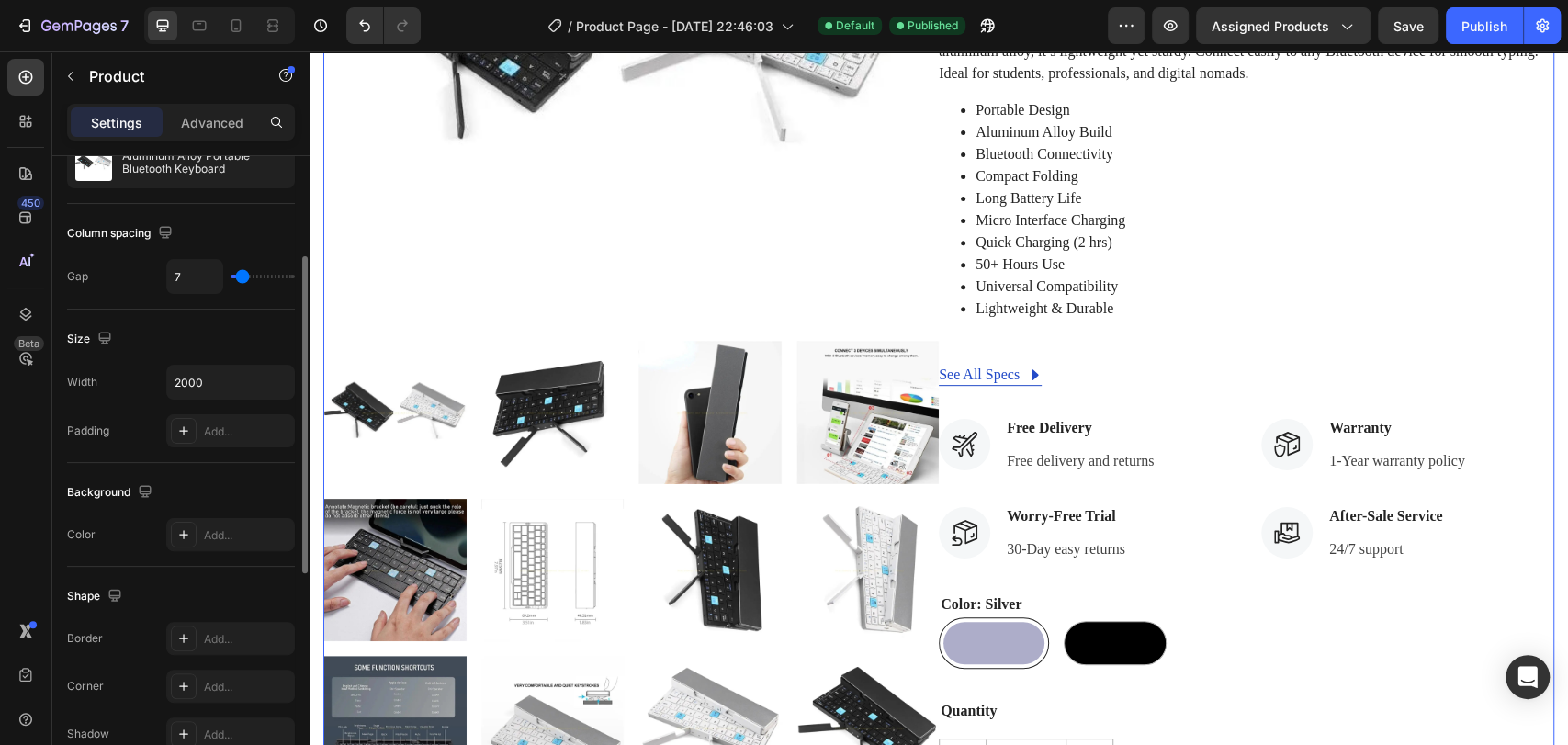
type input "10"
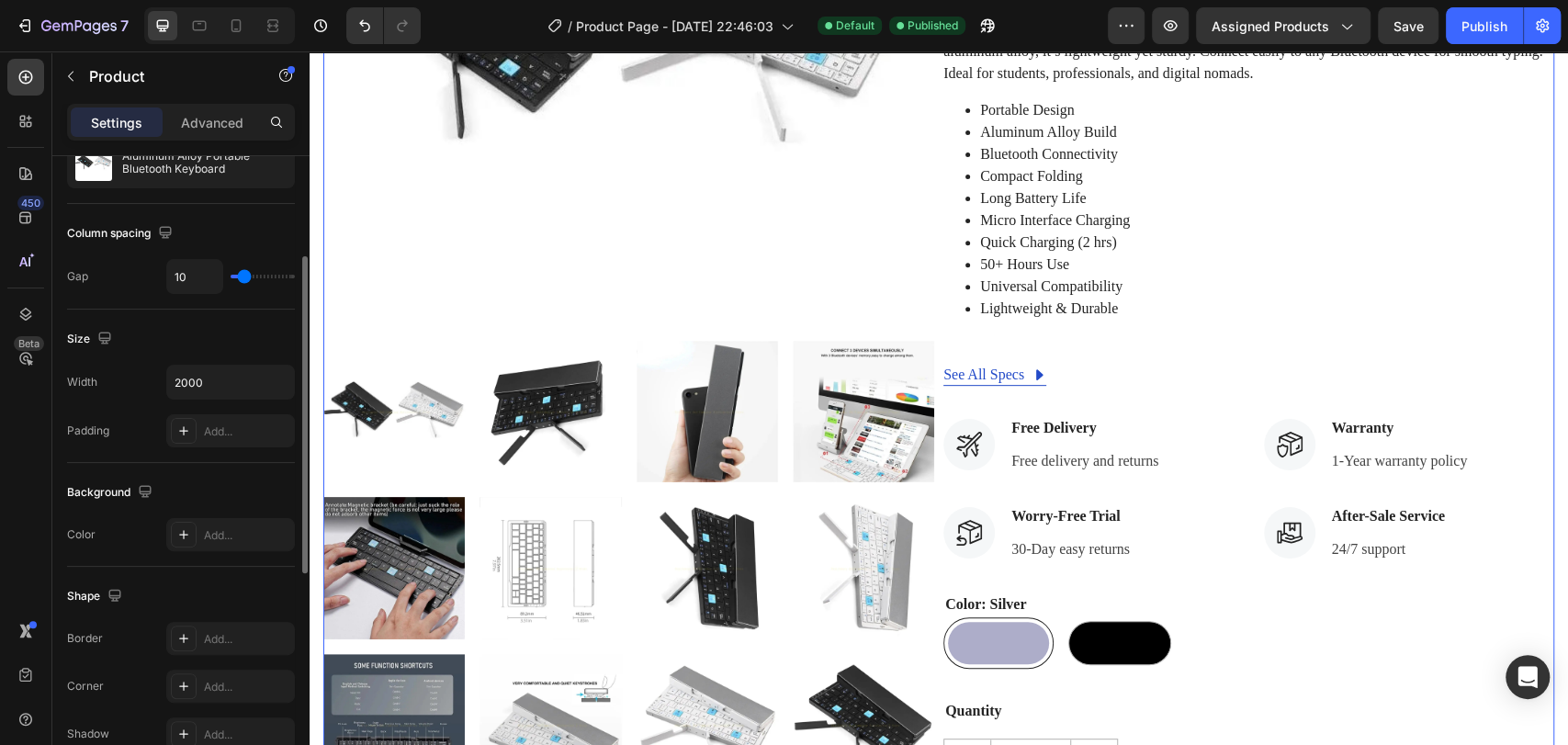
type input "11"
type input "14"
type input "15"
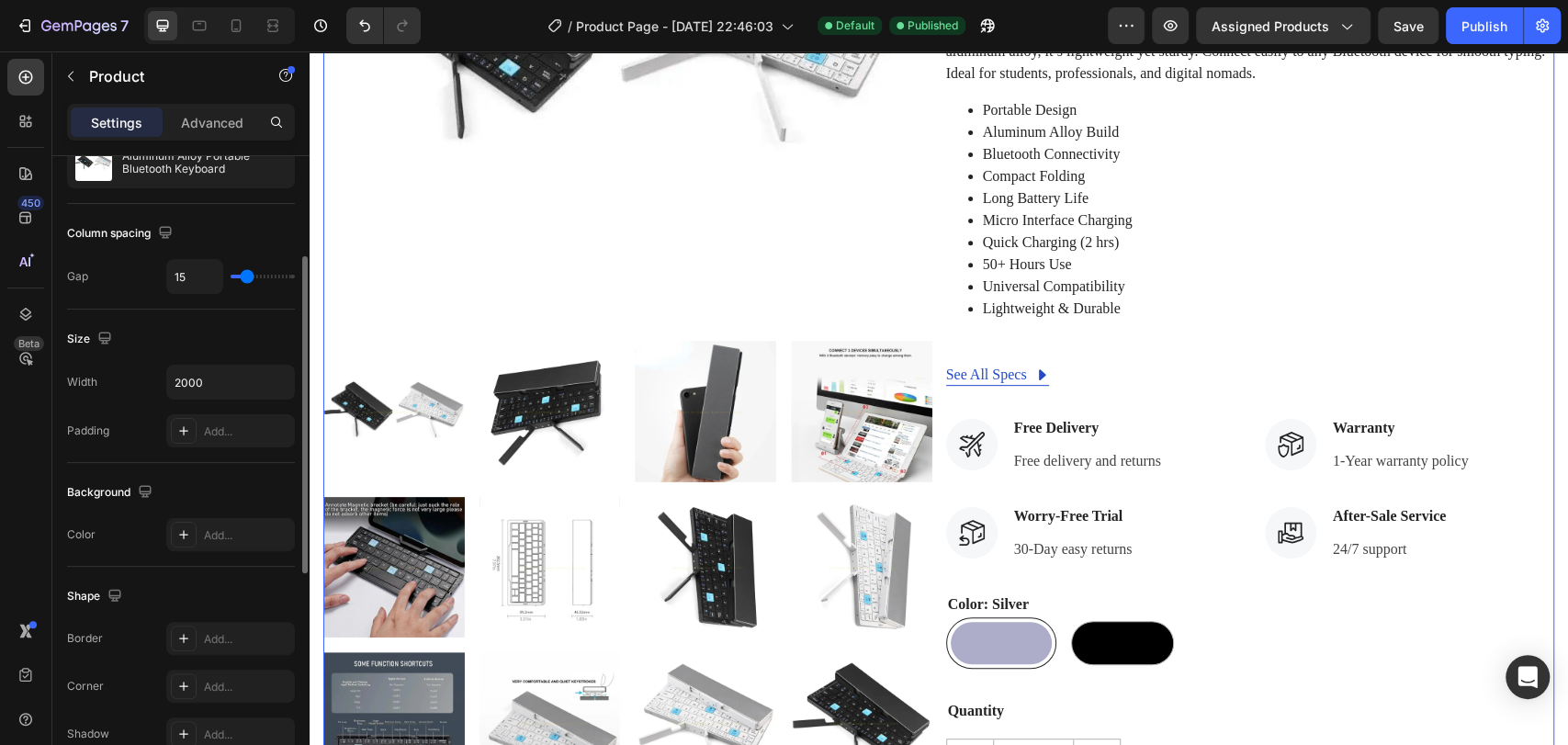
drag, startPoint x: 242, startPoint y: 271, endPoint x: 247, endPoint y: 279, distance: 9.5
type input "15"
click at [247, 278] on input "range" at bounding box center [263, 277] width 64 height 4
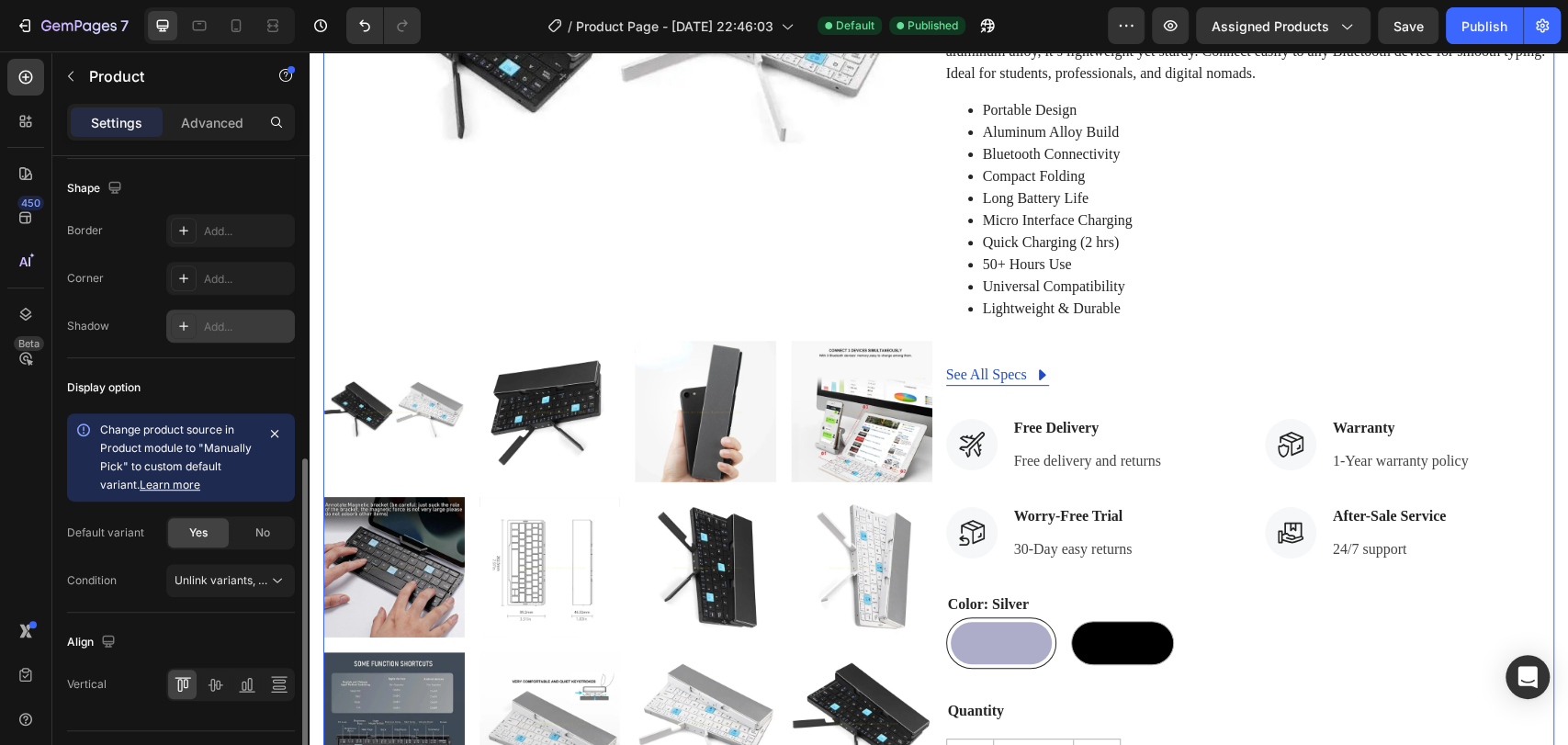
scroll to position [204, 0]
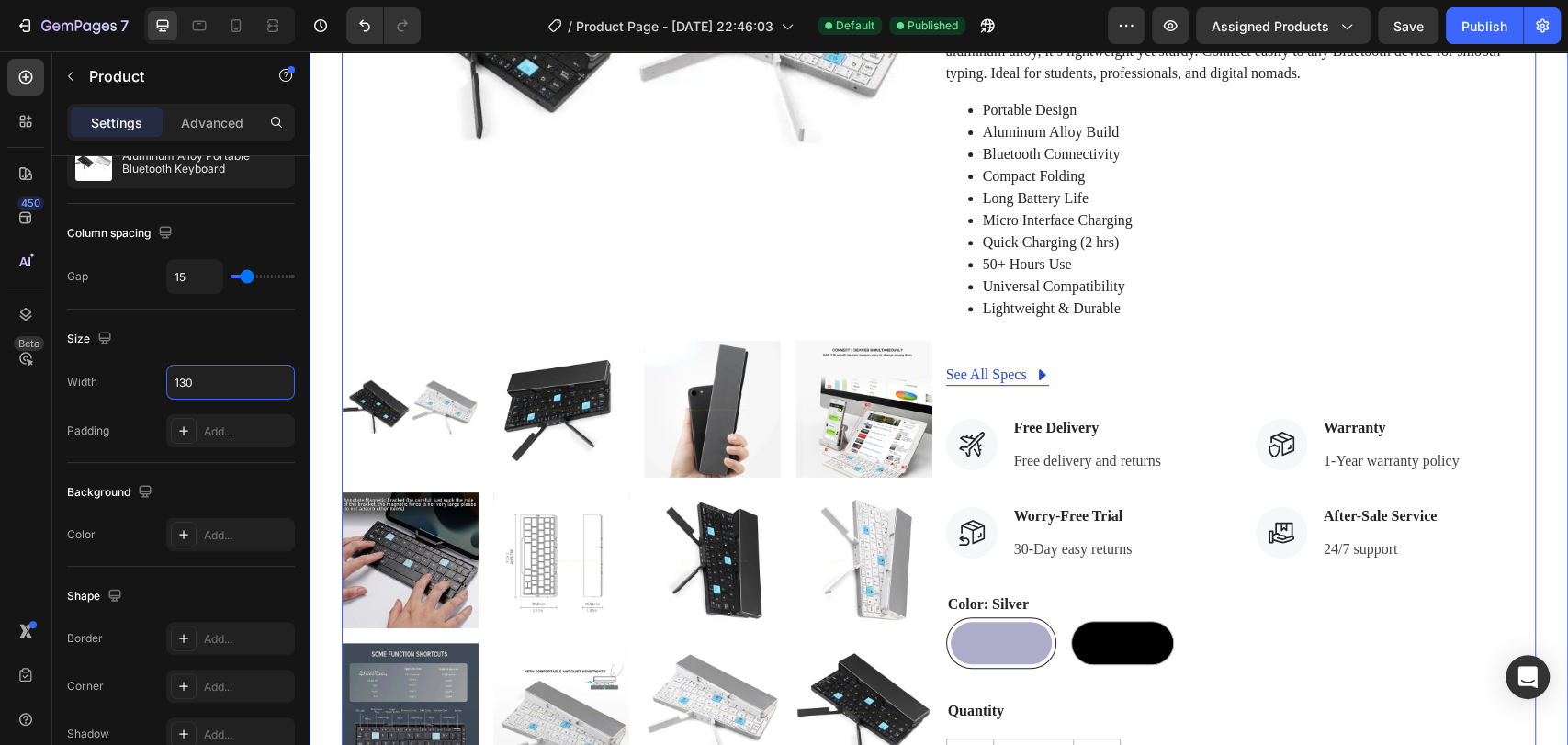
type input "1300"
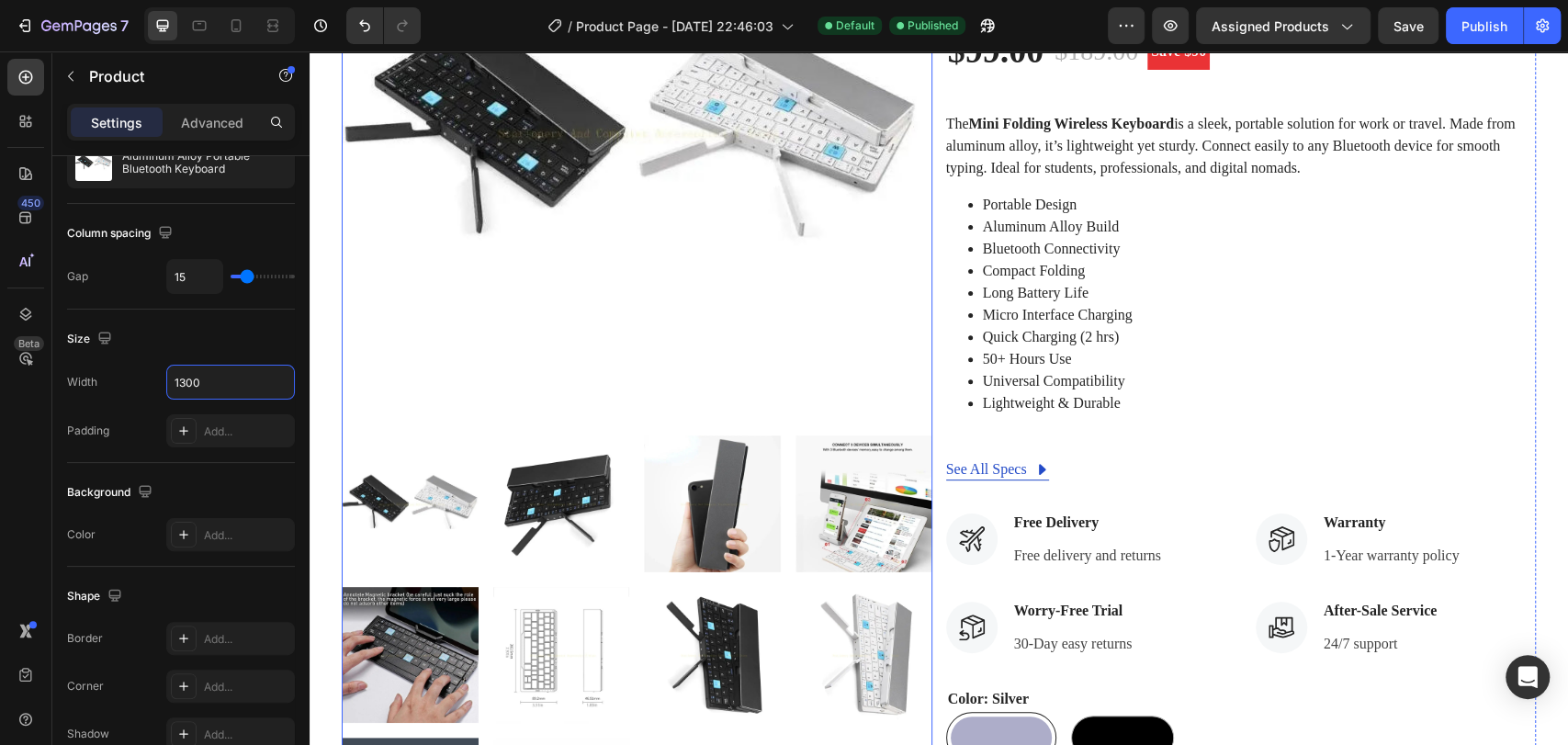
scroll to position [306, 0]
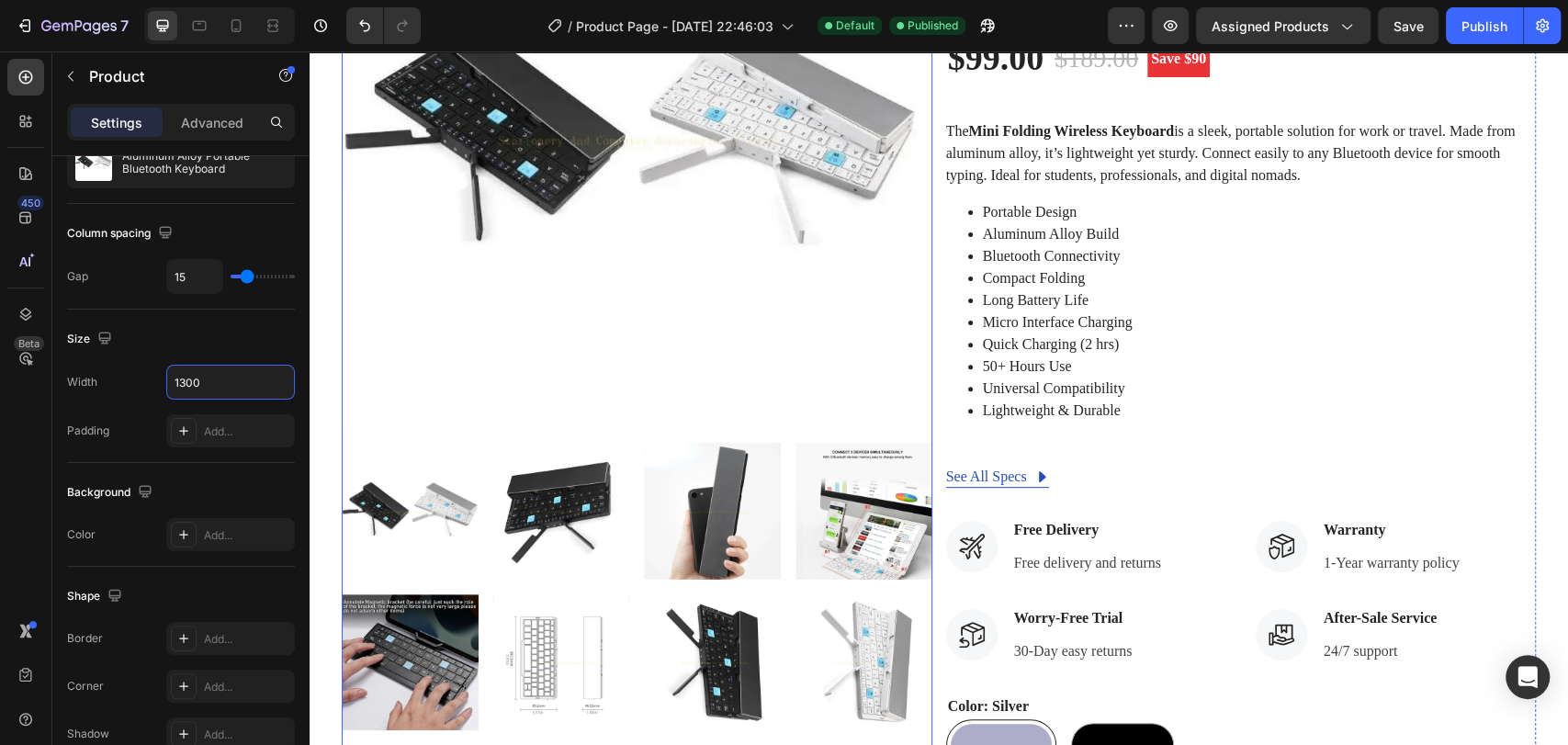
click at [677, 347] on img at bounding box center [631, 138] width 579 height 579
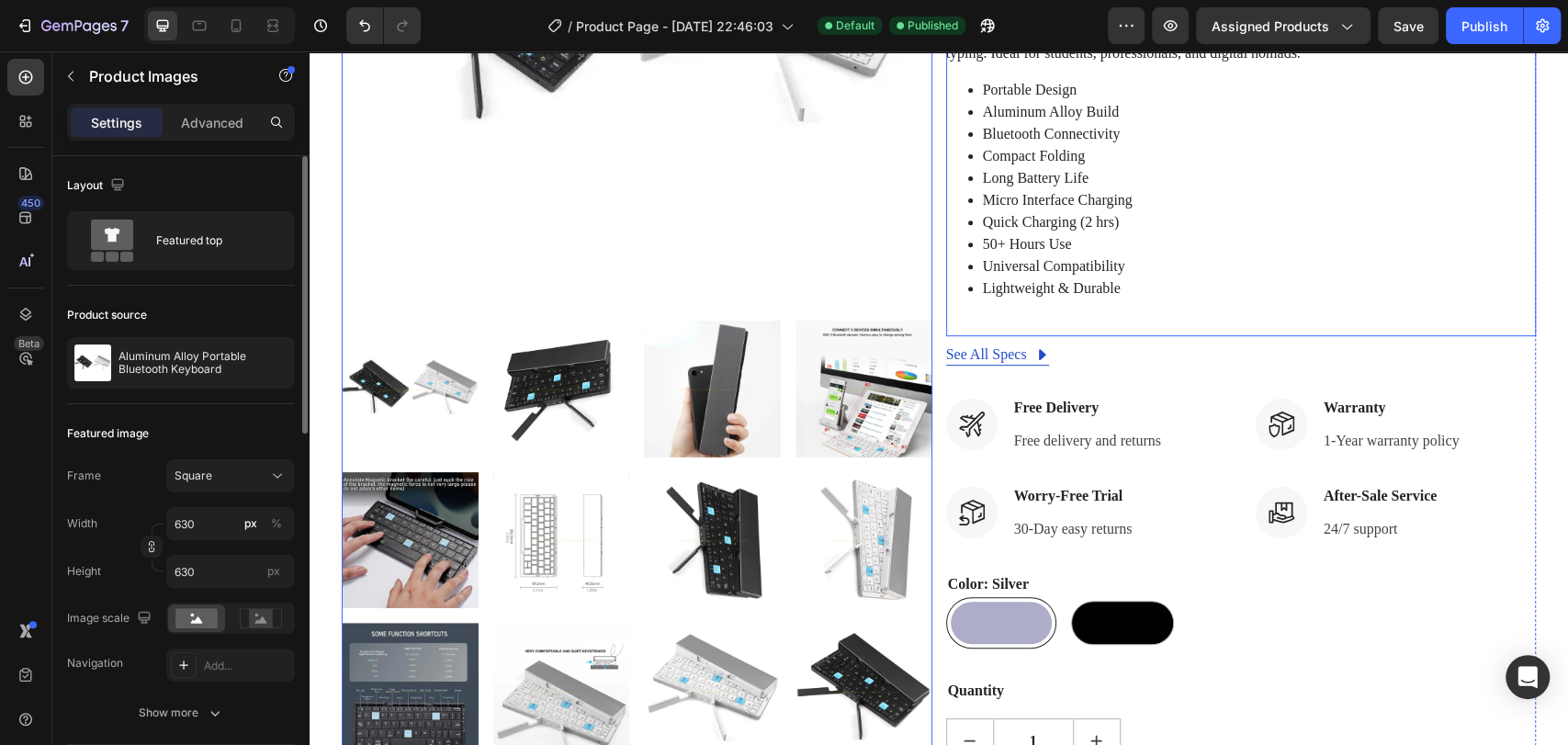
scroll to position [612, 0]
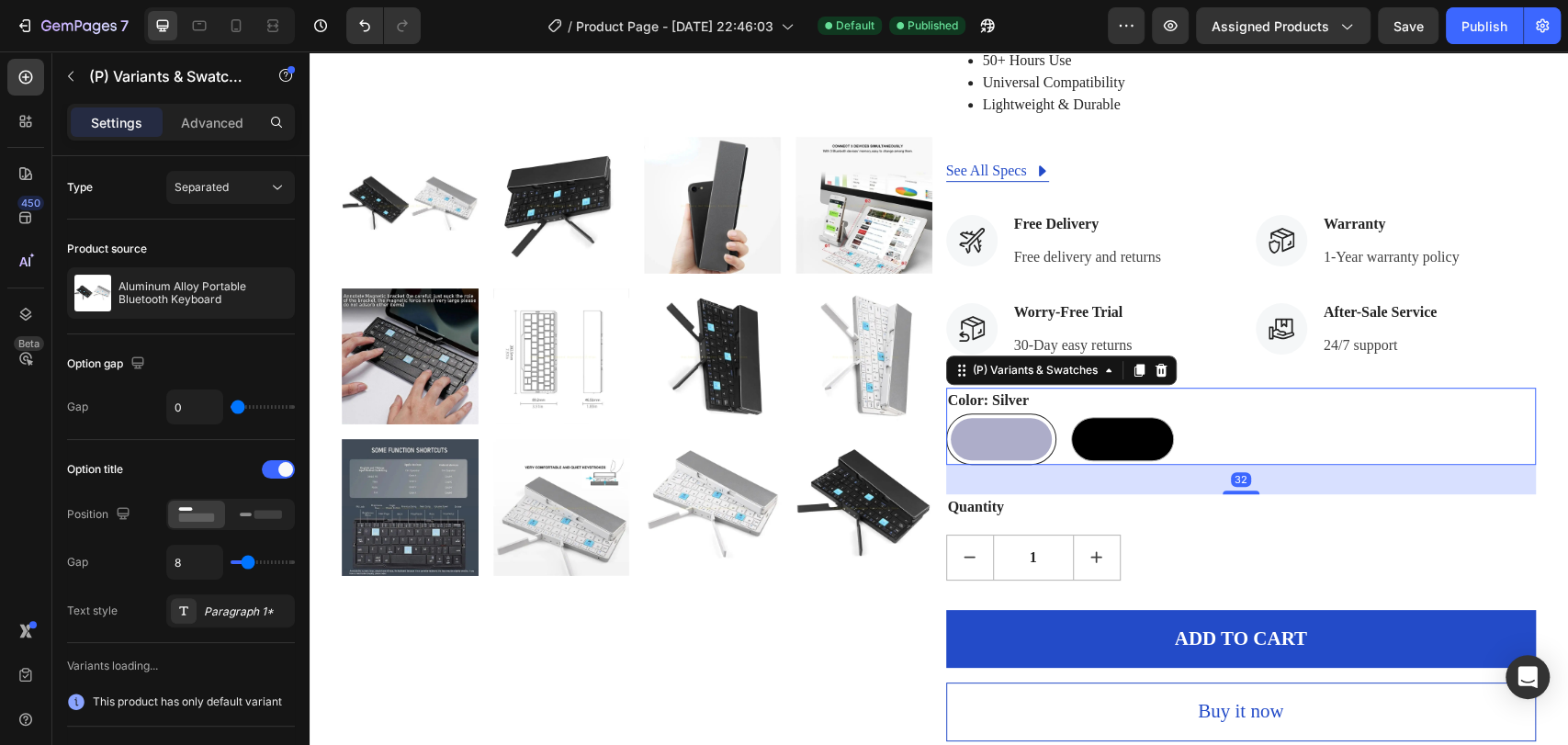
click at [1409, 426] on div "Silver Silver Black Black" at bounding box center [1241, 438] width 591 height 51
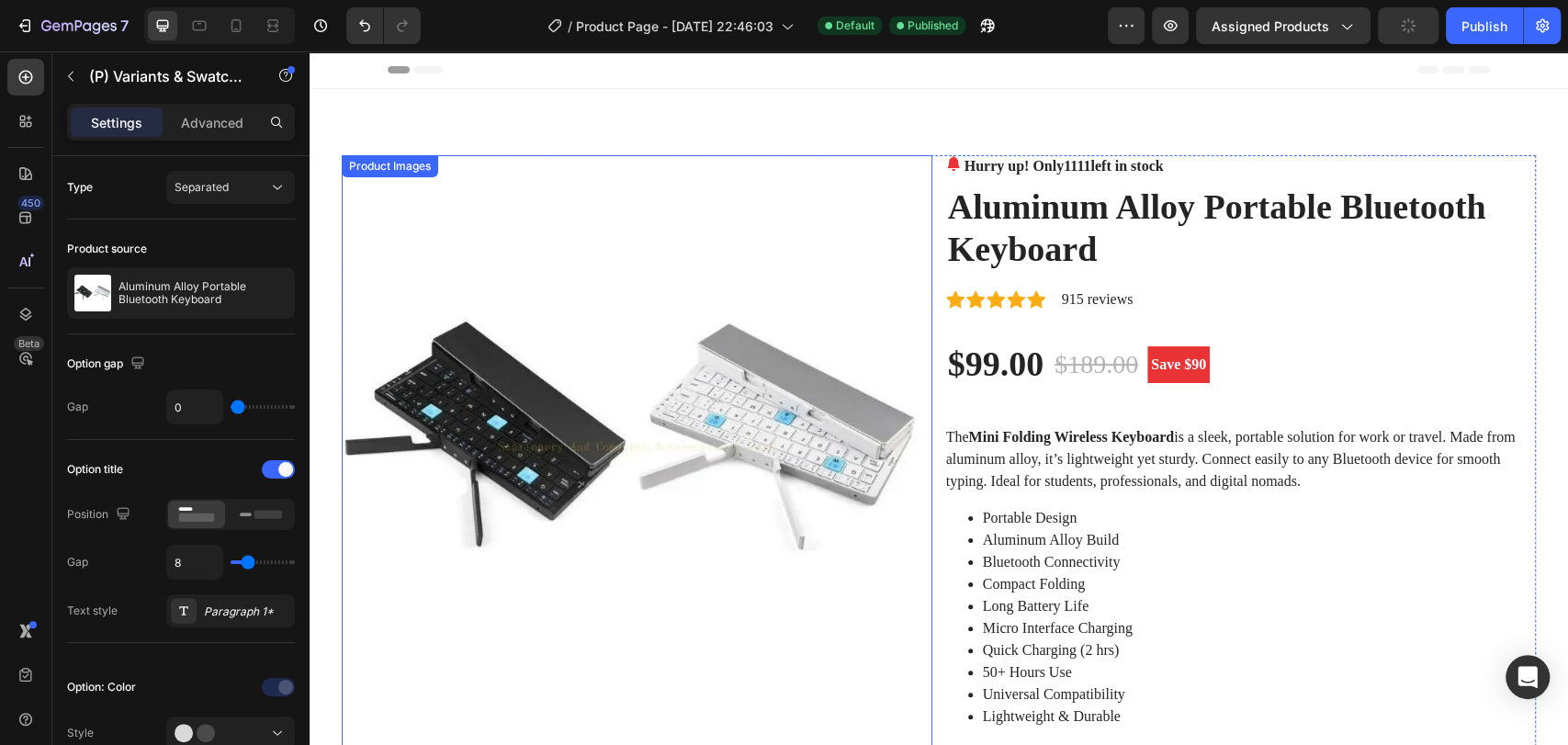
scroll to position [0, 0]
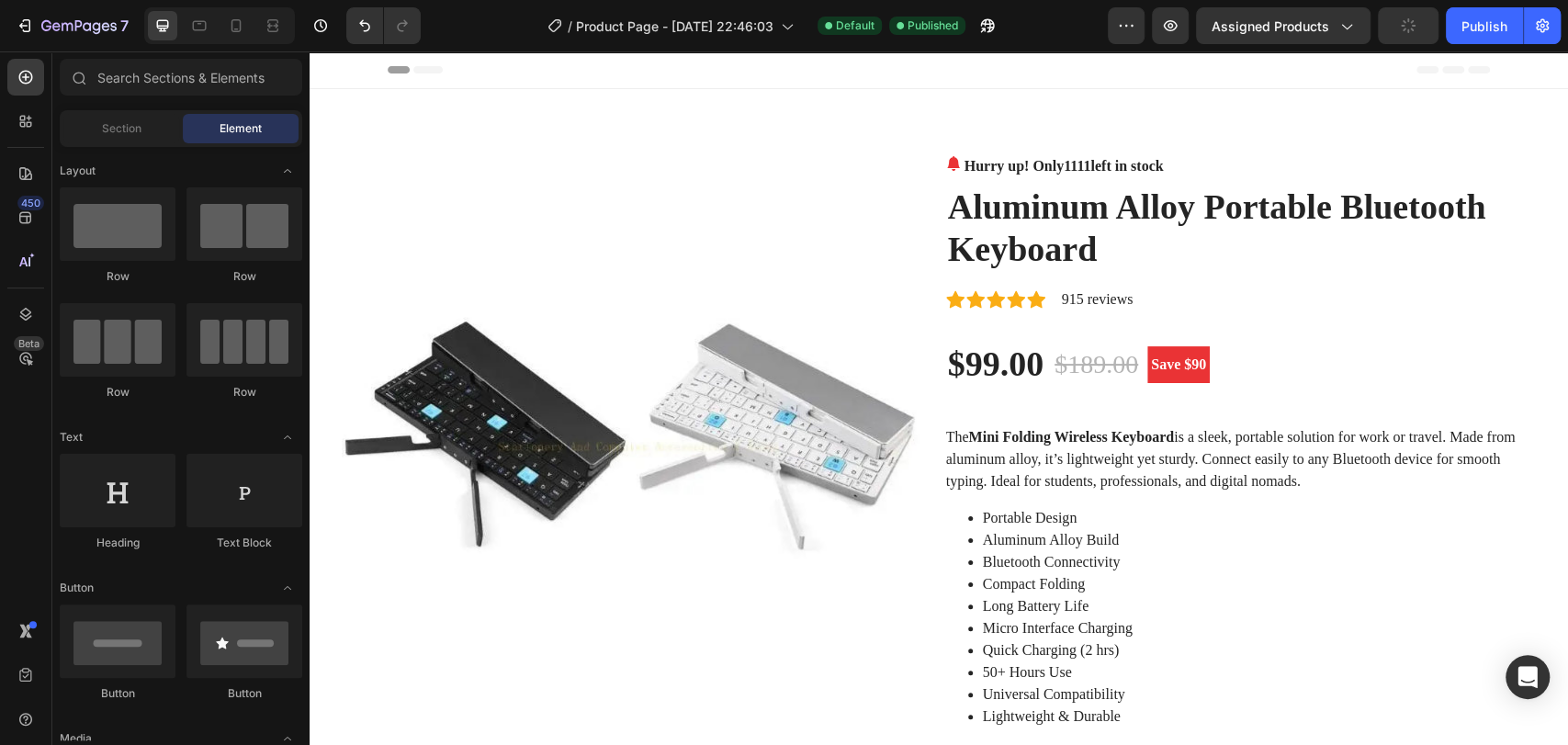
click at [417, 73] on icon at bounding box center [427, 69] width 29 height 7
drag, startPoint x: 422, startPoint y: 56, endPoint x: 424, endPoint y: 68, distance: 12.1
click at [424, 58] on div "Header" at bounding box center [939, 69] width 1102 height 37
click at [424, 70] on icon at bounding box center [427, 69] width 29 height 7
click at [415, 68] on icon at bounding box center [427, 69] width 29 height 7
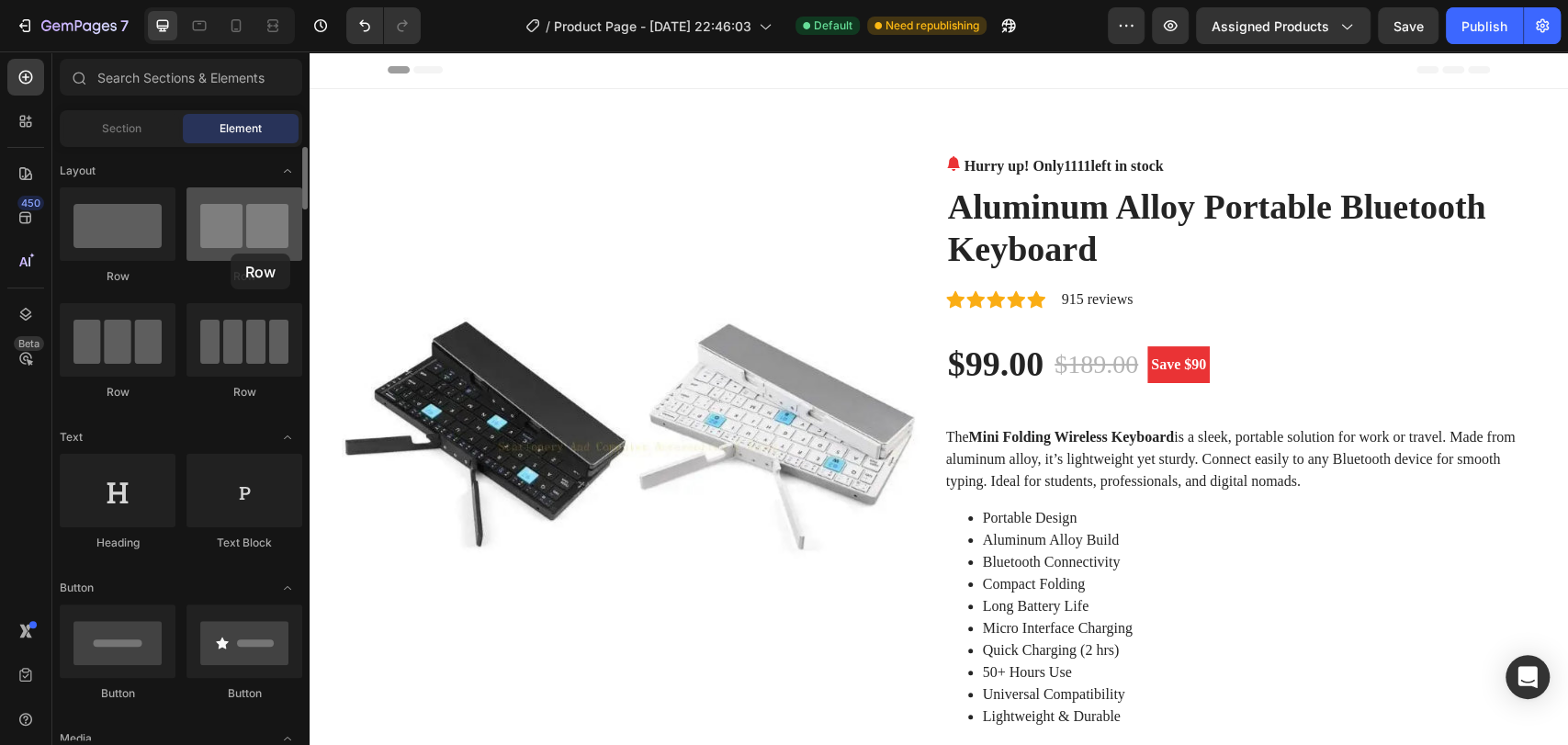
click at [231, 253] on div at bounding box center [244, 223] width 116 height 73
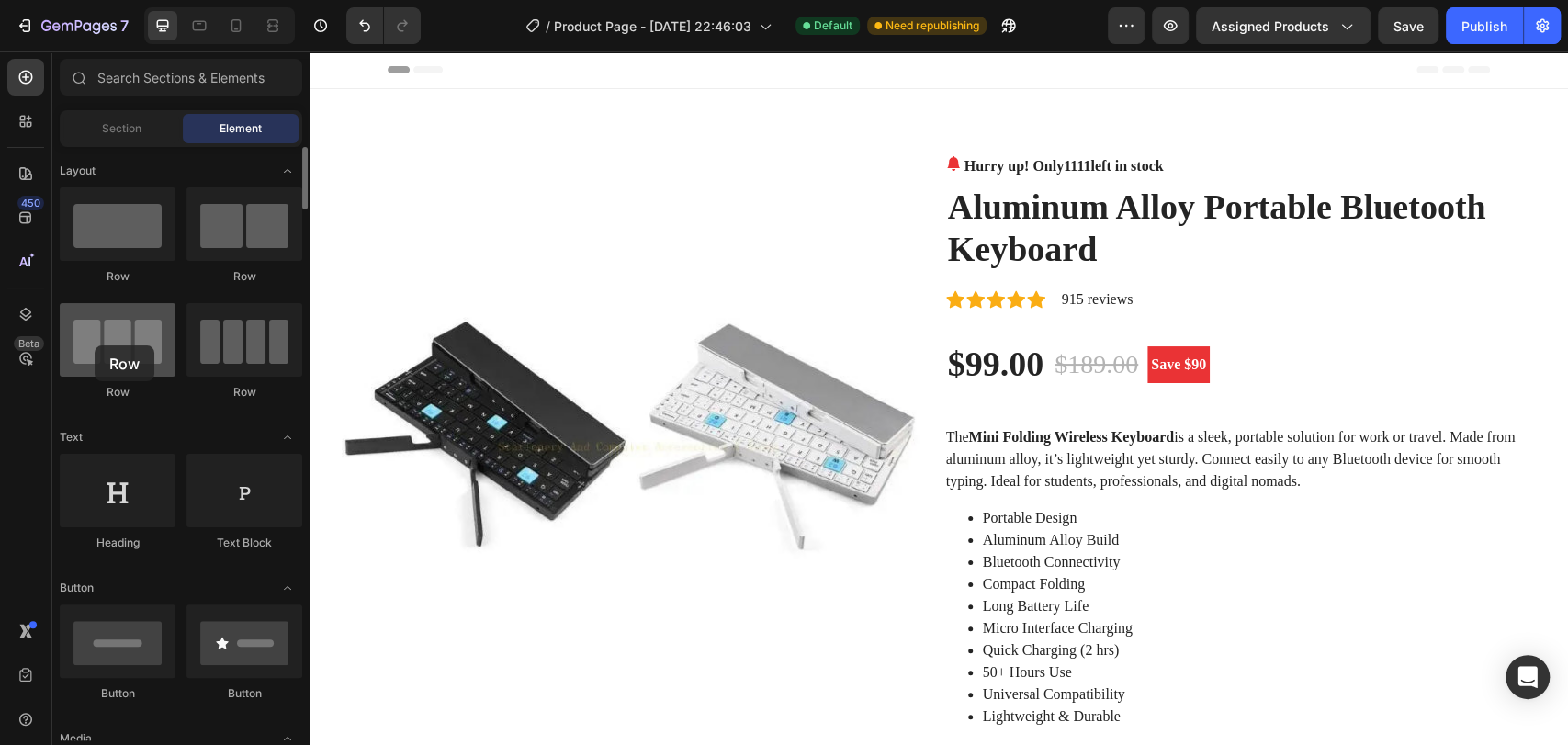
click at [95, 345] on div at bounding box center [118, 339] width 116 height 73
click at [154, 339] on div at bounding box center [118, 339] width 116 height 73
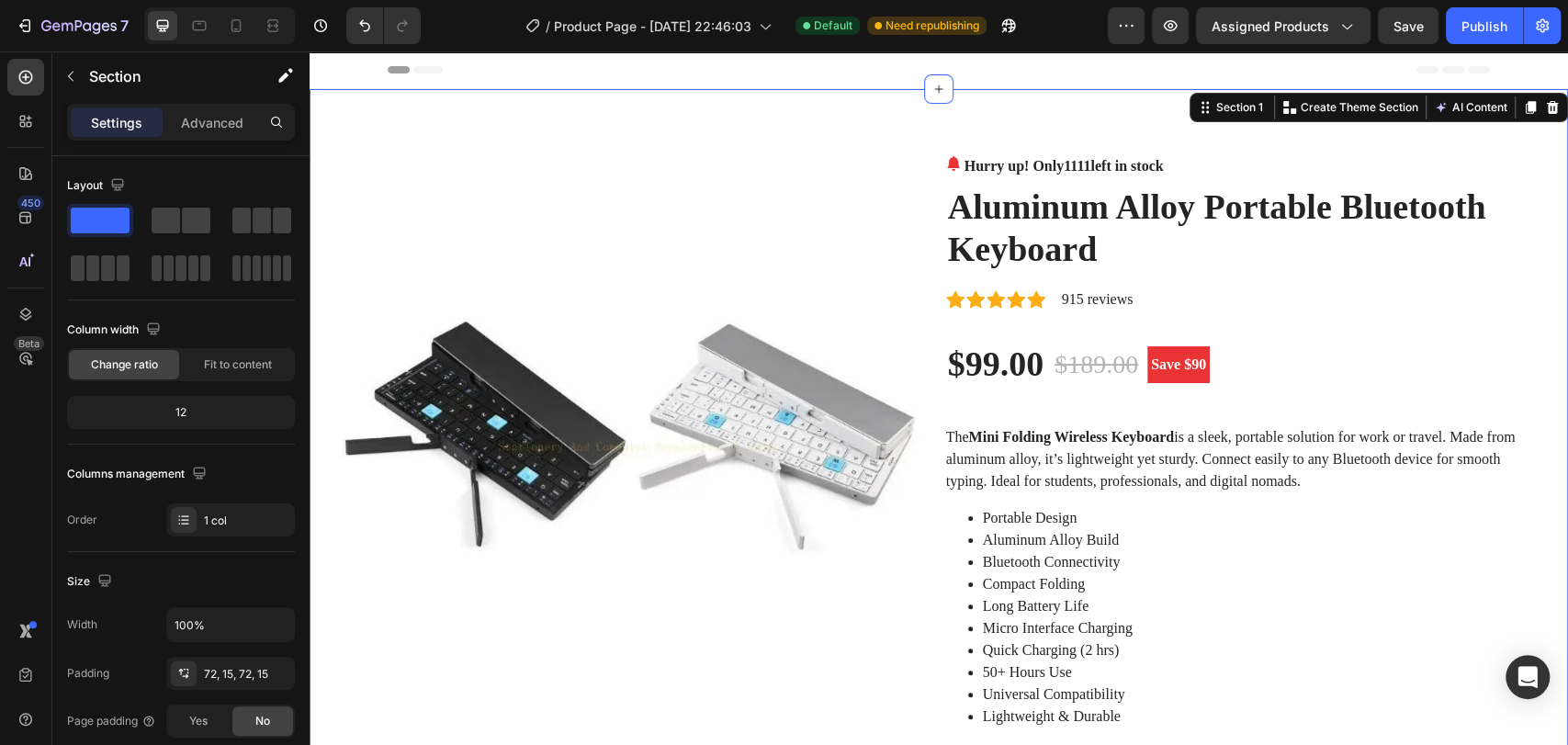
click at [846, 126] on div "Product Images Hurry up! Only 1111 left in stock (P) Stock Counter Aluminum All…" at bounding box center [939, 754] width 1258 height 1330
click at [176, 226] on span at bounding box center [166, 221] width 28 height 26
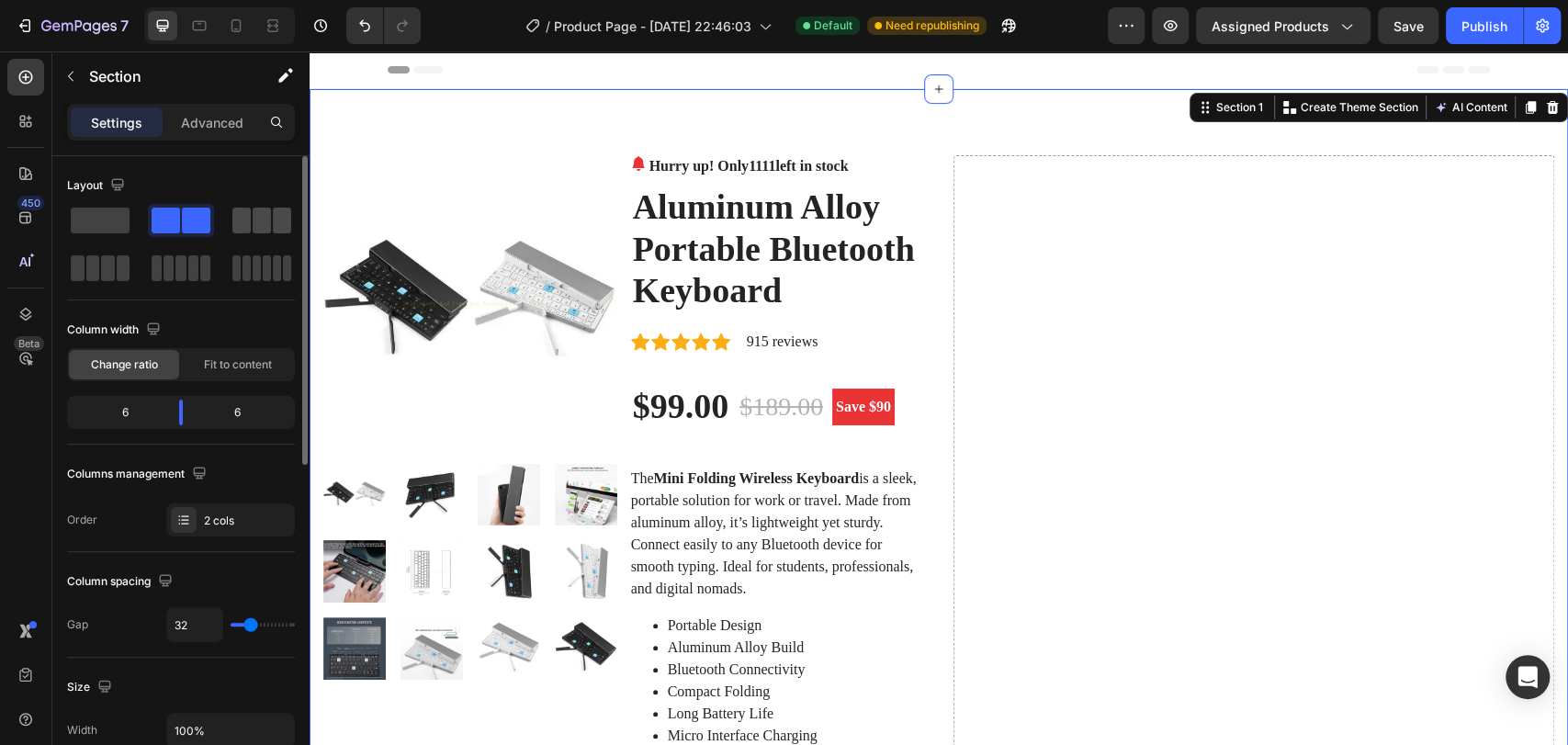
click at [246, 227] on span at bounding box center [241, 221] width 18 height 26
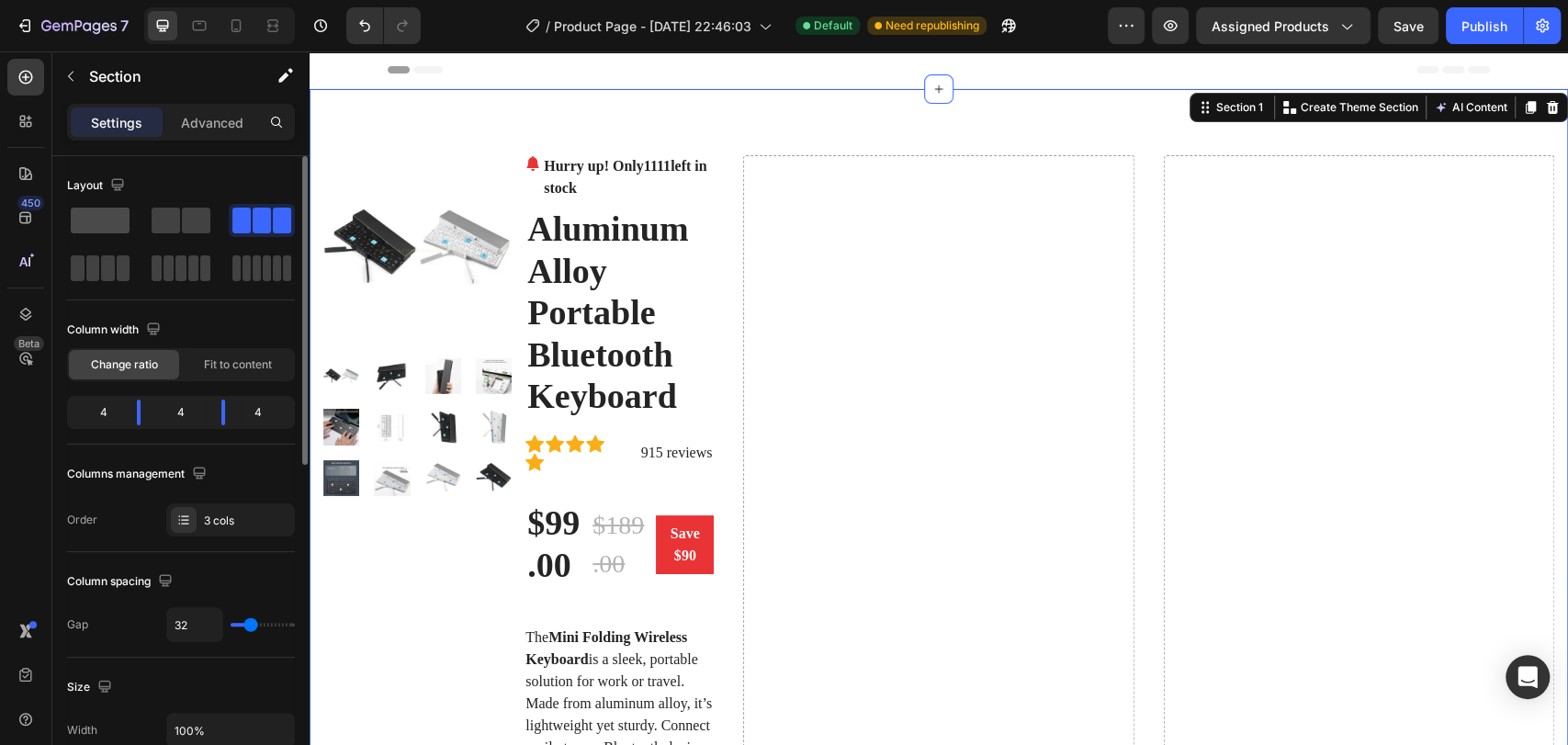
click at [96, 220] on span at bounding box center [100, 221] width 59 height 26
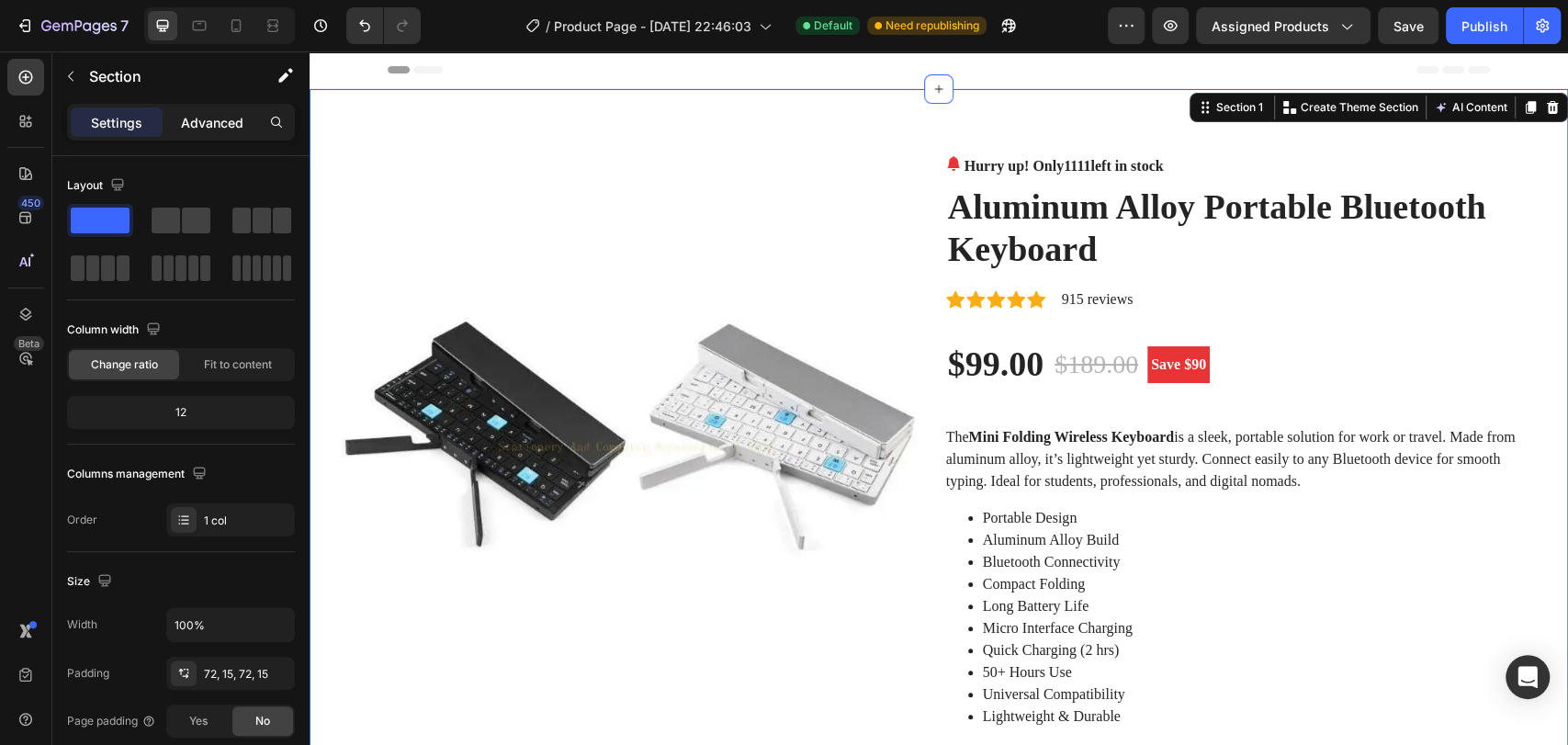
click at [182, 134] on div "Advanced" at bounding box center [212, 121] width 92 height 29
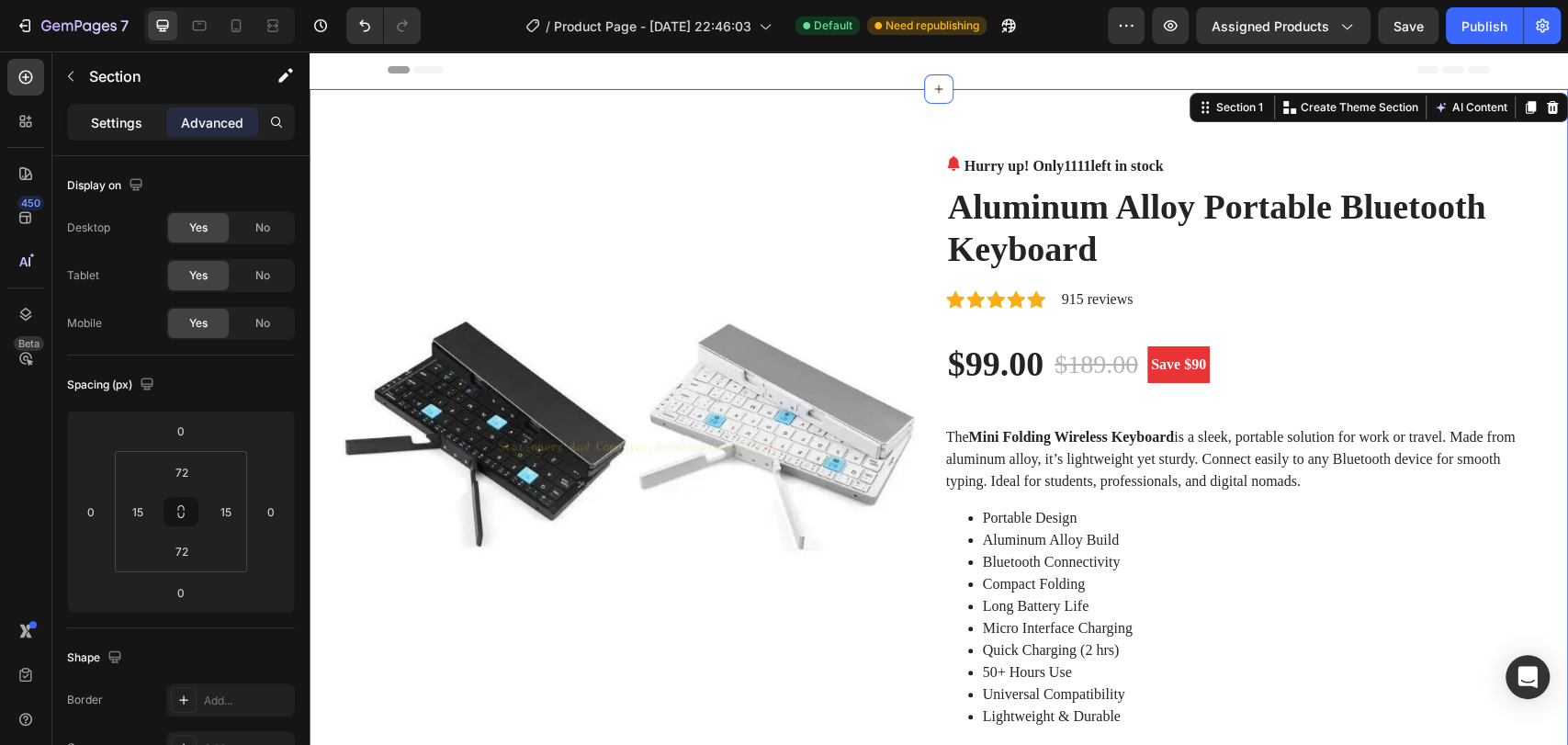
click at [119, 130] on p "Settings" at bounding box center [116, 122] width 51 height 19
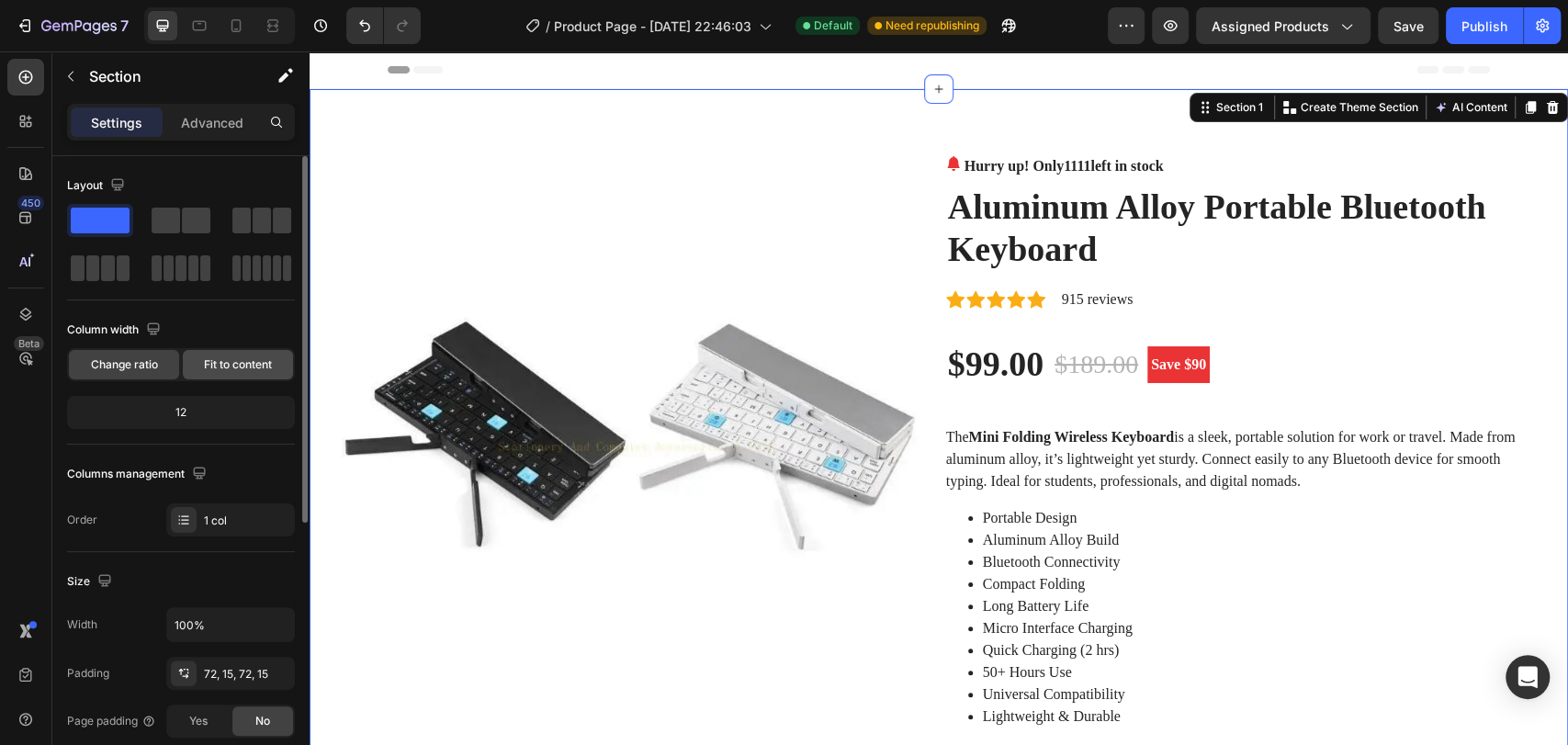
click at [206, 368] on span "Fit to content" at bounding box center [238, 364] width 68 height 17
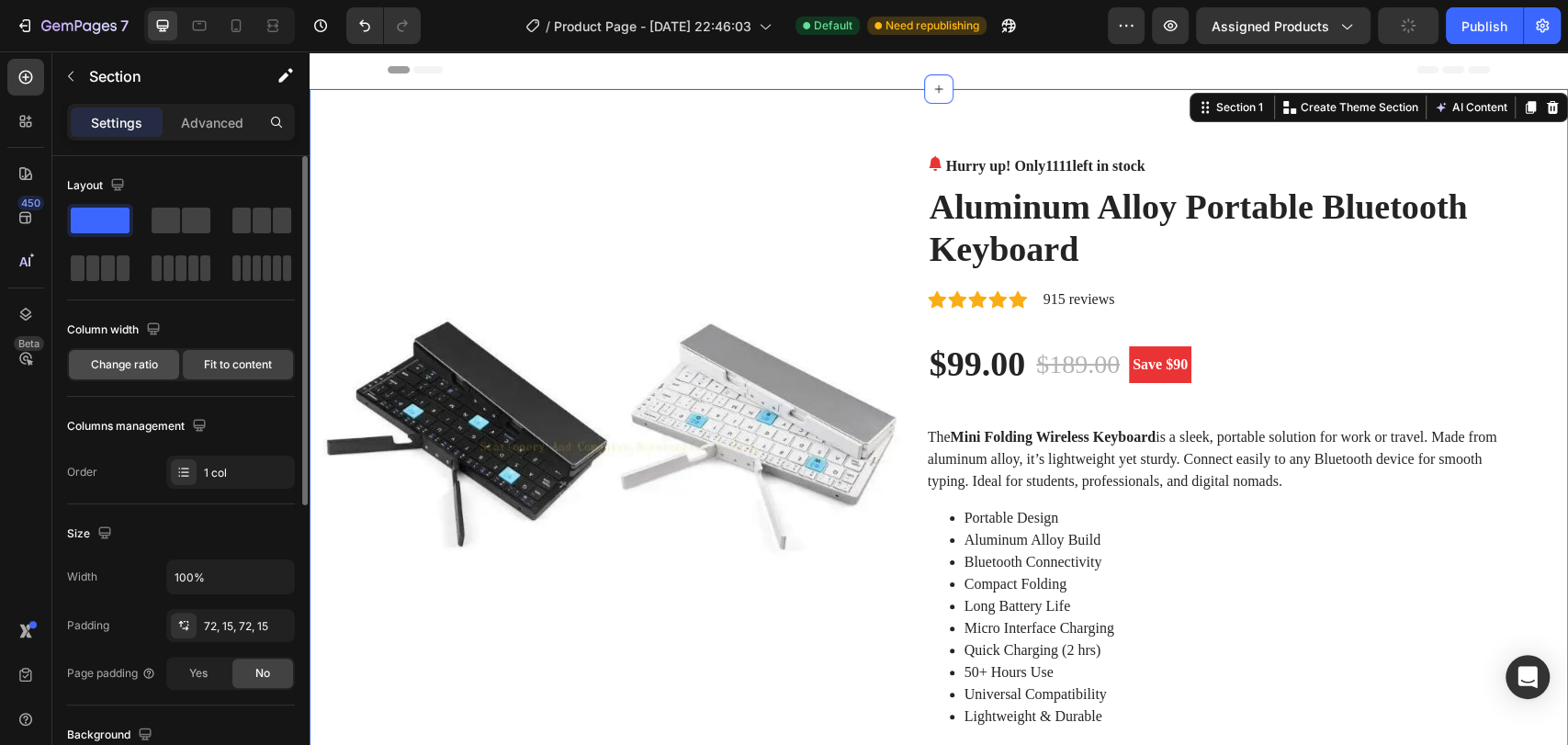
click at [118, 364] on span "Change ratio" at bounding box center [124, 364] width 67 height 17
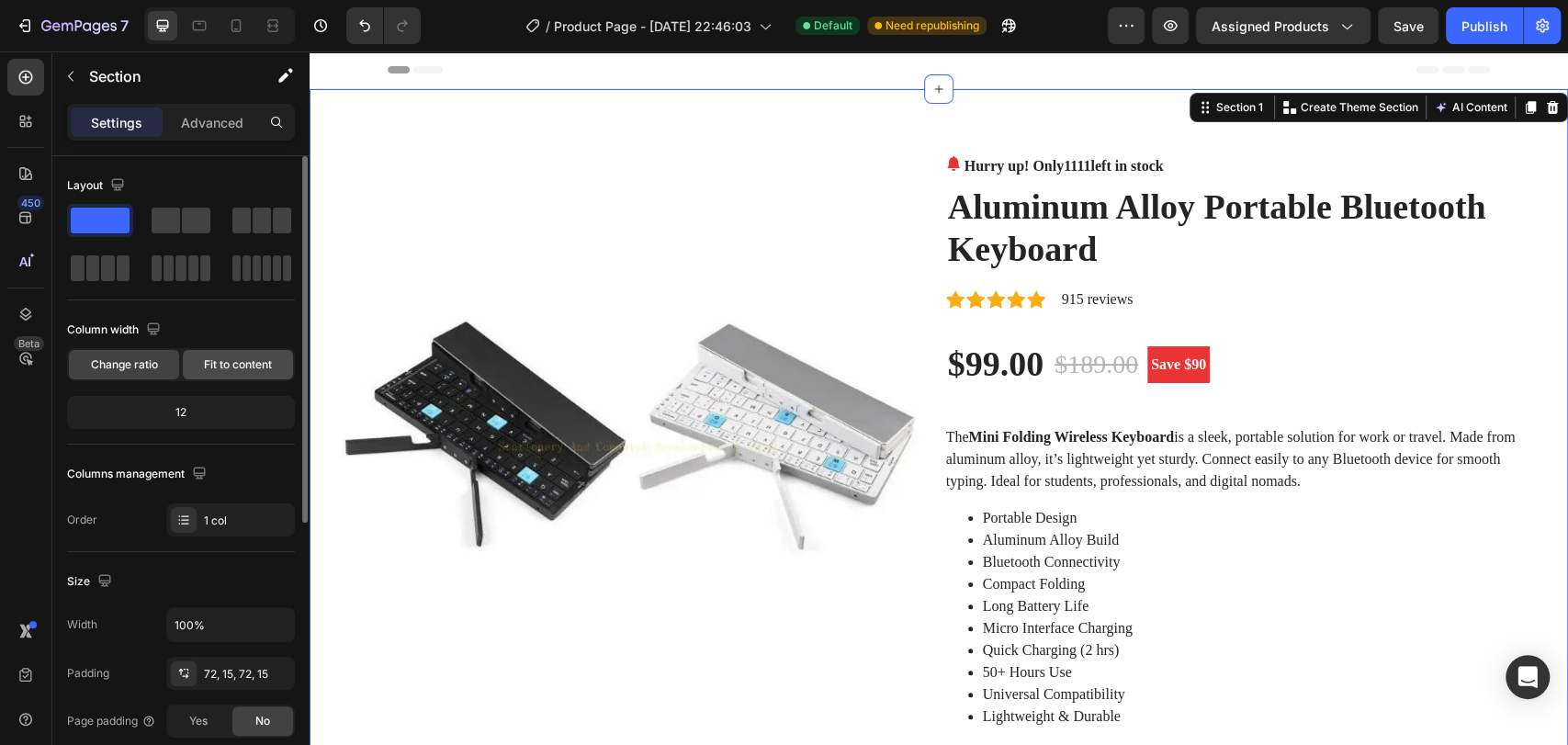
click at [242, 356] on span "Fit to content" at bounding box center [238, 364] width 68 height 17
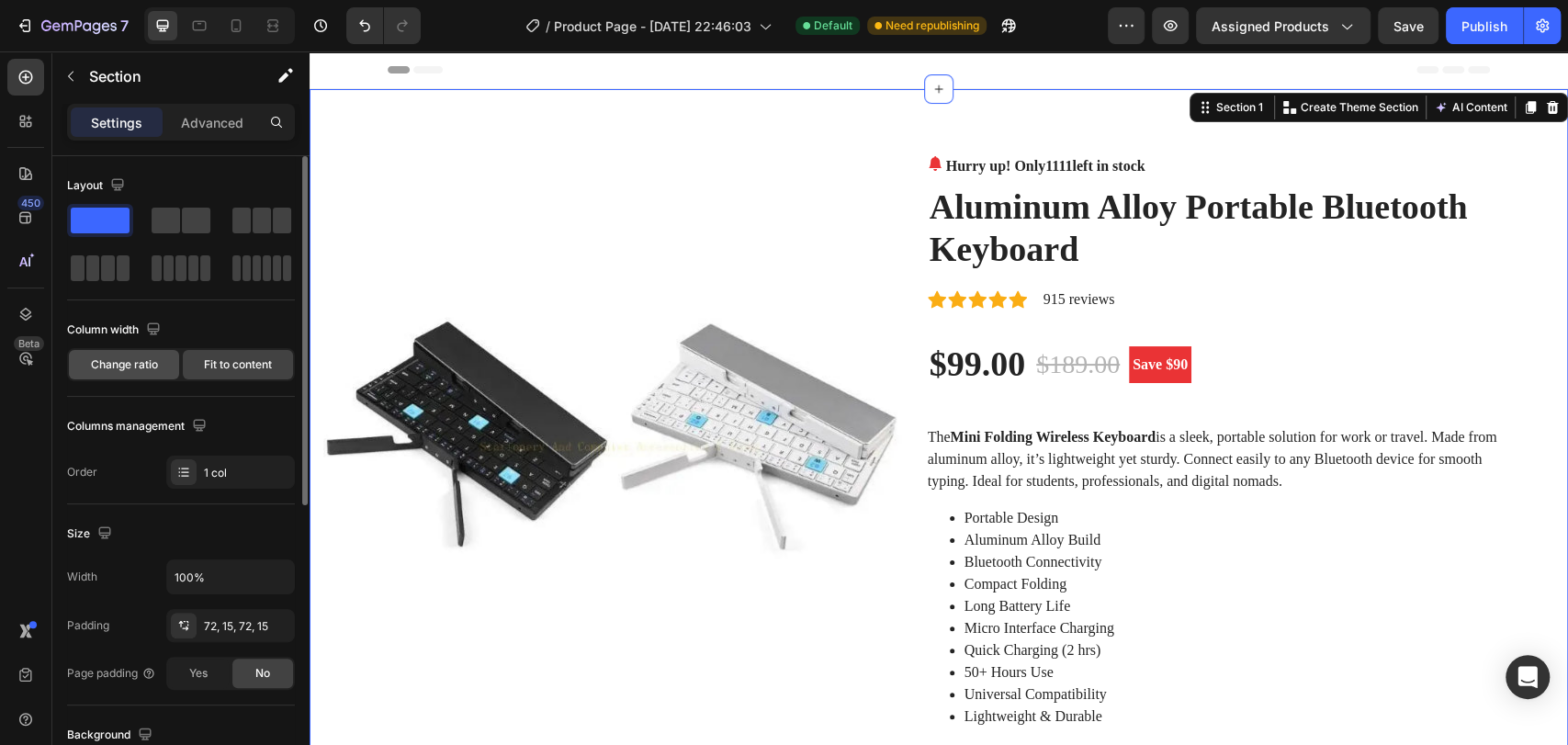
click at [133, 372] on span "Change ratio" at bounding box center [124, 364] width 67 height 17
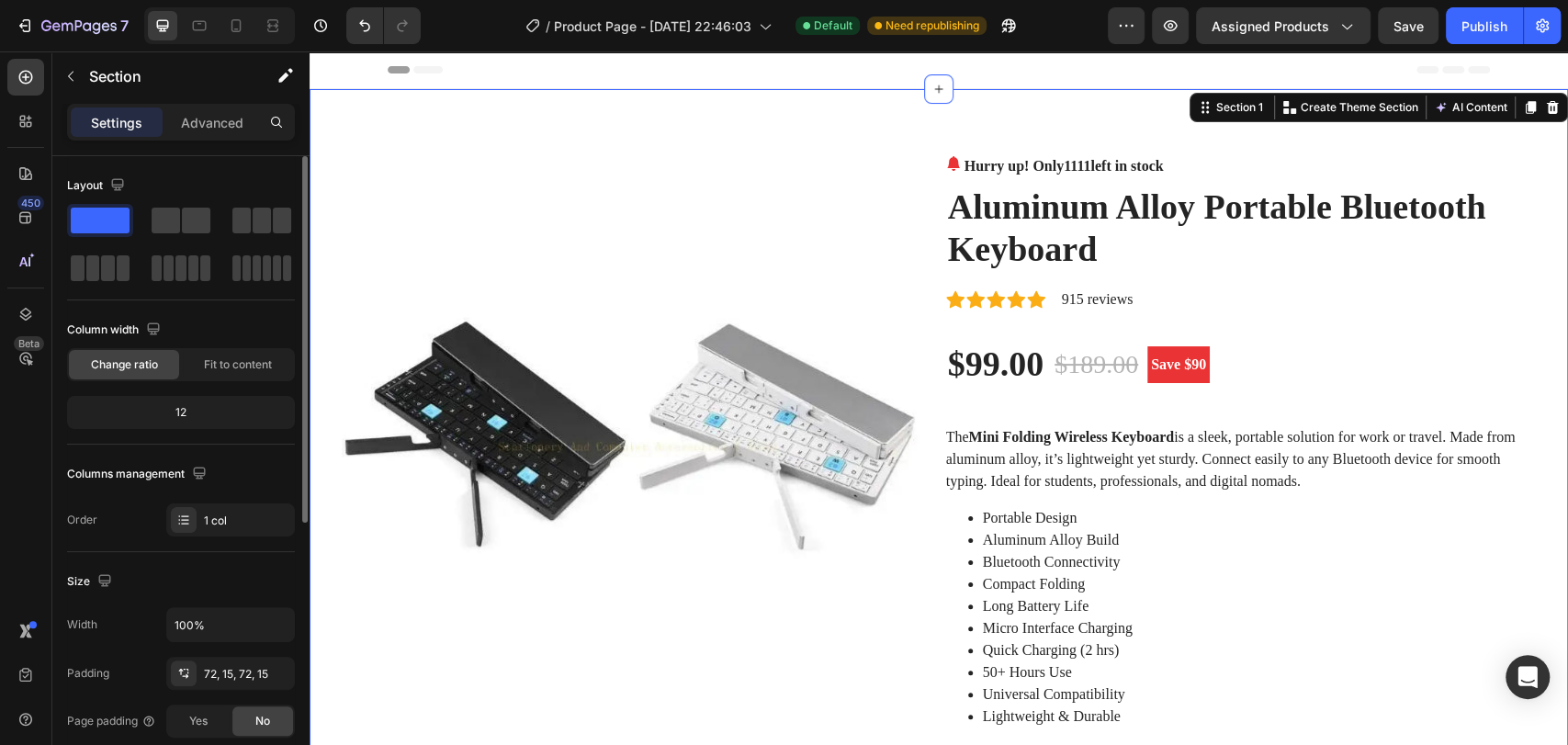
click at [191, 402] on div "12" at bounding box center [181, 413] width 220 height 26
click at [193, 410] on div "12" at bounding box center [181, 413] width 220 height 26
click at [191, 414] on div "12" at bounding box center [181, 413] width 220 height 26
click at [204, 368] on span "Fit to content" at bounding box center [238, 364] width 68 height 17
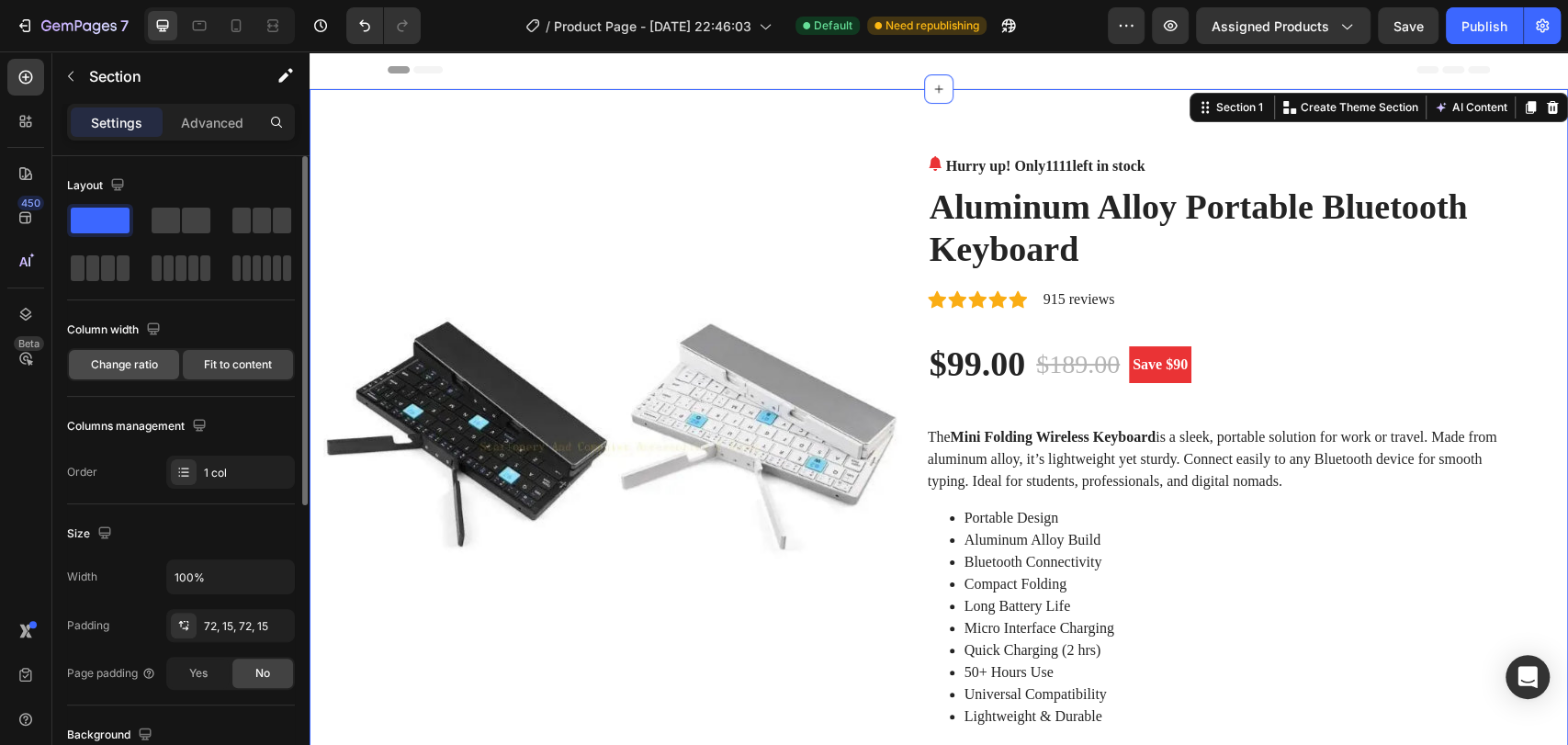
click at [143, 362] on span "Change ratio" at bounding box center [124, 364] width 67 height 17
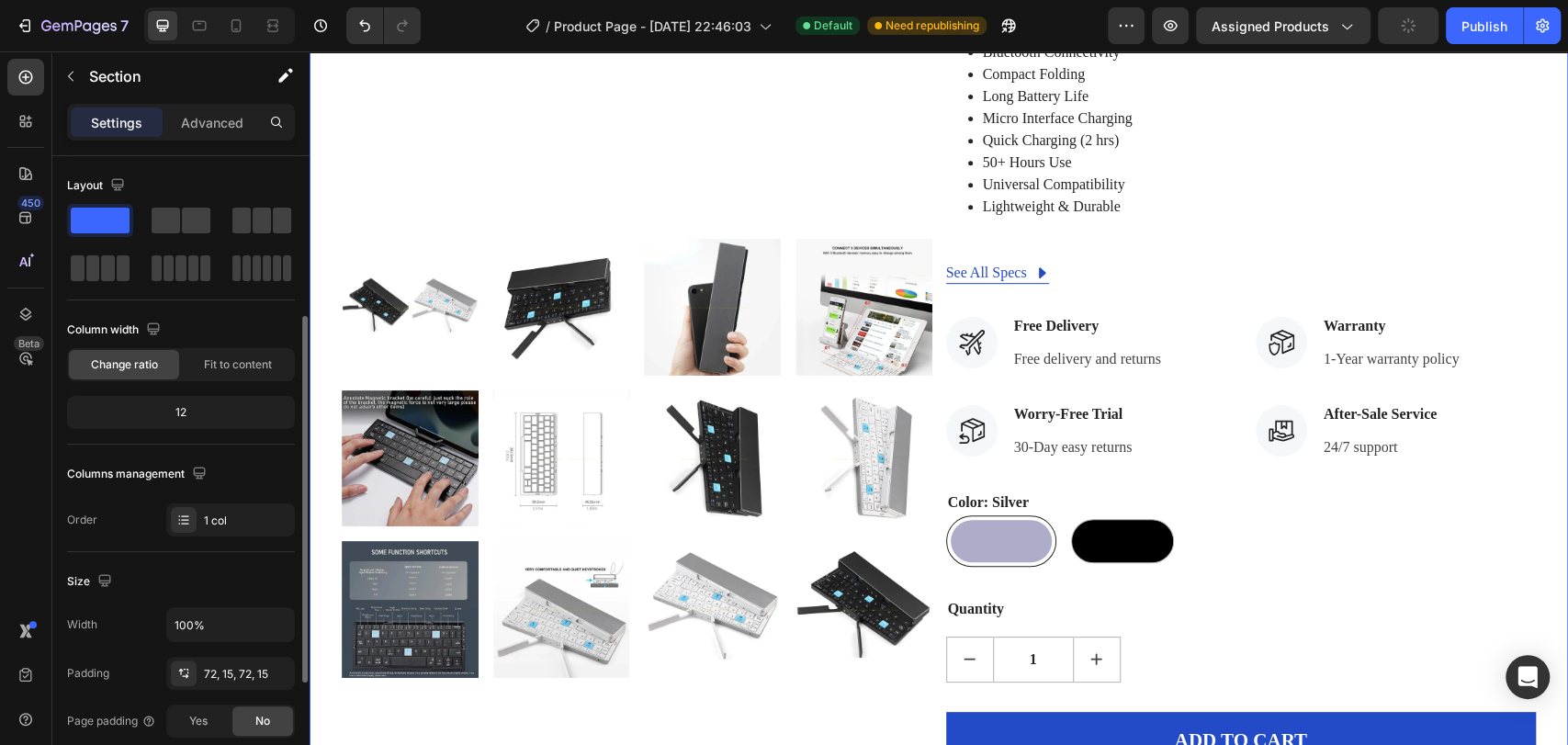
scroll to position [102, 0]
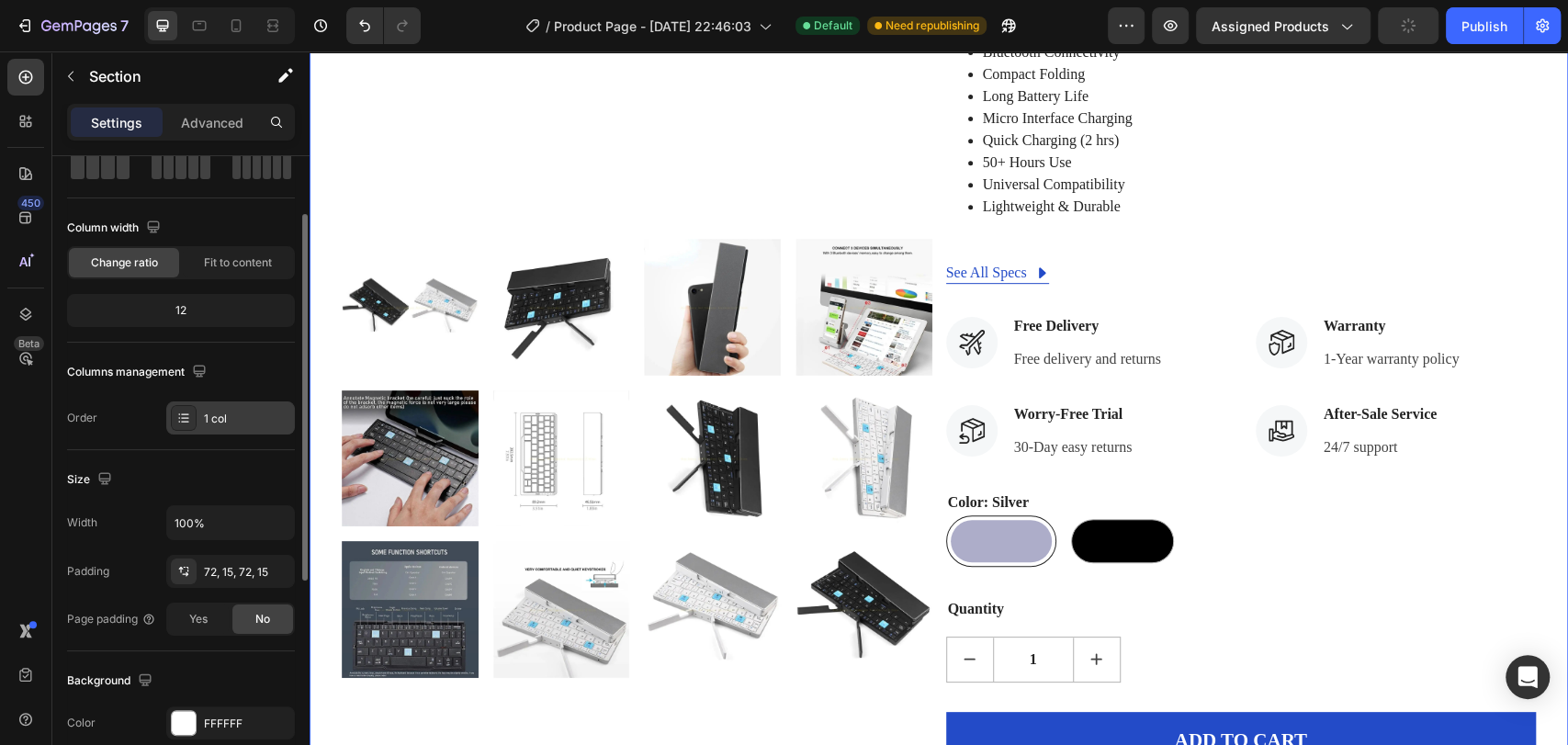
click at [191, 421] on div at bounding box center [184, 418] width 26 height 26
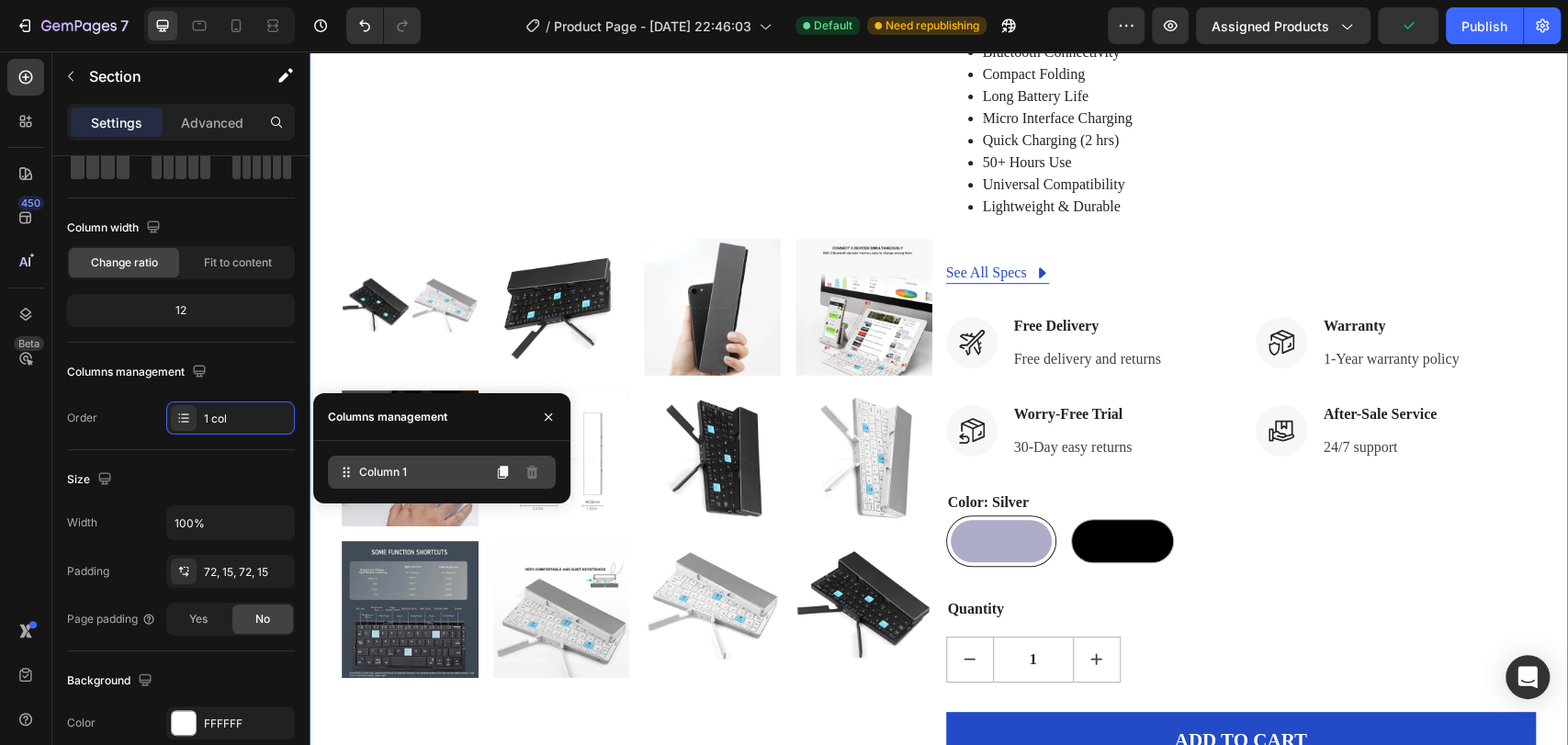
click at [379, 472] on span "Column 1" at bounding box center [383, 472] width 48 height 17
drag, startPoint x: 256, startPoint y: 416, endPoint x: 250, endPoint y: 382, distance: 34.6
click at [256, 414] on div "1 col" at bounding box center [247, 419] width 86 height 17
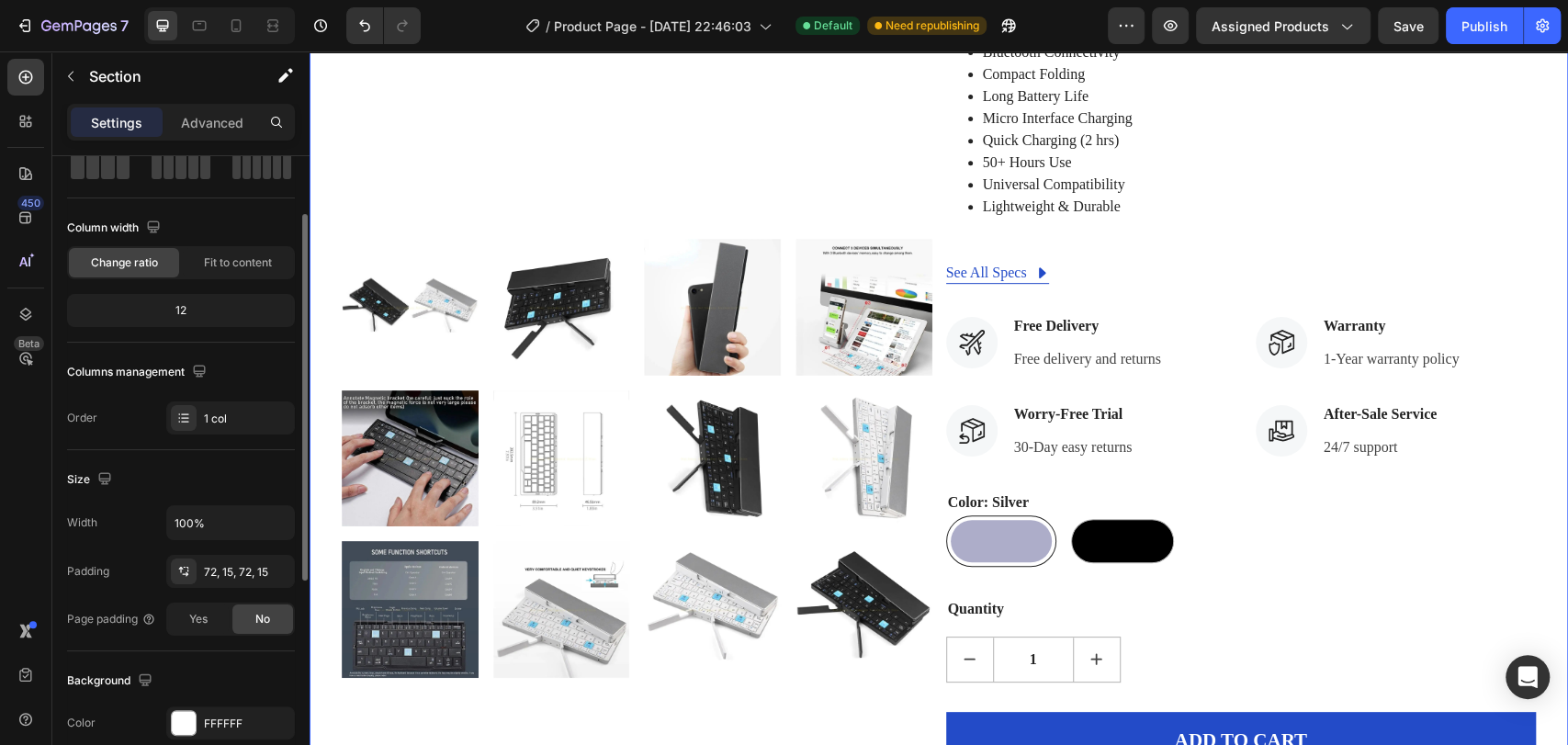
click at [250, 382] on div "Columns management" at bounding box center [181, 371] width 228 height 29
click at [157, 364] on div "Columns management" at bounding box center [138, 372] width 143 height 25
click at [217, 525] on input "100%" at bounding box center [230, 522] width 127 height 33
click at [178, 517] on input "100%" at bounding box center [230, 522] width 127 height 33
click at [182, 518] on input "100%" at bounding box center [230, 522] width 127 height 33
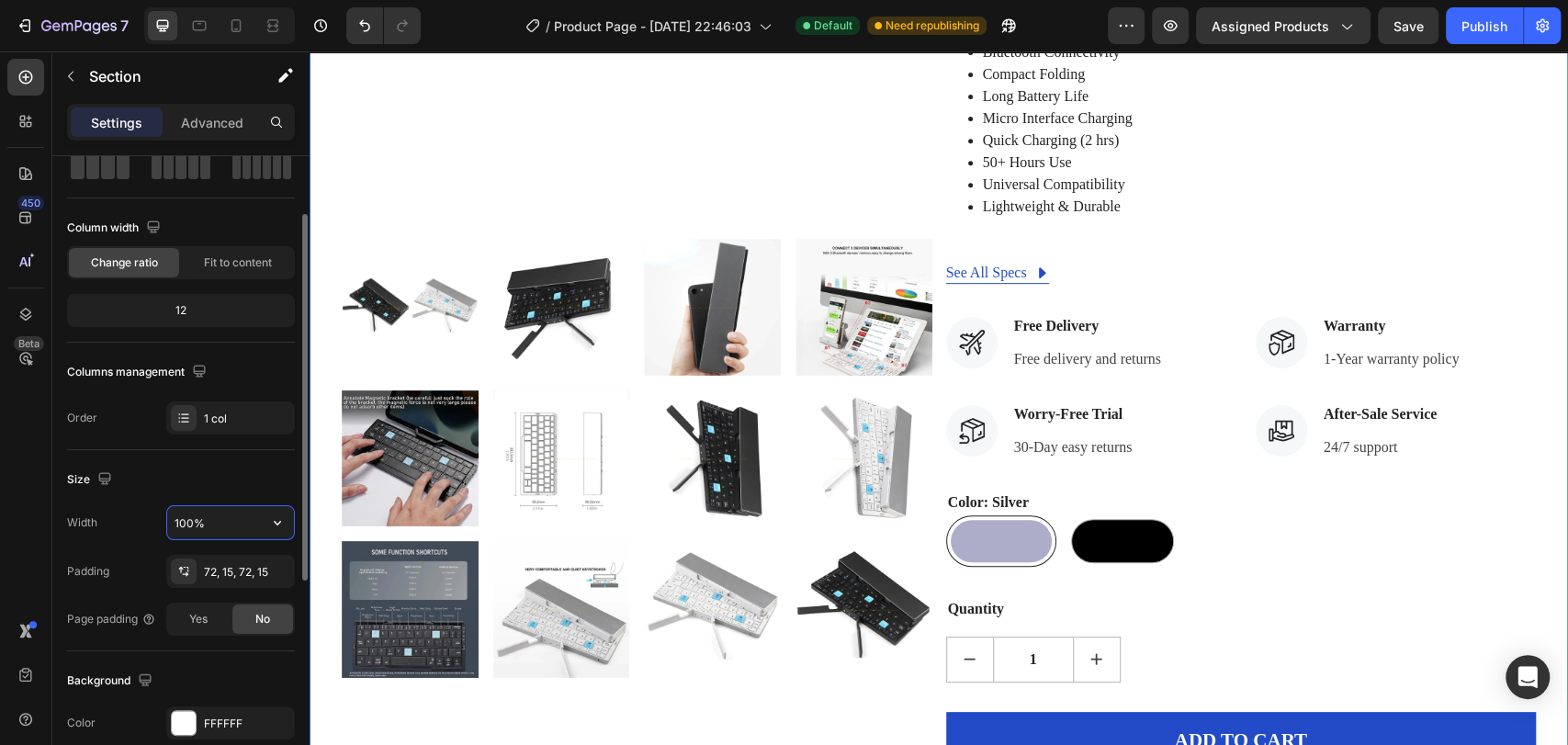
click at [182, 518] on input "100%" at bounding box center [230, 522] width 127 height 33
drag, startPoint x: 189, startPoint y: 521, endPoint x: 169, endPoint y: 516, distance: 20.7
click at [169, 516] on input "100%" at bounding box center [230, 522] width 127 height 33
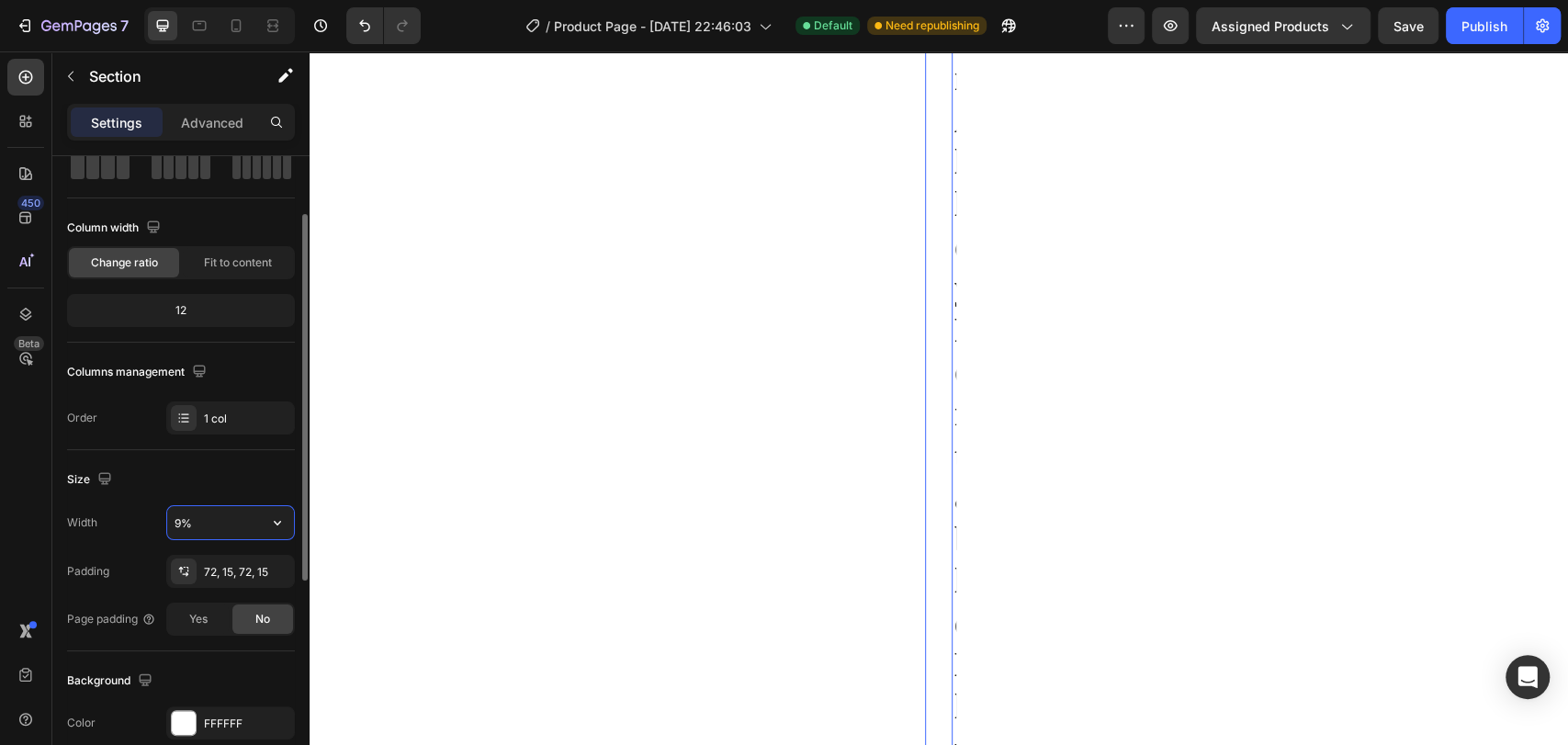
type input "90%"
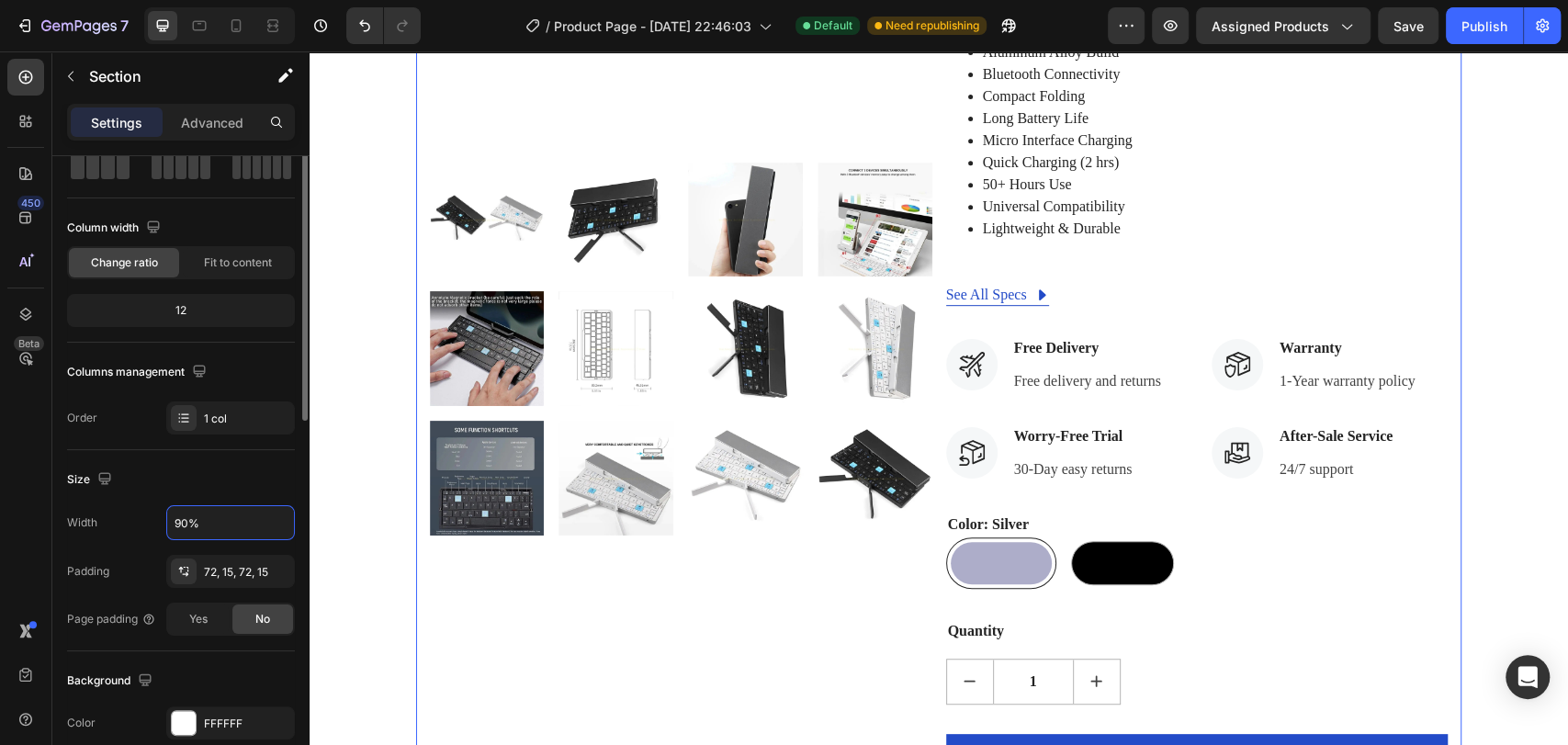
scroll to position [0, 0]
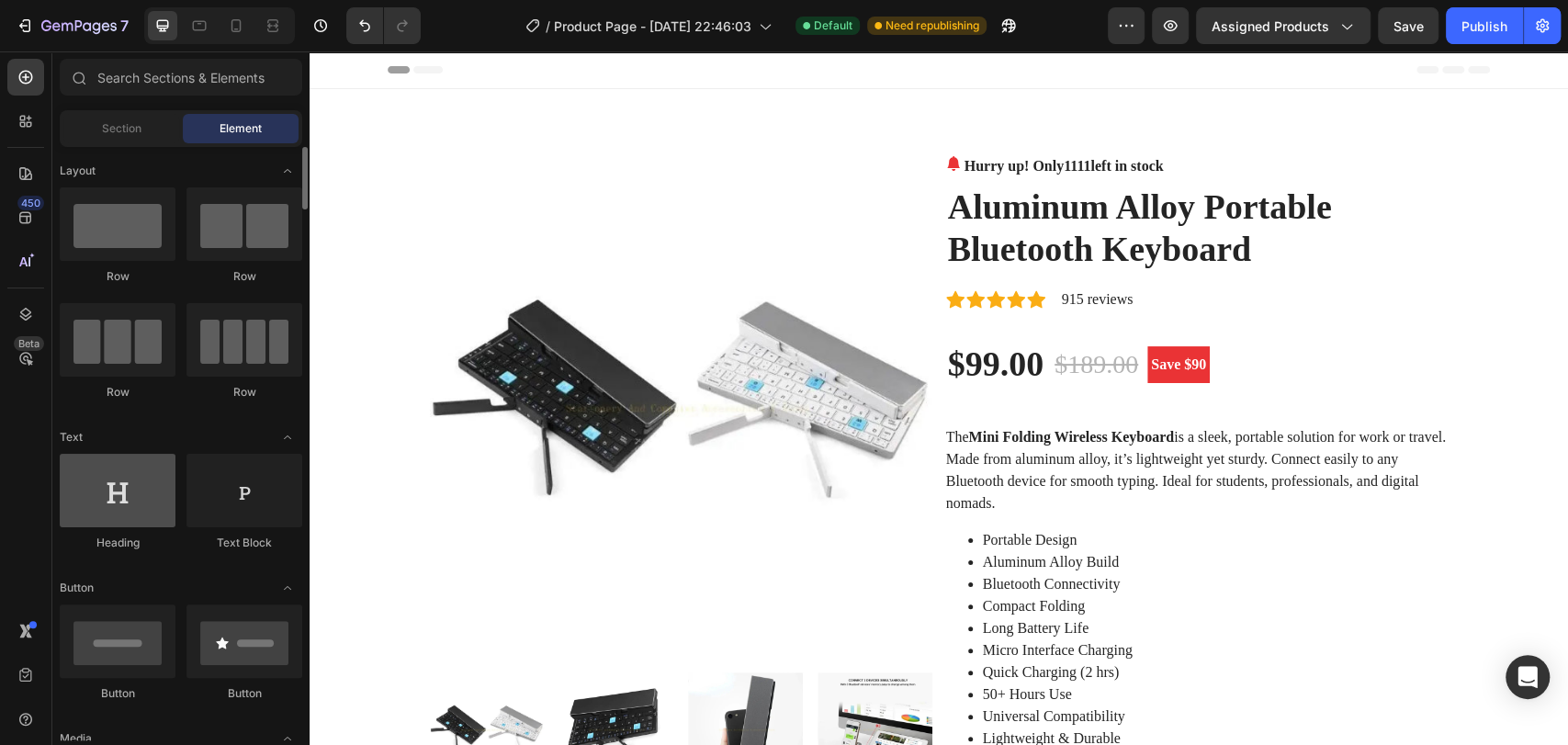
click at [123, 509] on div at bounding box center [118, 490] width 116 height 73
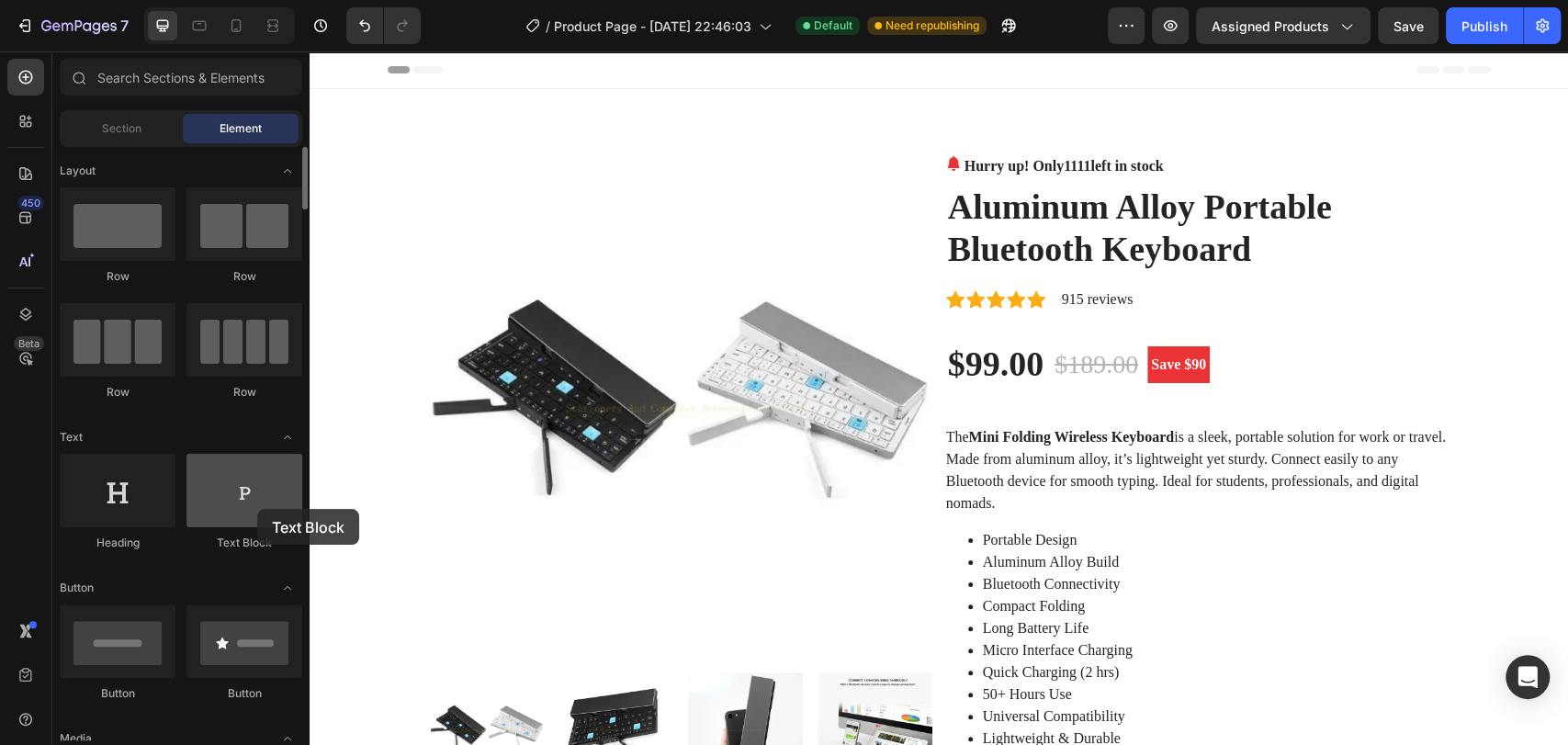
click at [257, 509] on div at bounding box center [244, 490] width 116 height 73
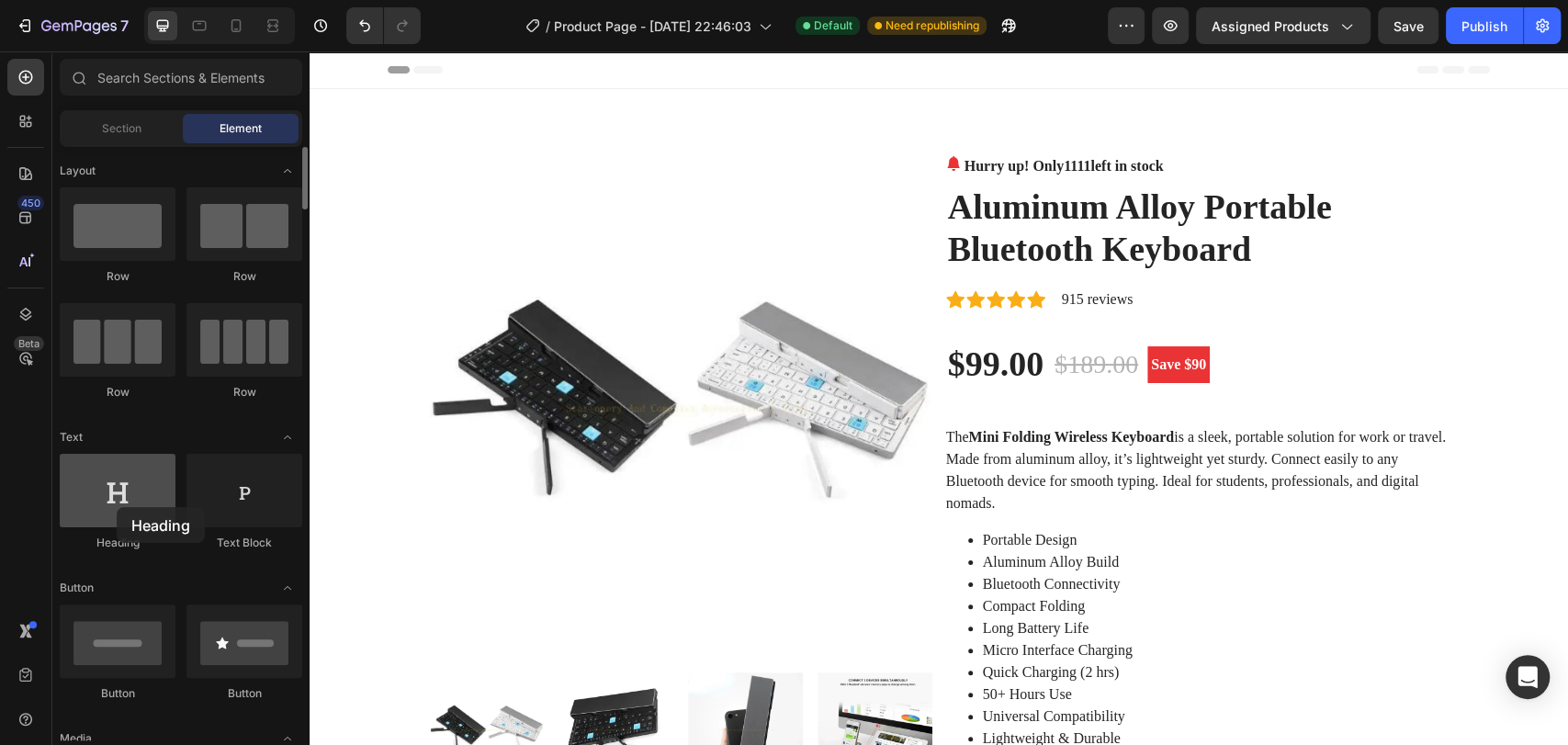
click at [117, 507] on div at bounding box center [118, 490] width 116 height 73
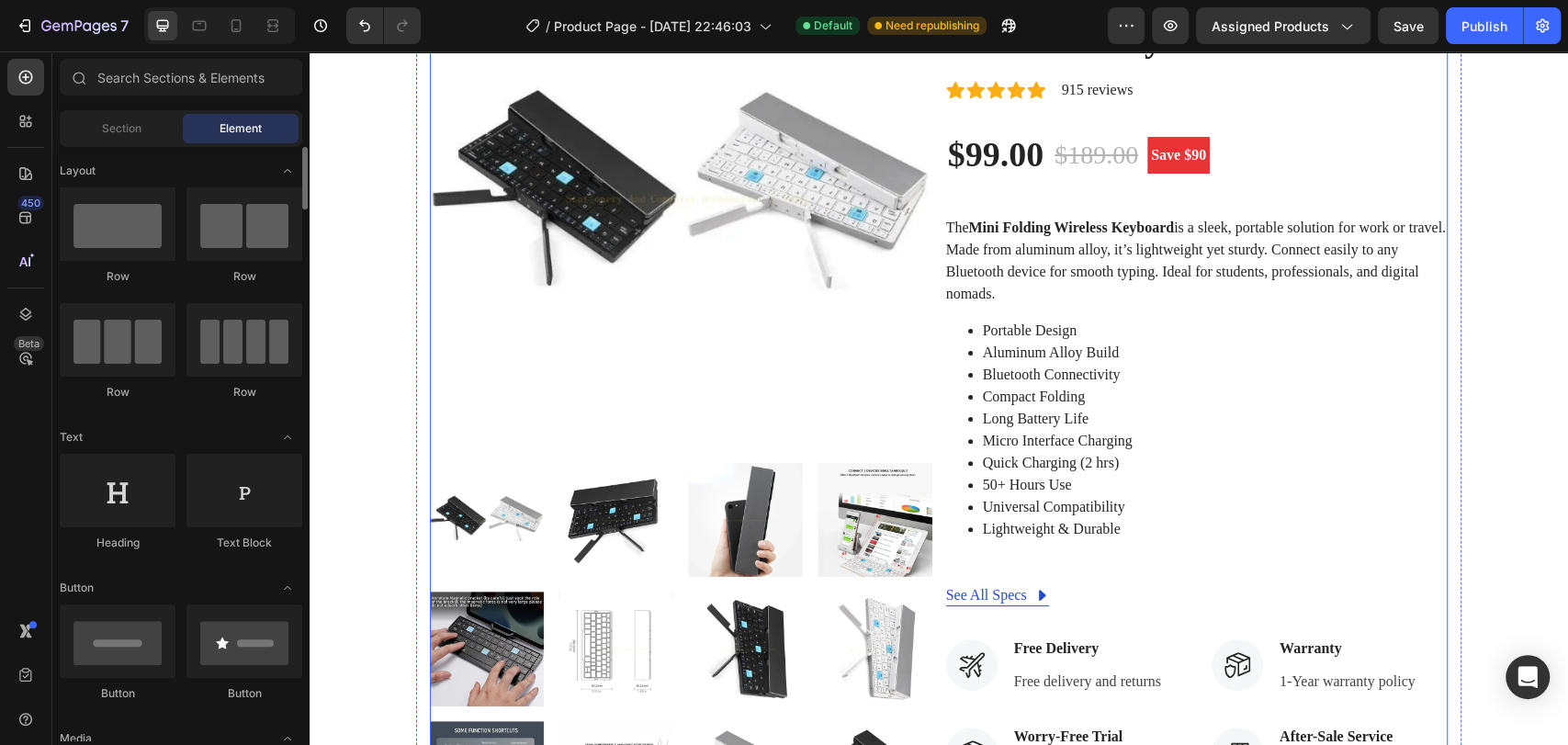
scroll to position [204, 0]
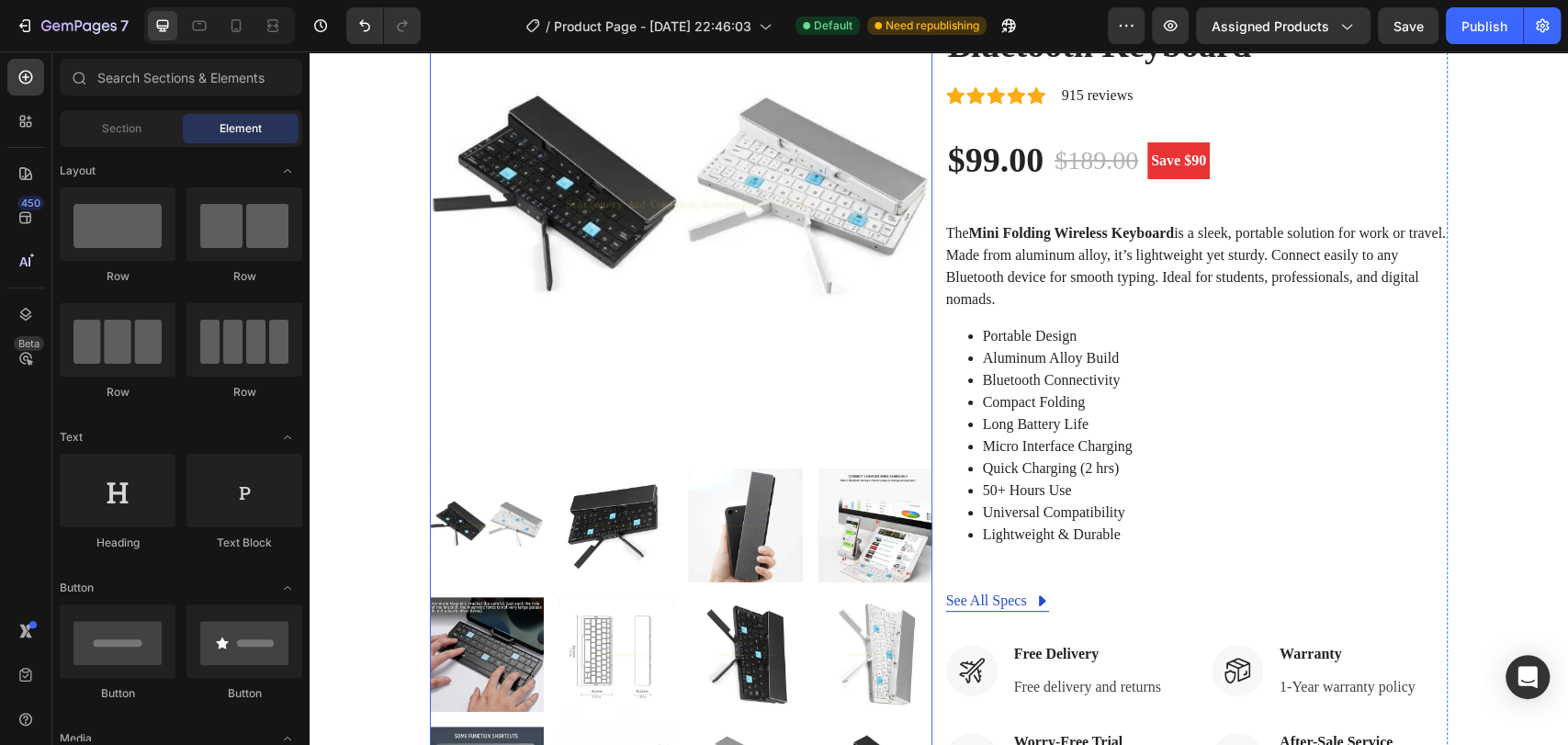
click at [695, 310] on img at bounding box center [681, 202] width 502 height 502
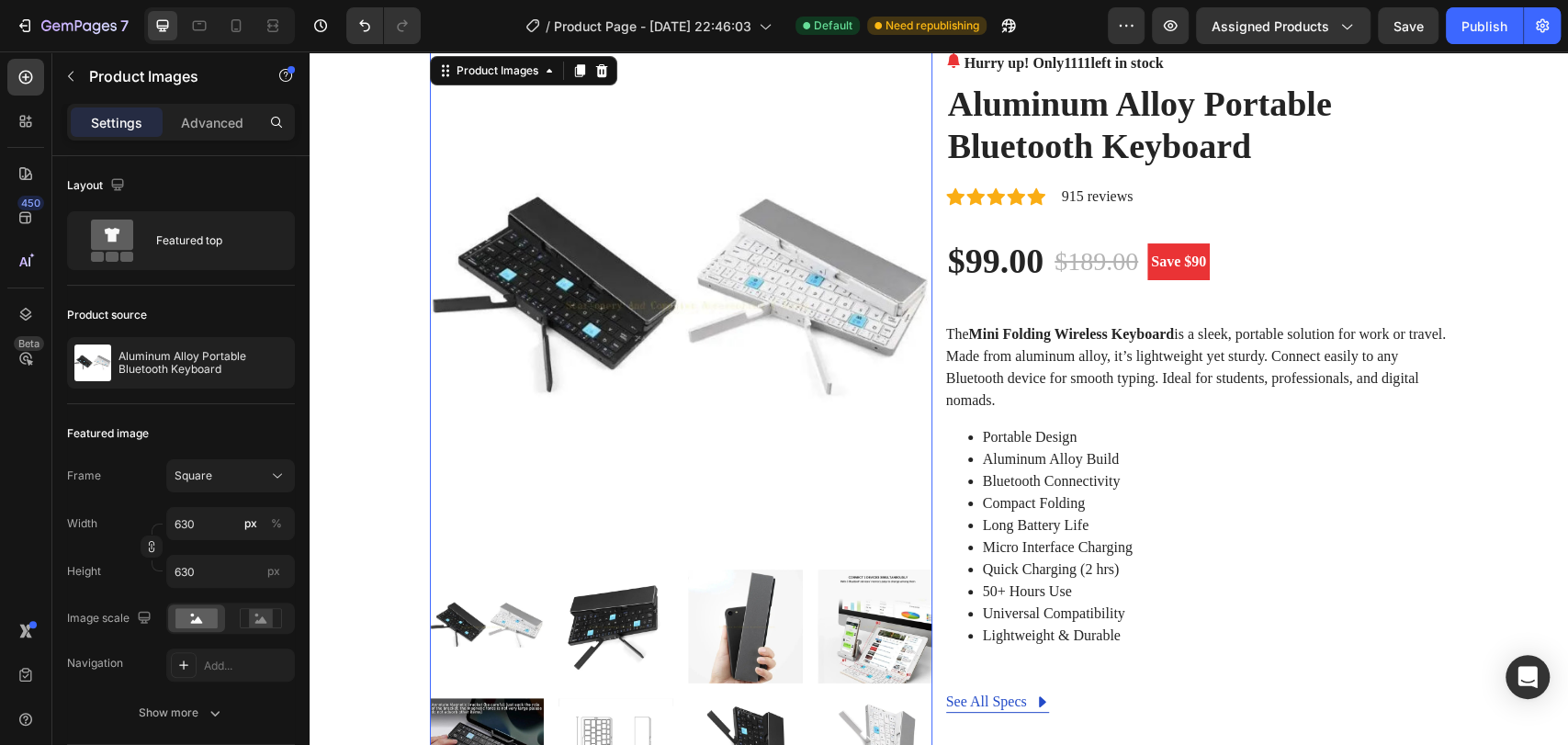
scroll to position [102, 0]
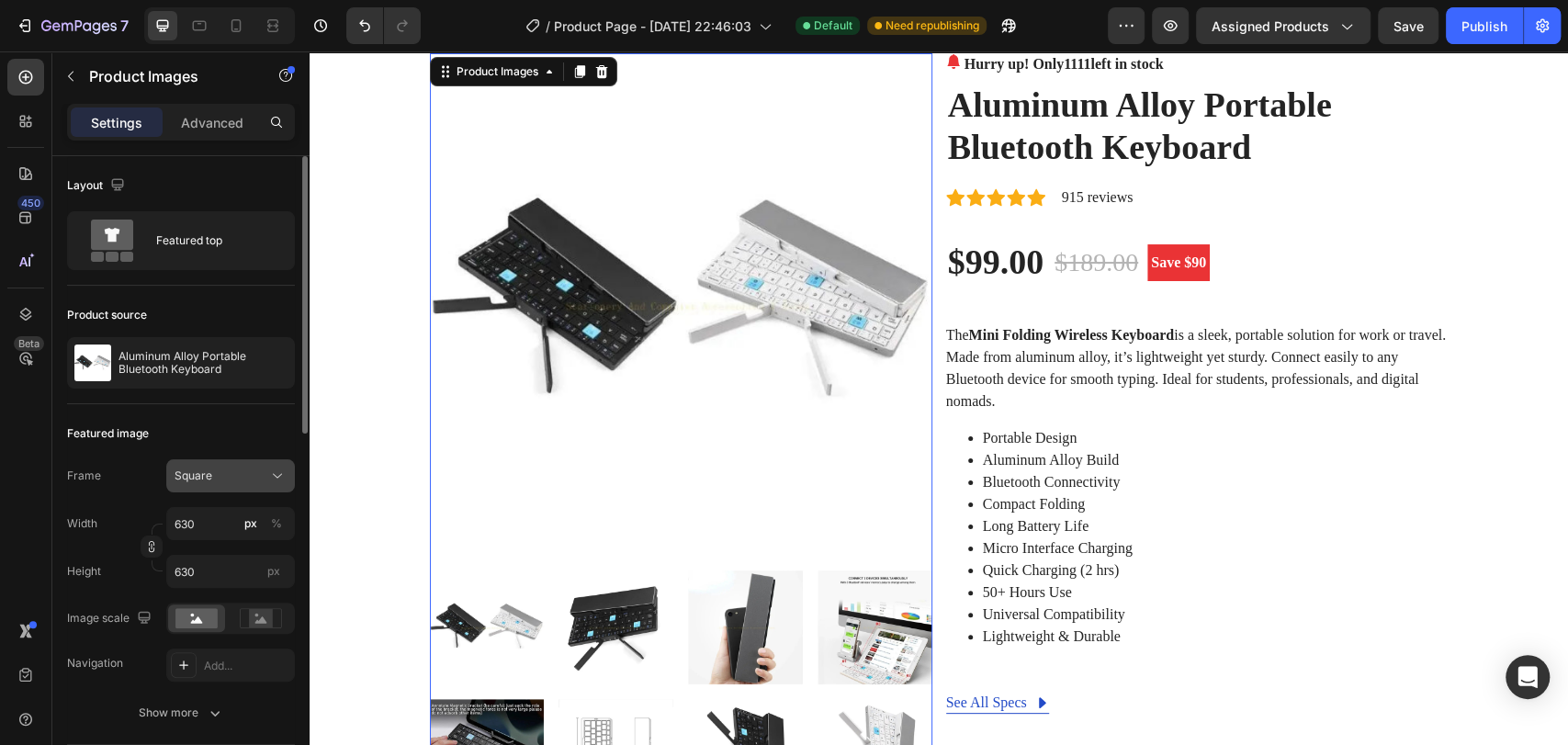
click at [237, 475] on div "Square" at bounding box center [220, 476] width 90 height 17
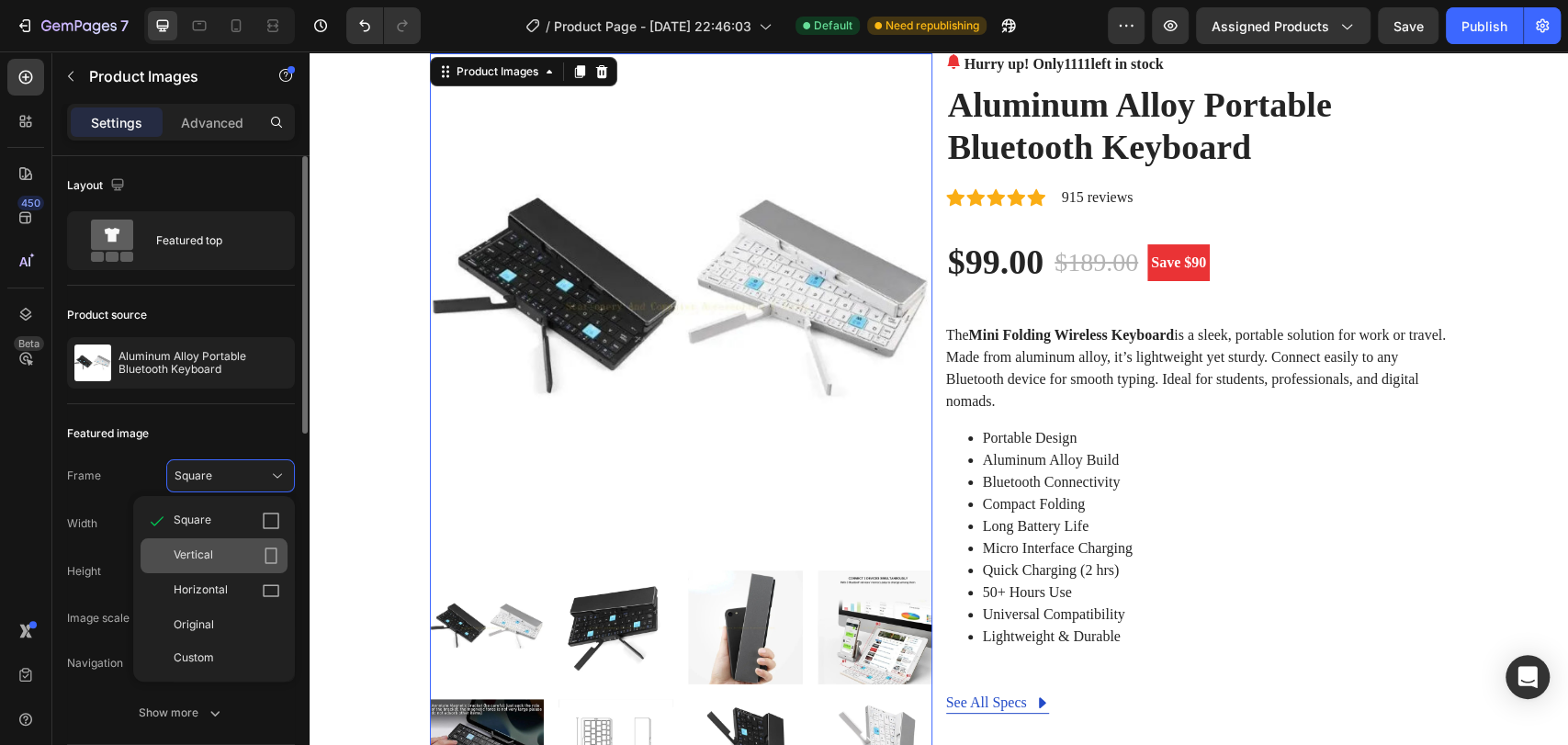
click at [207, 553] on span "Vertical" at bounding box center [193, 555] width 39 height 18
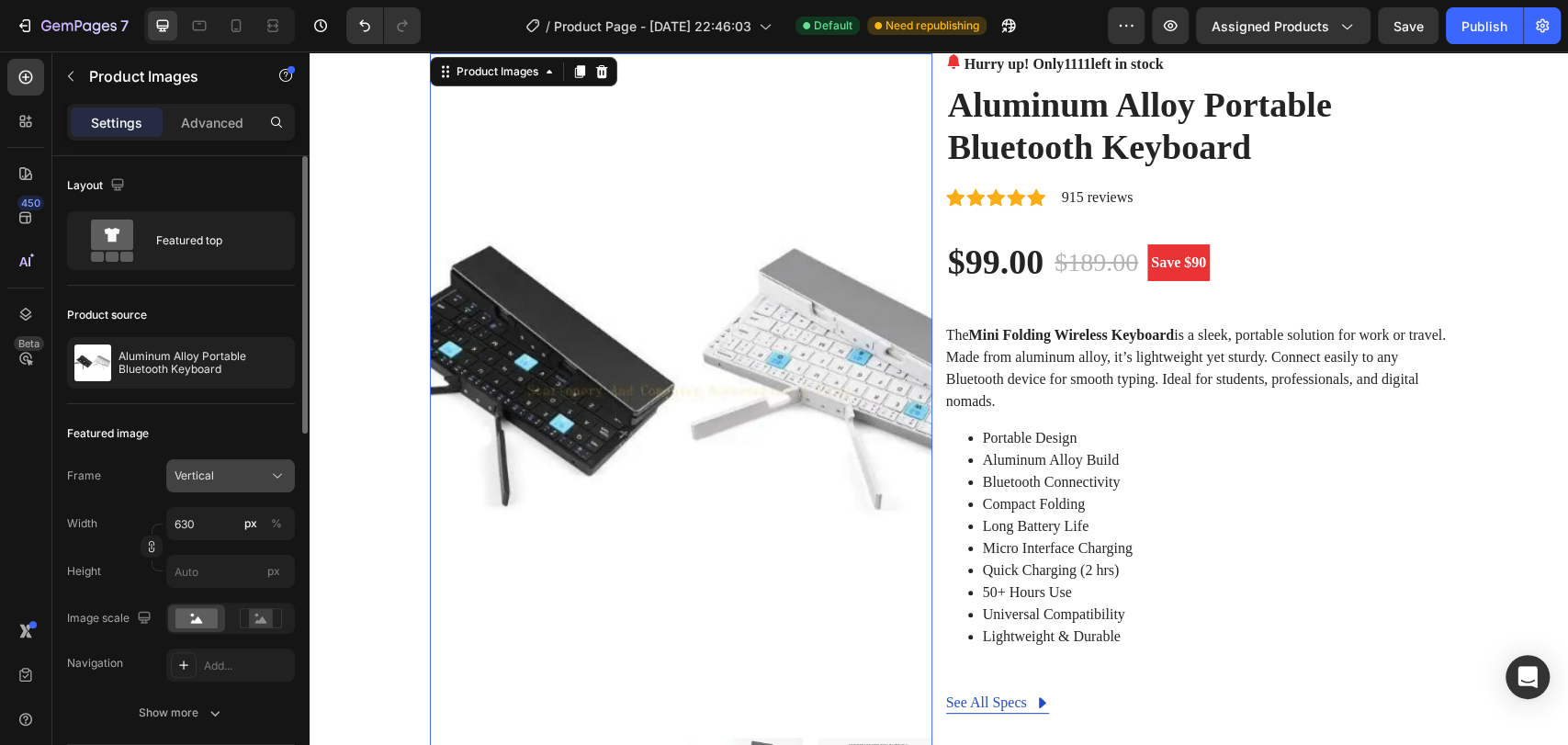
click at [257, 482] on div "Vertical" at bounding box center [220, 476] width 90 height 17
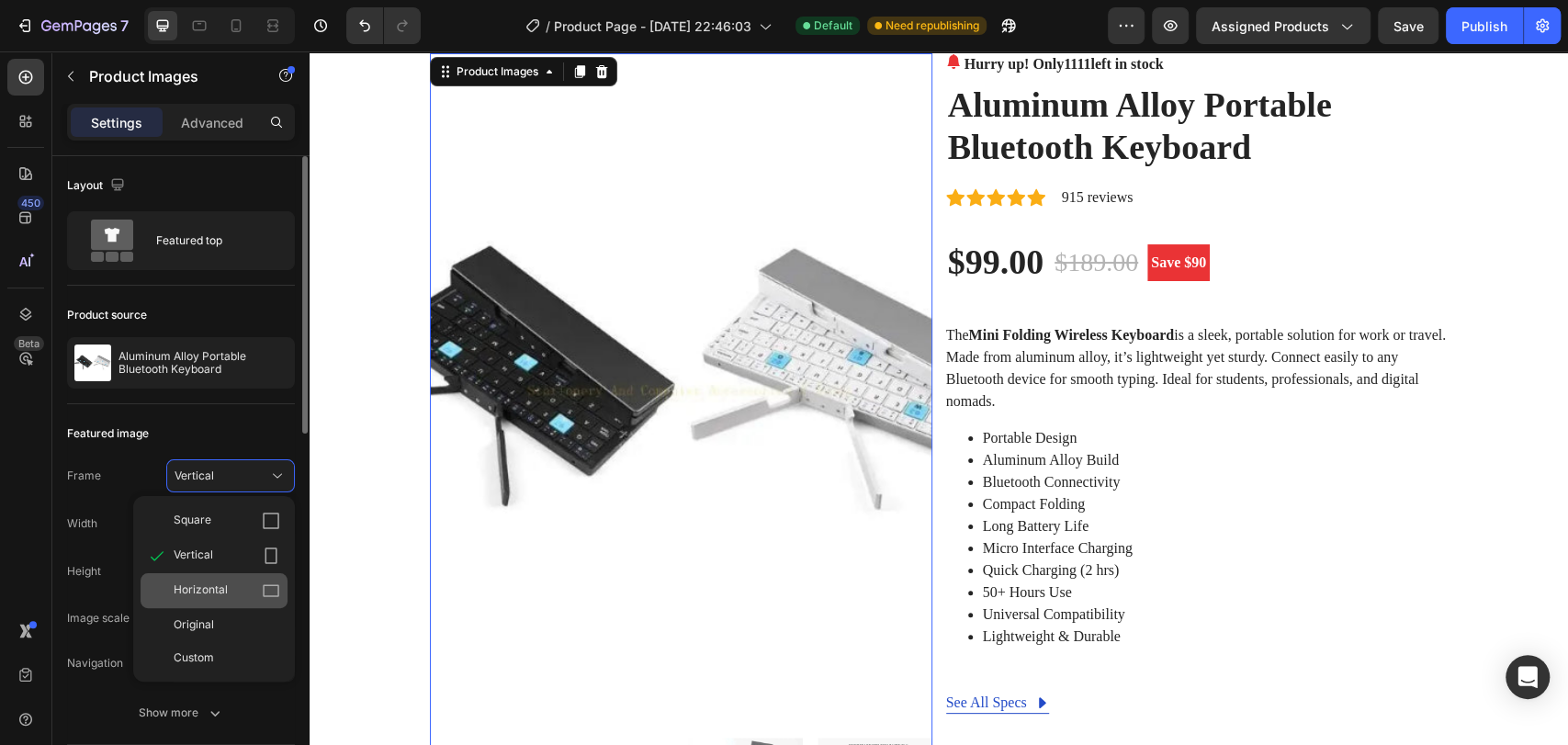
click at [224, 590] on span "Horizontal" at bounding box center [201, 590] width 54 height 18
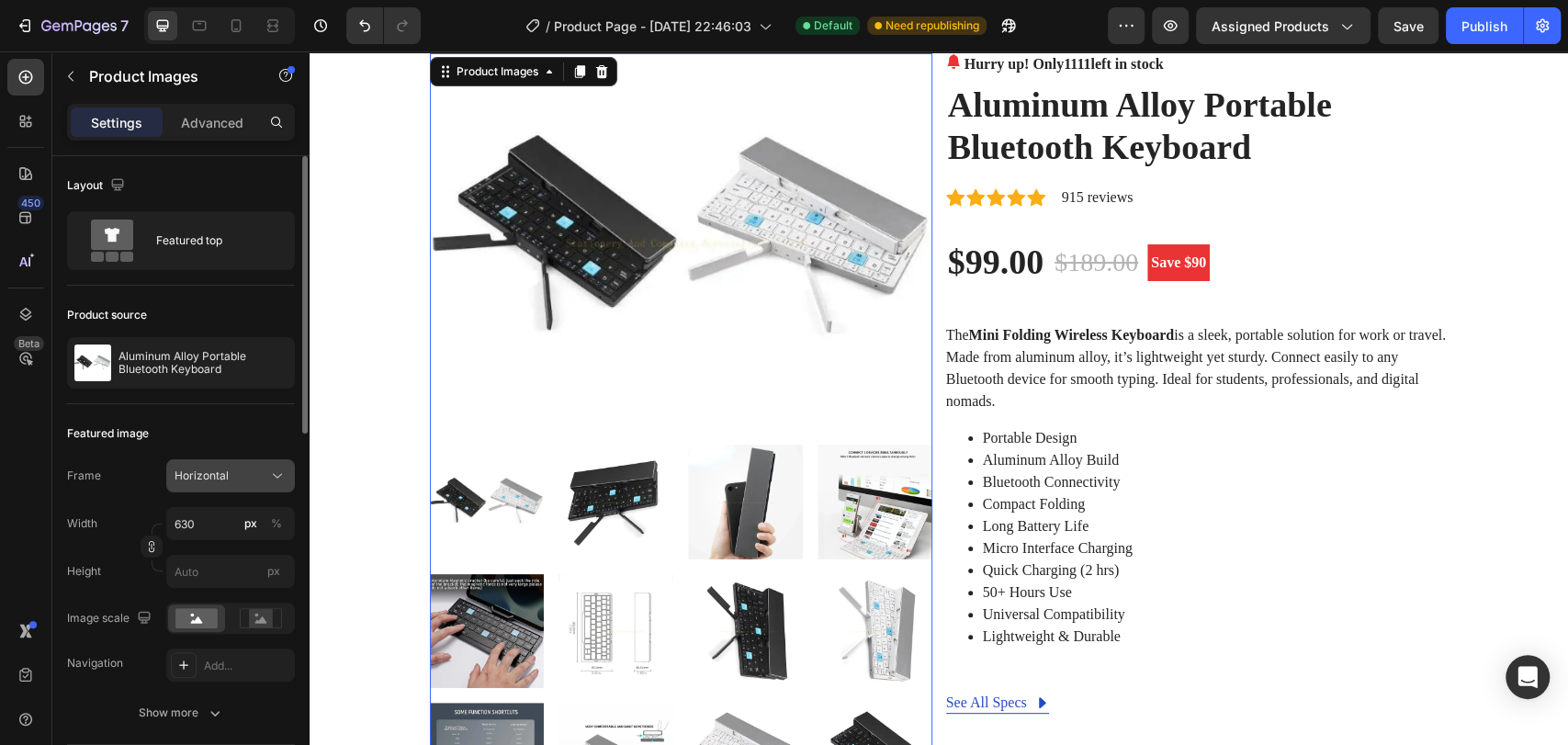
click at [235, 472] on div "Horizontal" at bounding box center [220, 476] width 90 height 17
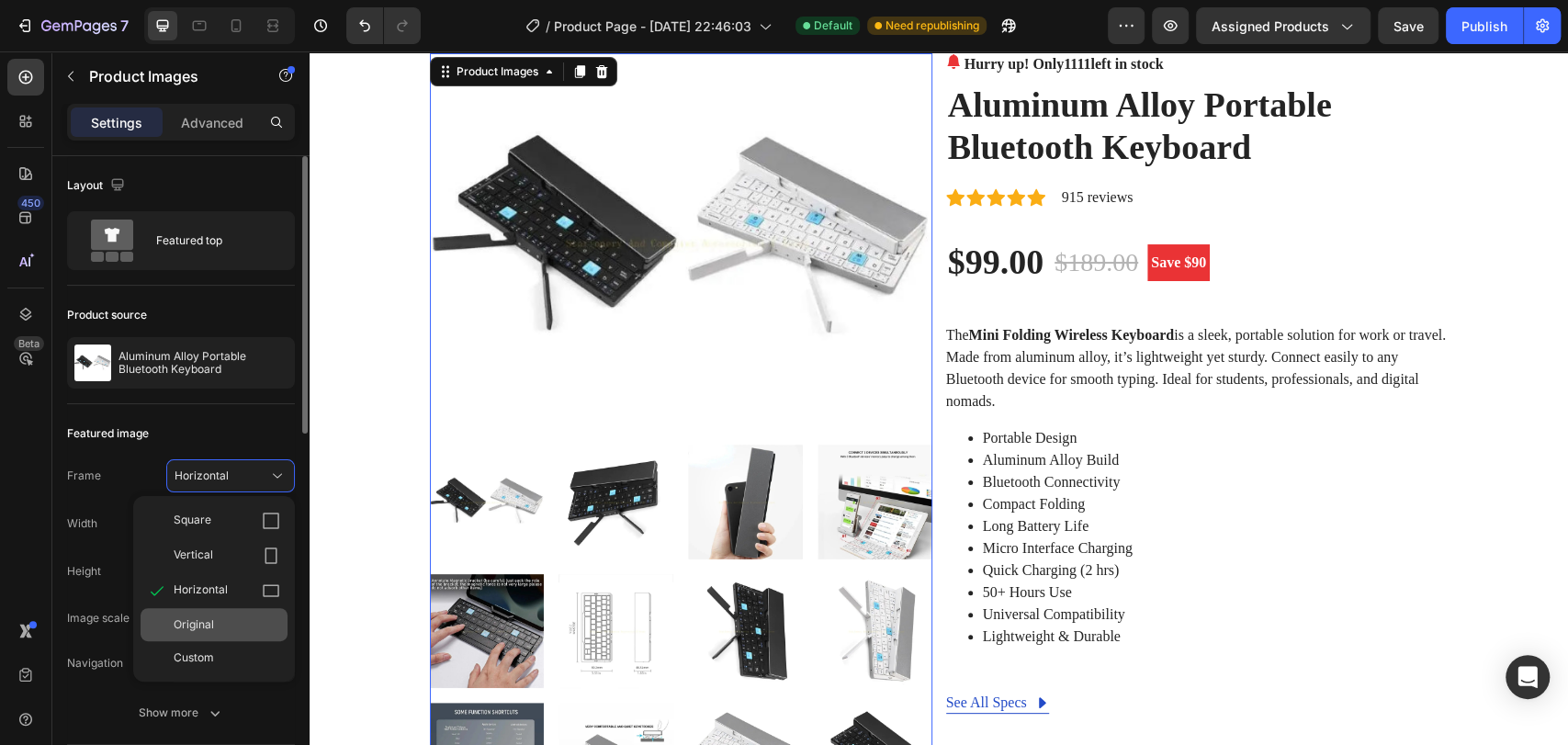
click at [205, 614] on div "Original" at bounding box center [214, 624] width 147 height 33
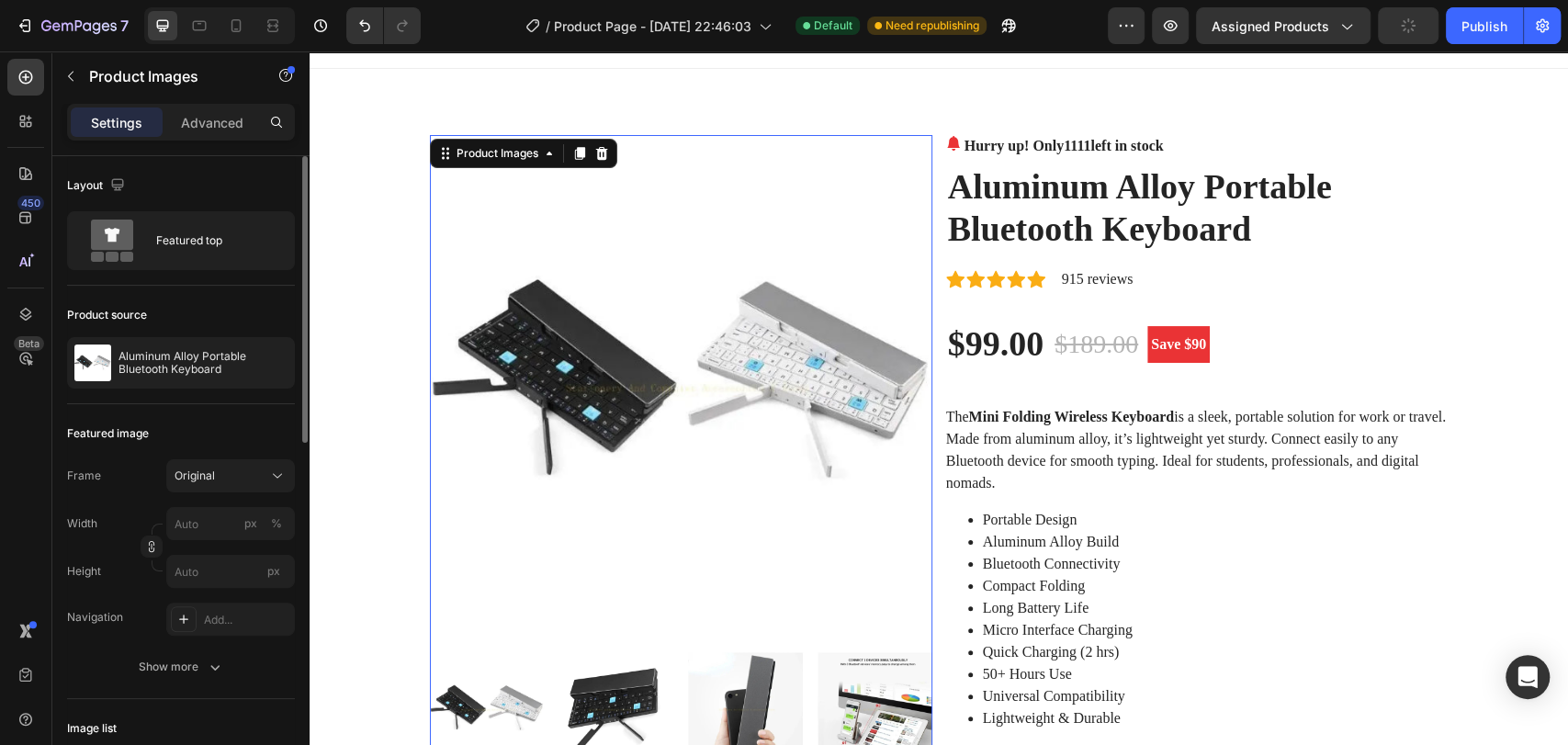
scroll to position [0, 0]
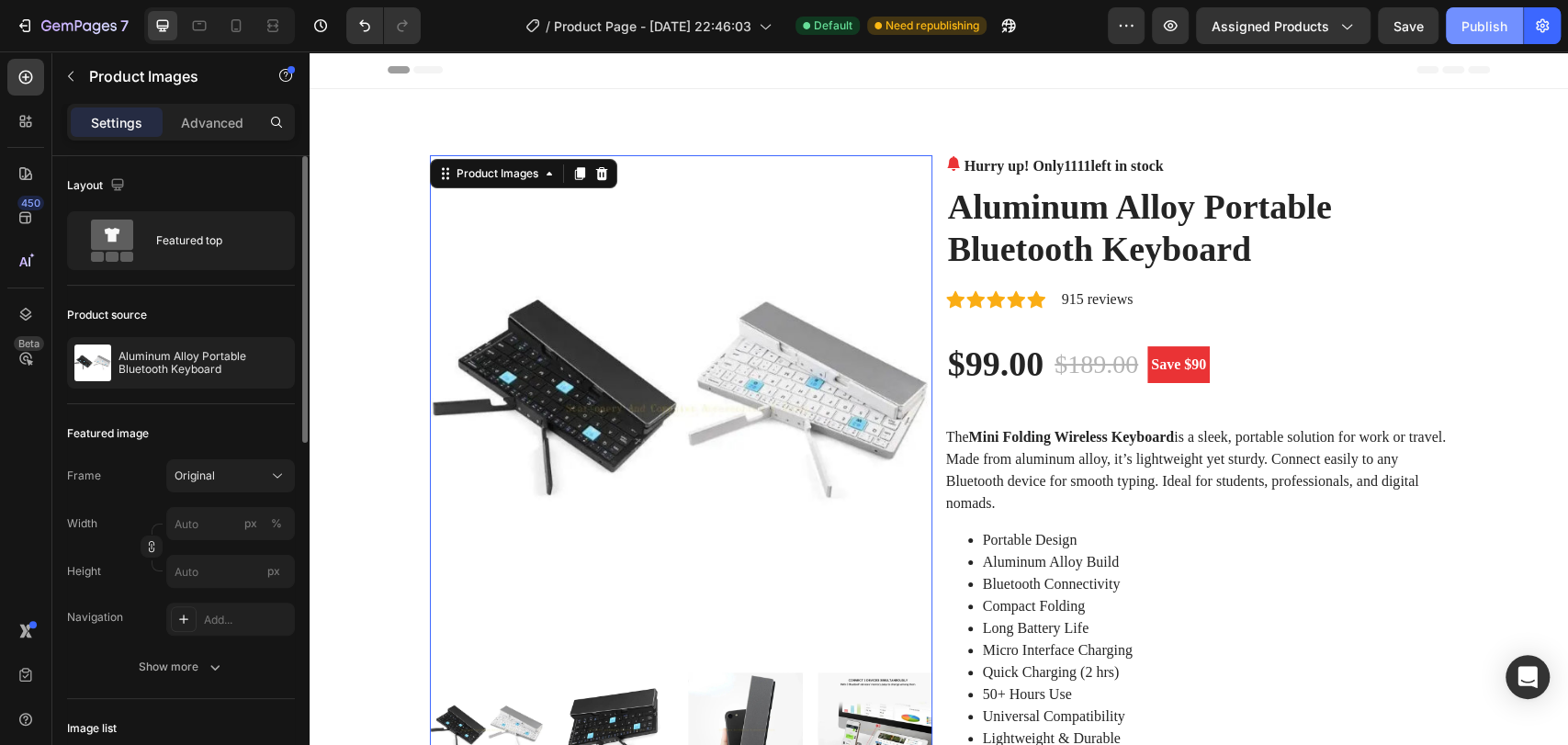
click at [1491, 25] on div "Publish" at bounding box center [1484, 26] width 46 height 19
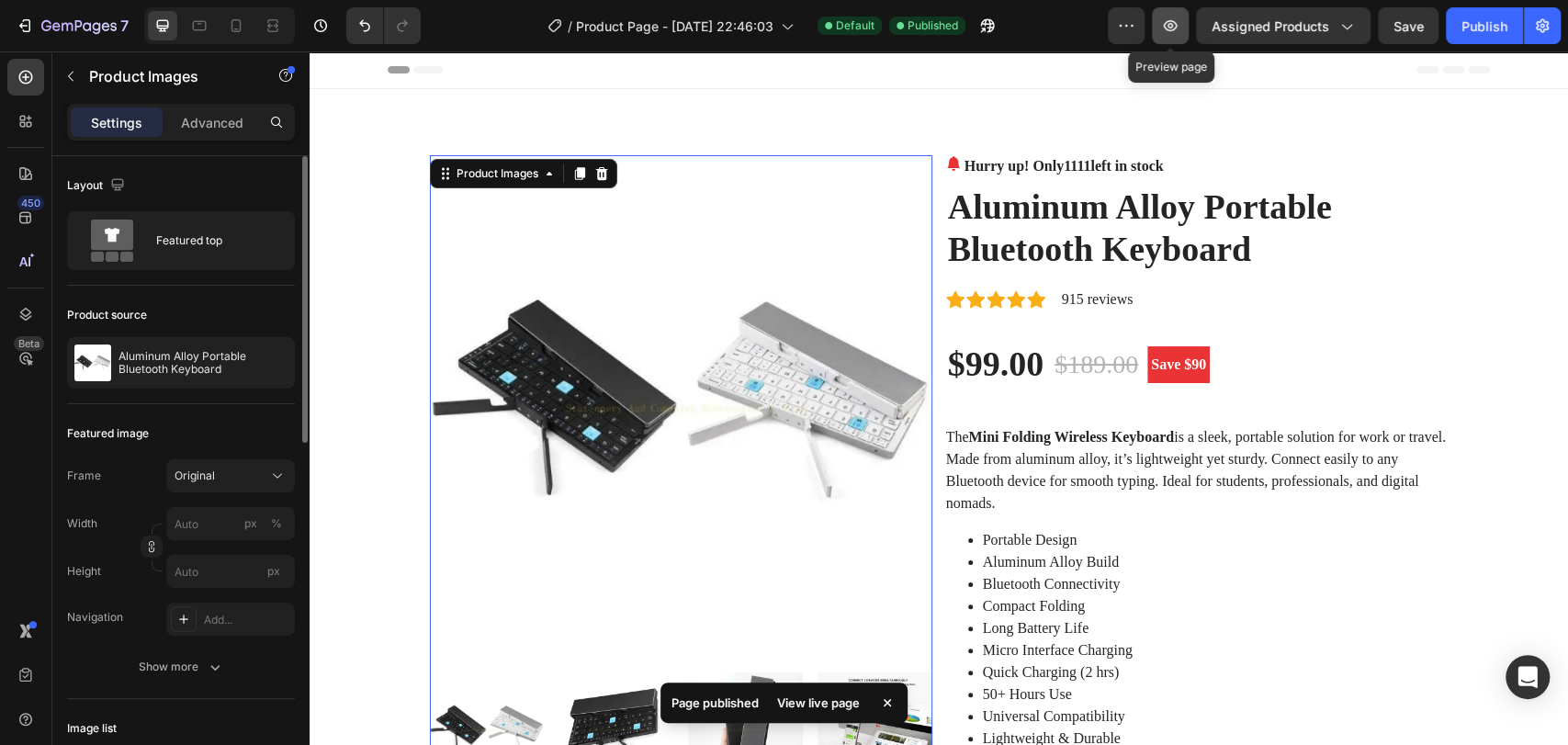
click at [1174, 27] on icon "button" at bounding box center [1171, 25] width 14 height 11
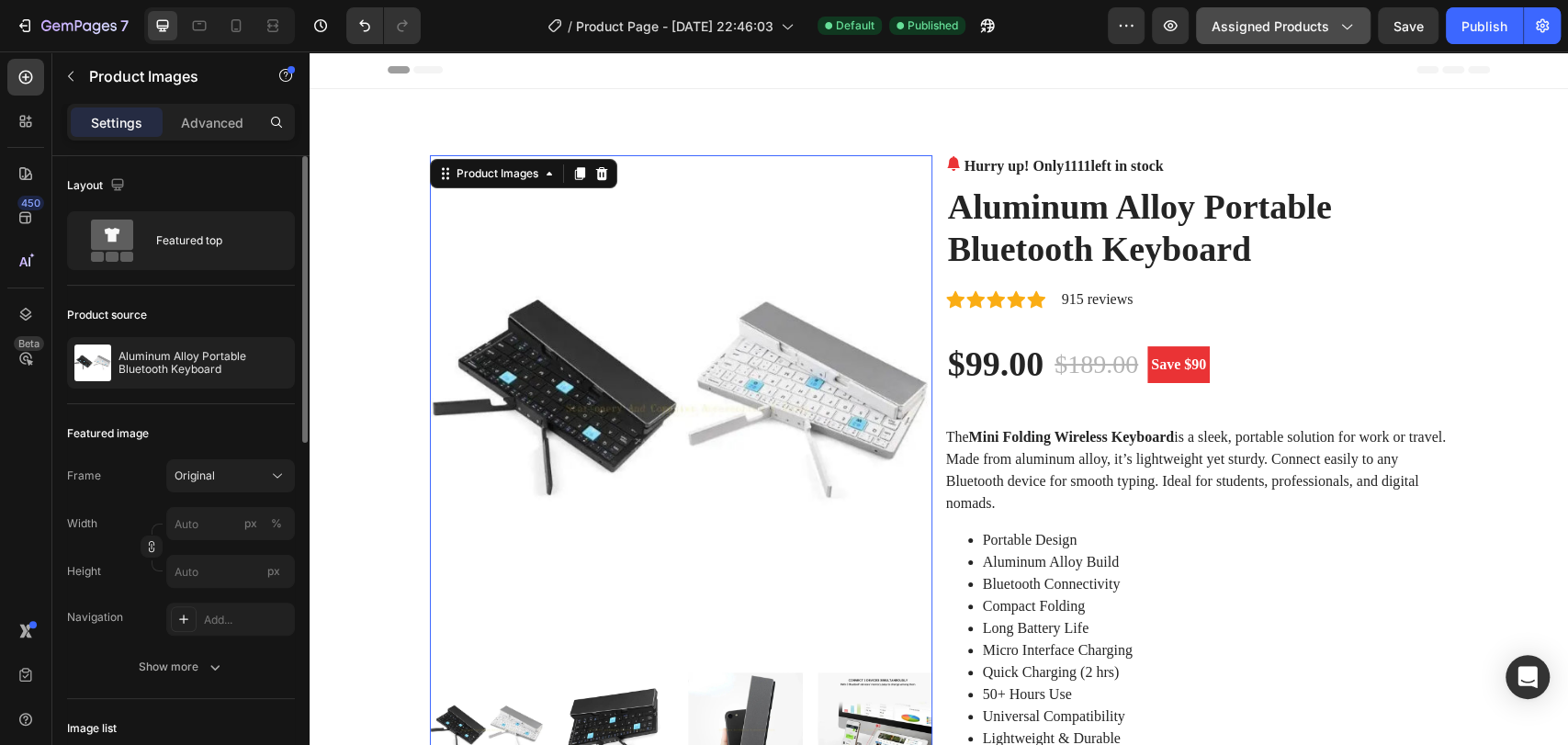
click at [1281, 18] on span "Assigned Products" at bounding box center [1270, 26] width 118 height 19
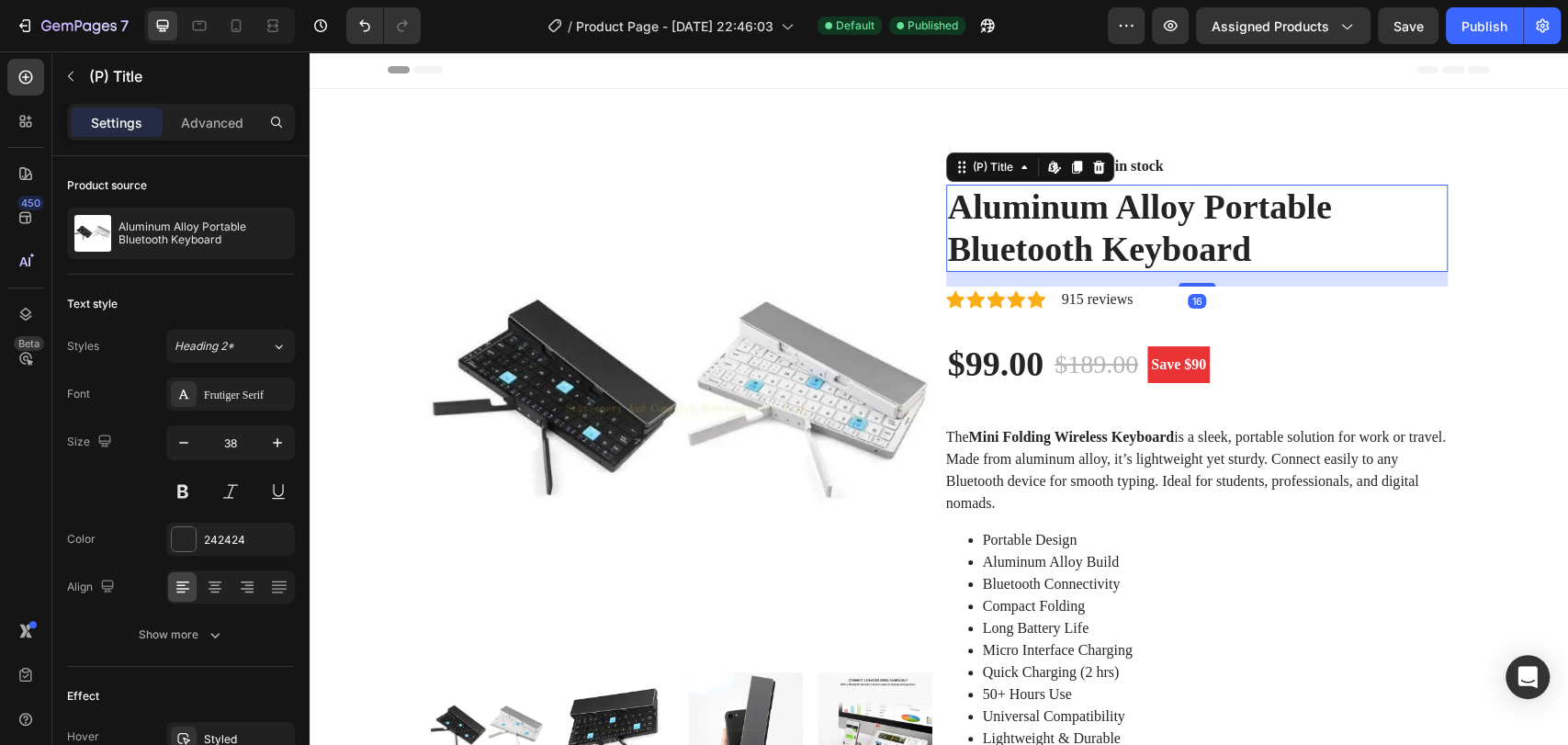
click at [947, 201] on h2 "Aluminum Alloy Portable Bluetooth Keyboard" at bounding box center [1197, 228] width 502 height 87
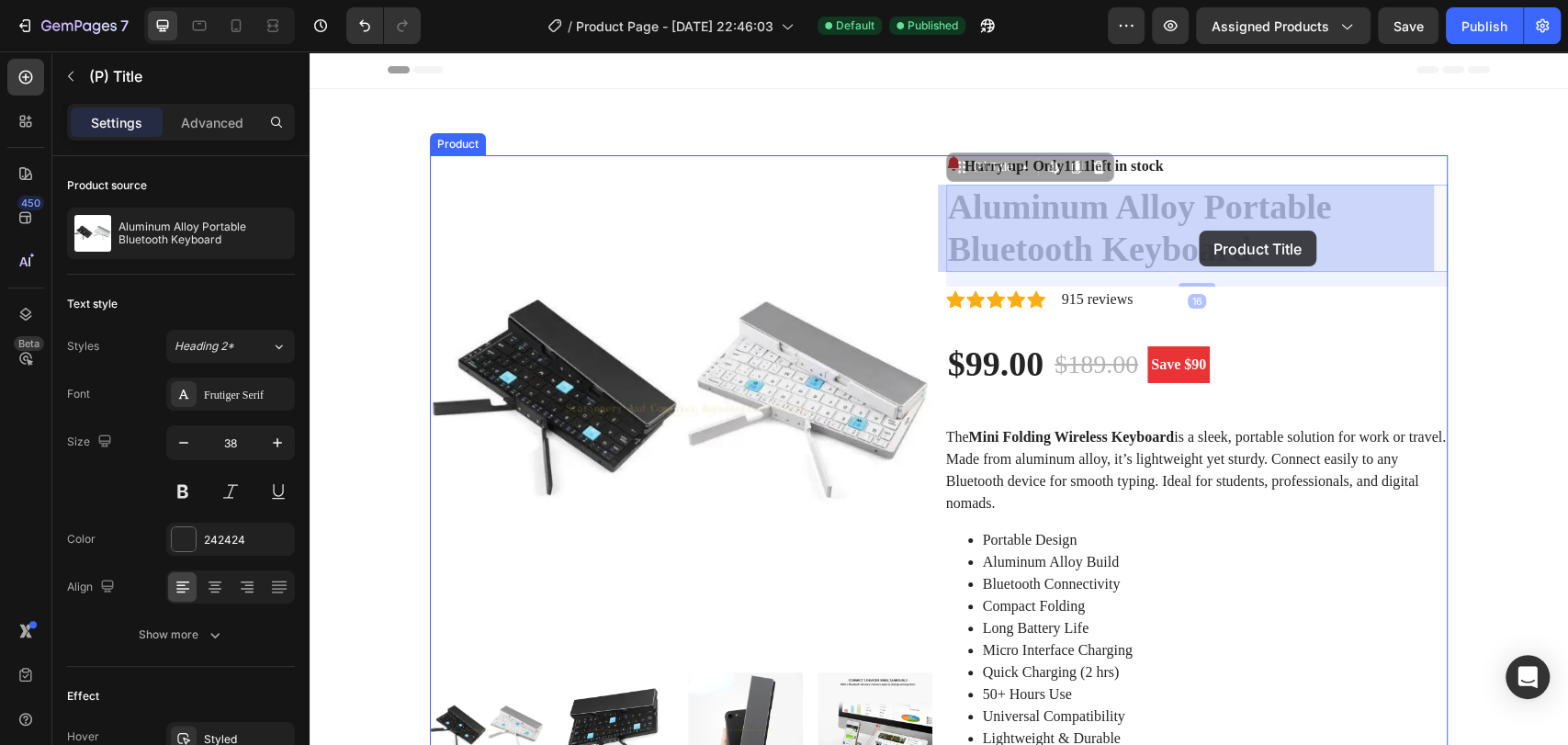
drag, startPoint x: 943, startPoint y: 200, endPoint x: 1217, endPoint y: 237, distance: 276.2
drag, startPoint x: 1280, startPoint y: 239, endPoint x: 1170, endPoint y: 242, distance: 110.3
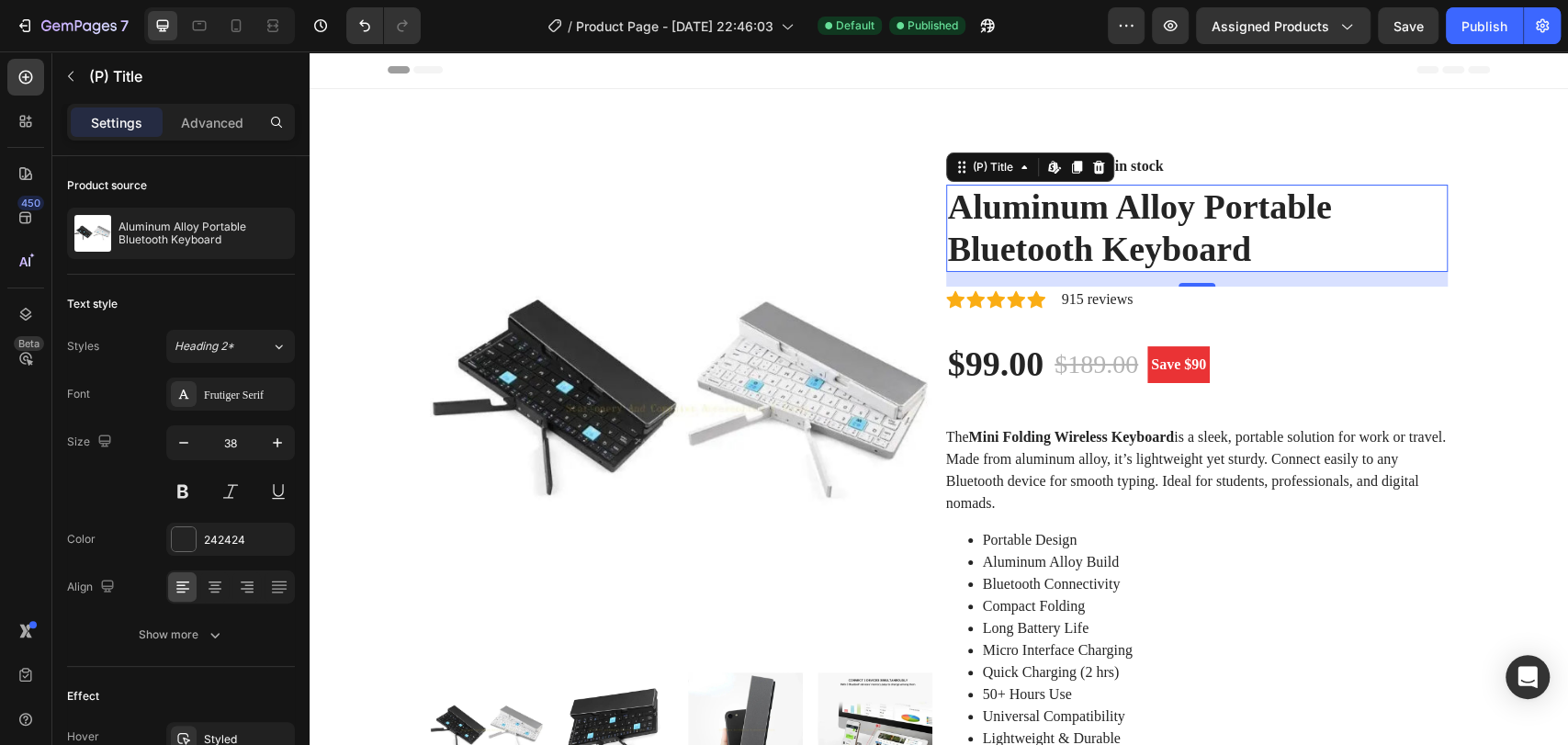
click at [1071, 226] on h2 "Aluminum Alloy Portable Bluetooth Keyboard" at bounding box center [1197, 228] width 502 height 87
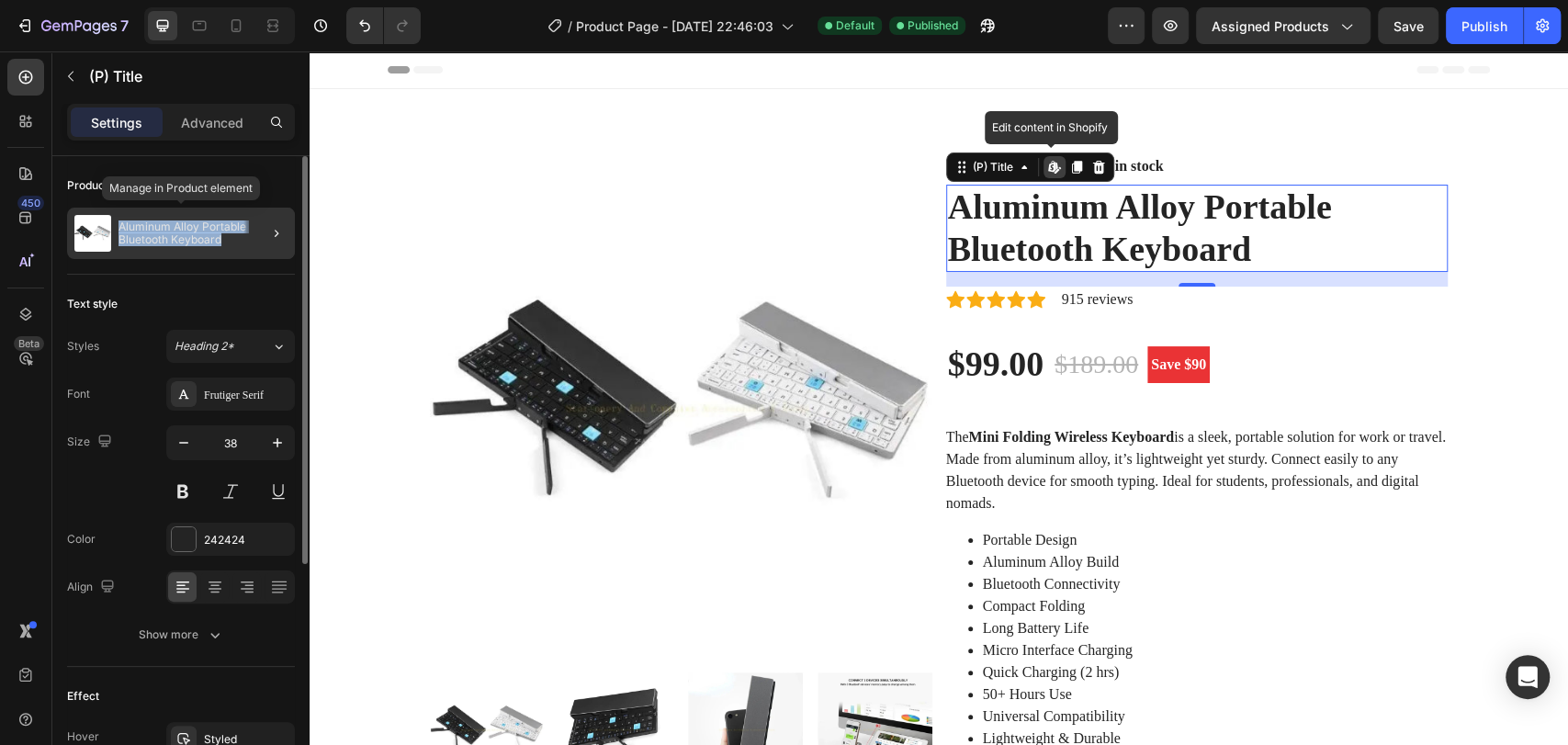
drag, startPoint x: 117, startPoint y: 224, endPoint x: 221, endPoint y: 238, distance: 105.6
click at [221, 238] on div "Aluminum Alloy Portable Bluetooth Keyboard" at bounding box center [181, 233] width 228 height 51
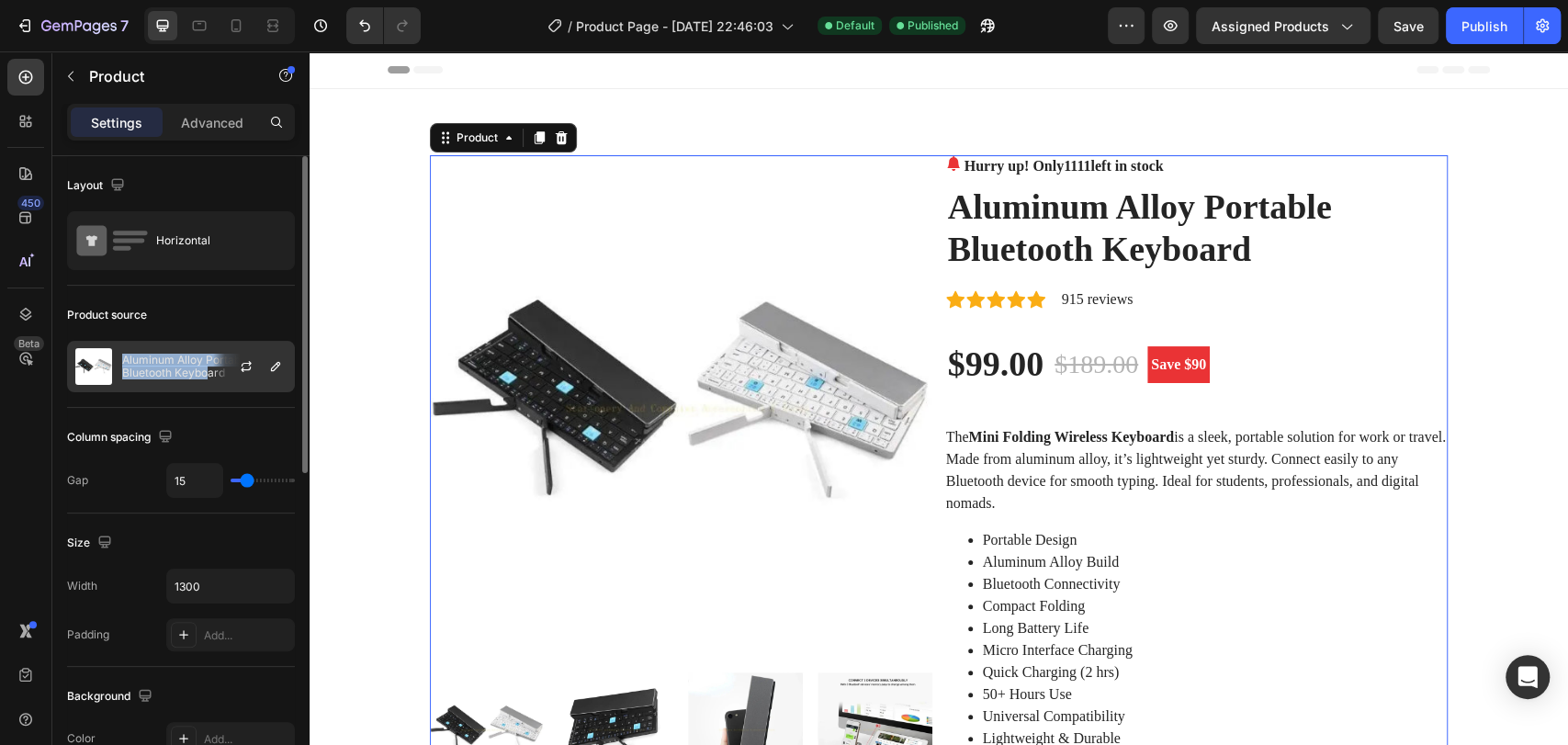
drag, startPoint x: 209, startPoint y: 378, endPoint x: 220, endPoint y: 381, distance: 11.4
copy div "Aluminum Alloy Portable Bluetooth Keyboard"
drag, startPoint x: 220, startPoint y: 381, endPoint x: 124, endPoint y: 340, distance: 104.9
click at [124, 350] on div "Aluminum Alloy Portable Bluetooth Keyboard" at bounding box center [181, 366] width 228 height 51
